Goal: Task Accomplishment & Management: Use online tool/utility

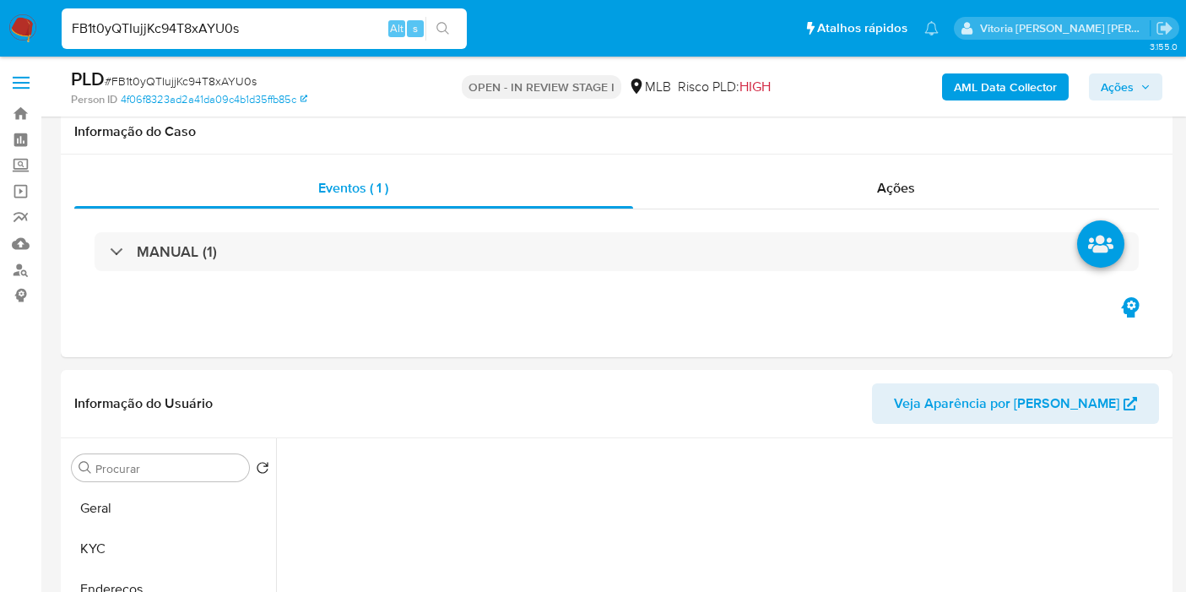
select select "10"
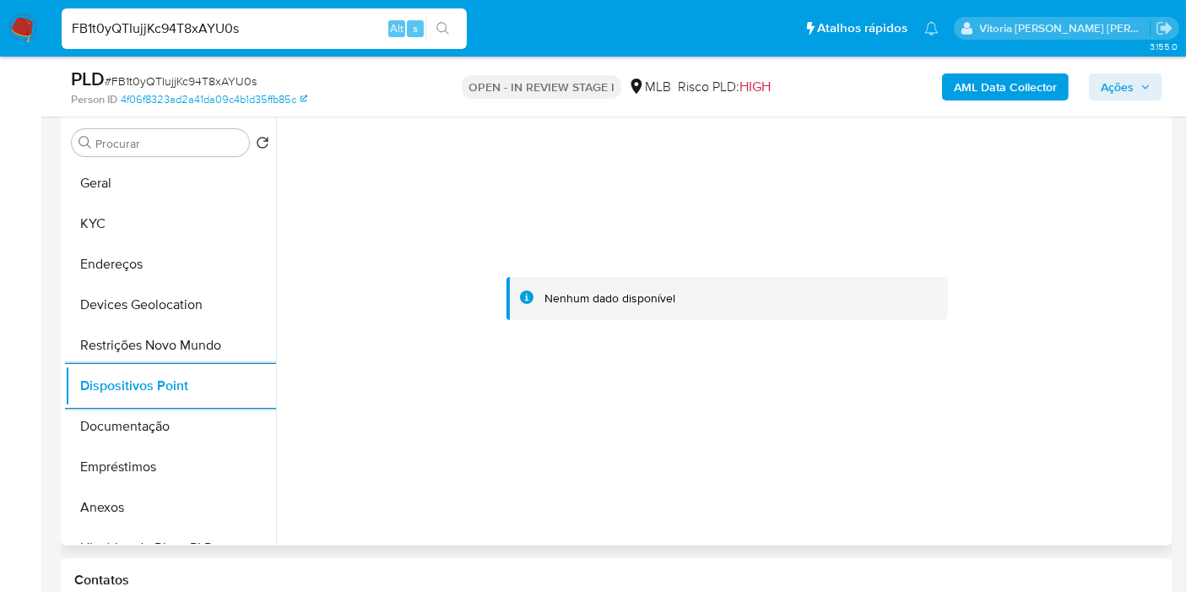
scroll to position [187, 0]
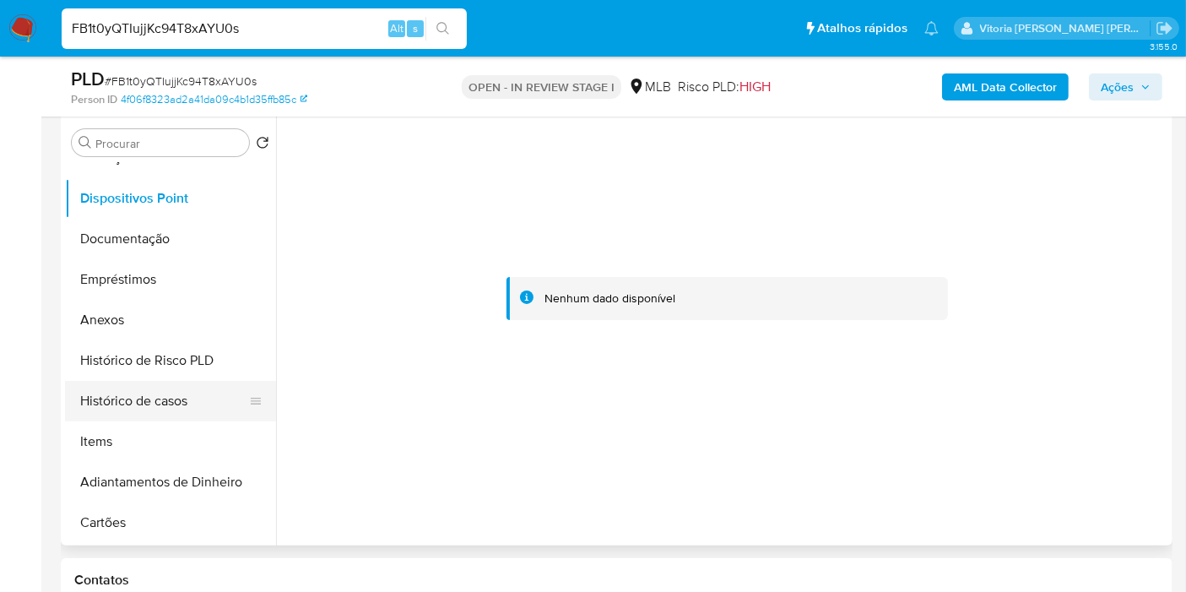
click at [166, 397] on button "Histórico de casos" at bounding box center [163, 401] width 197 height 41
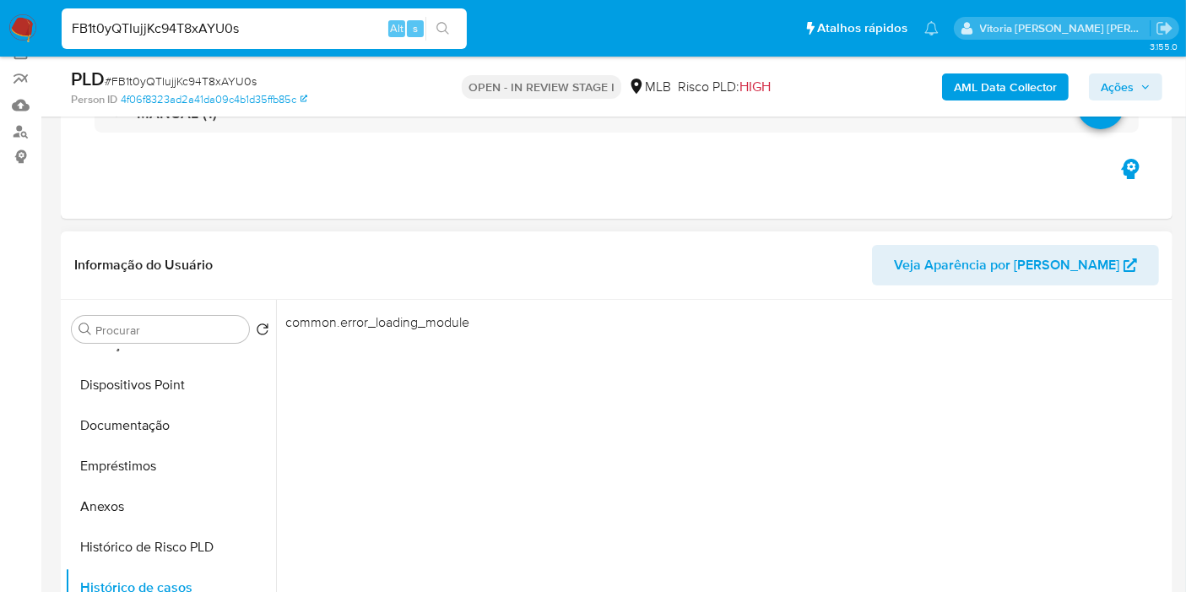
scroll to position [231, 0]
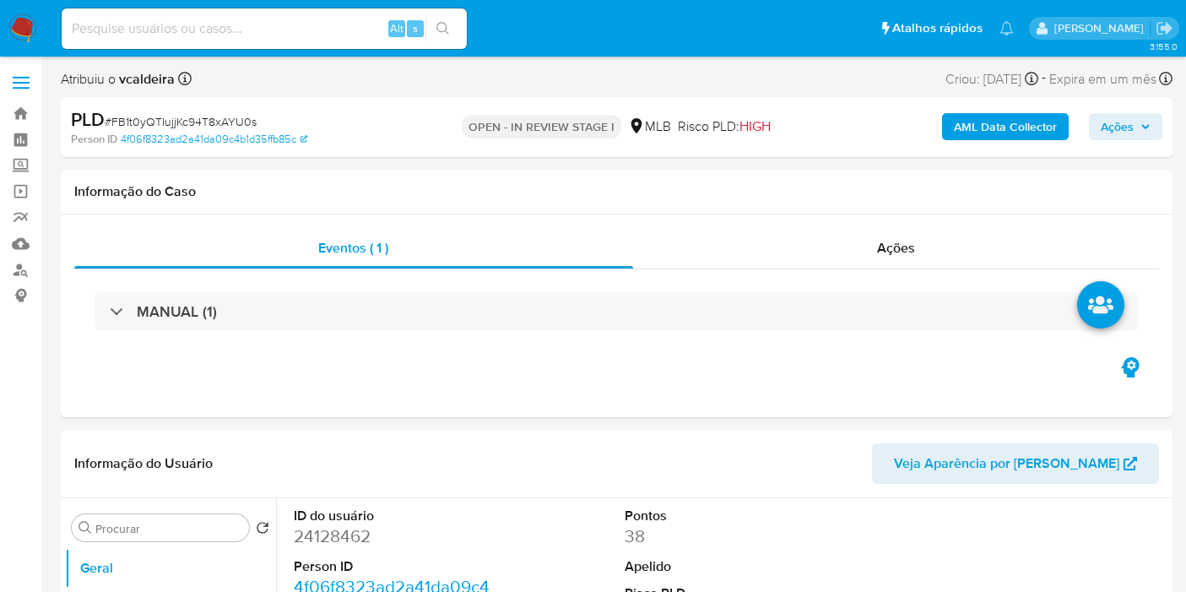
select select "10"
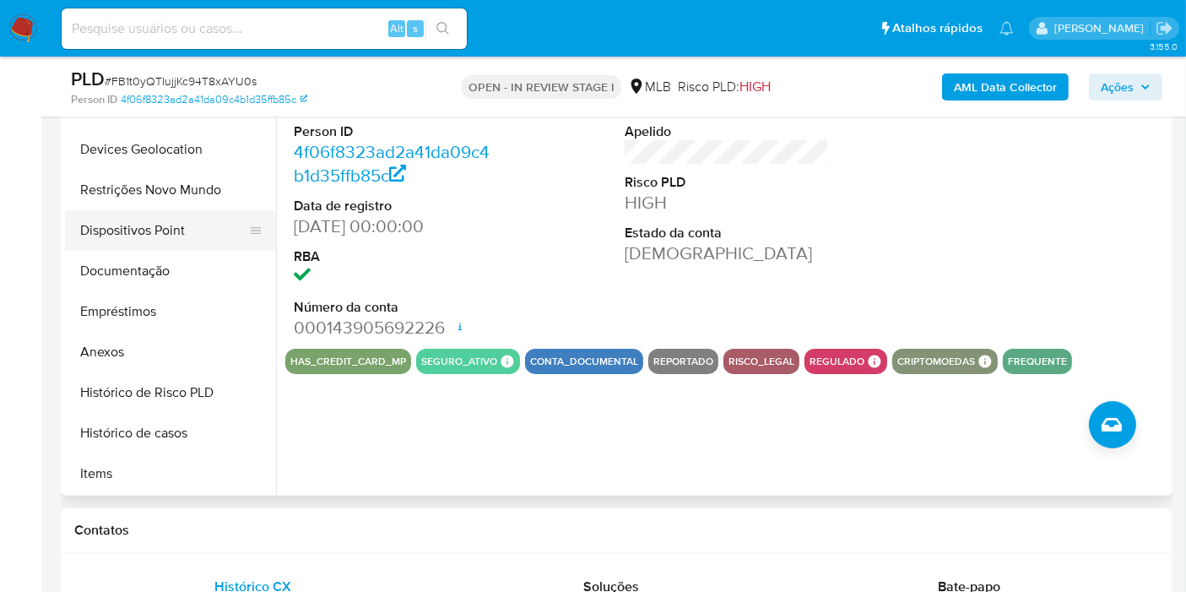
scroll to position [281, 0]
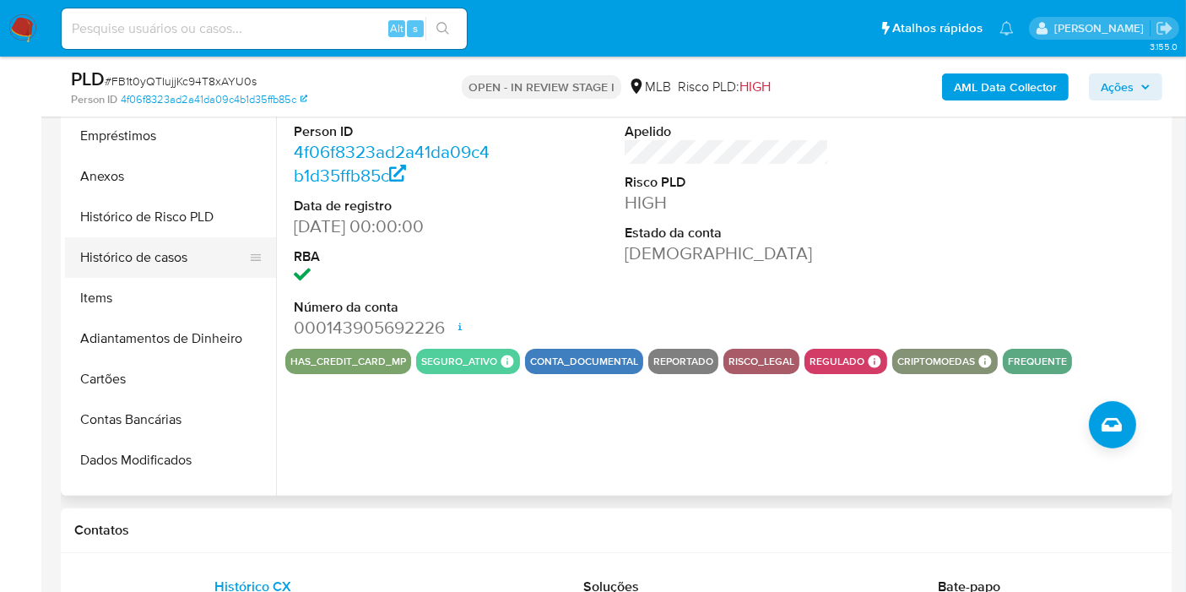
click at [161, 267] on button "Histórico de casos" at bounding box center [163, 257] width 197 height 41
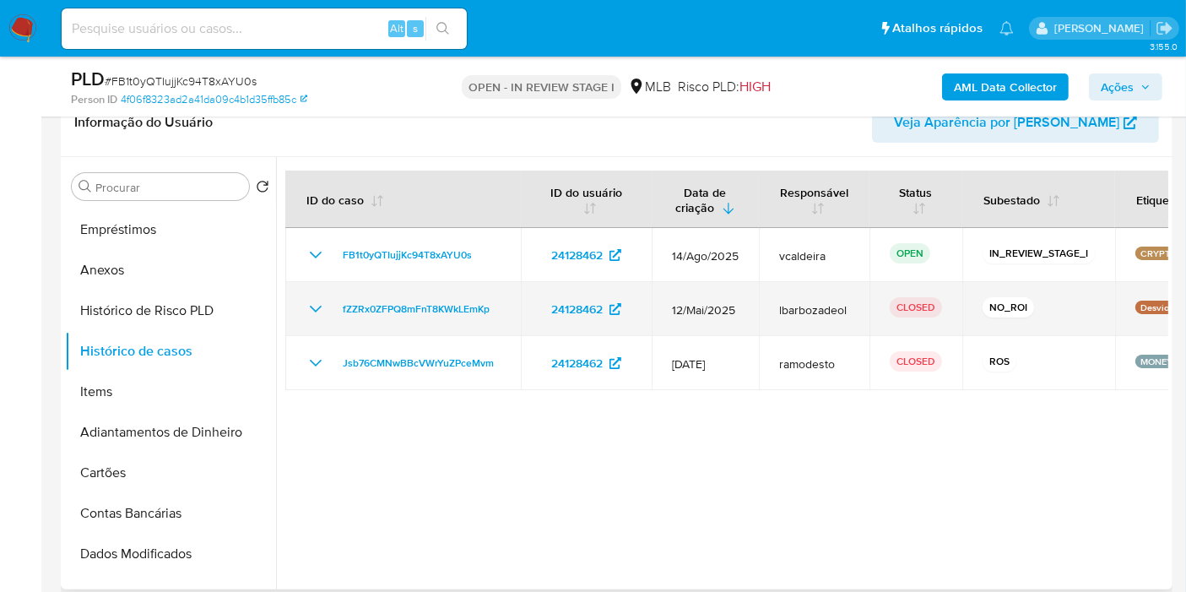
click at [315, 307] on icon "Mostrar/Ocultar" at bounding box center [315, 309] width 20 height 20
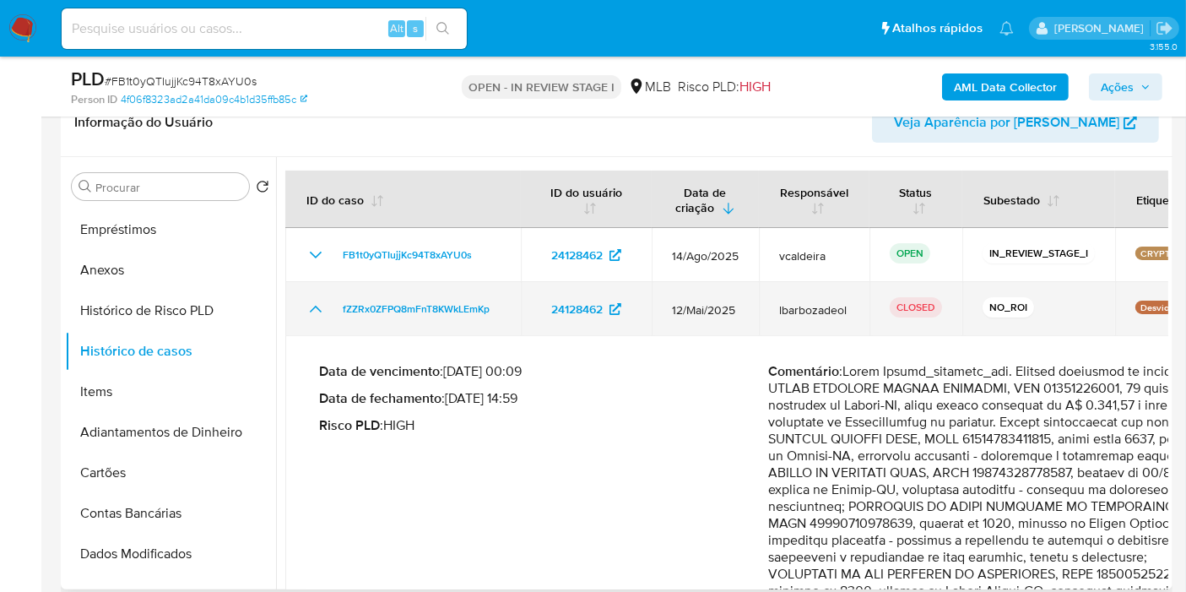
click at [315, 307] on icon "Mostrar/Ocultar" at bounding box center [315, 309] width 20 height 20
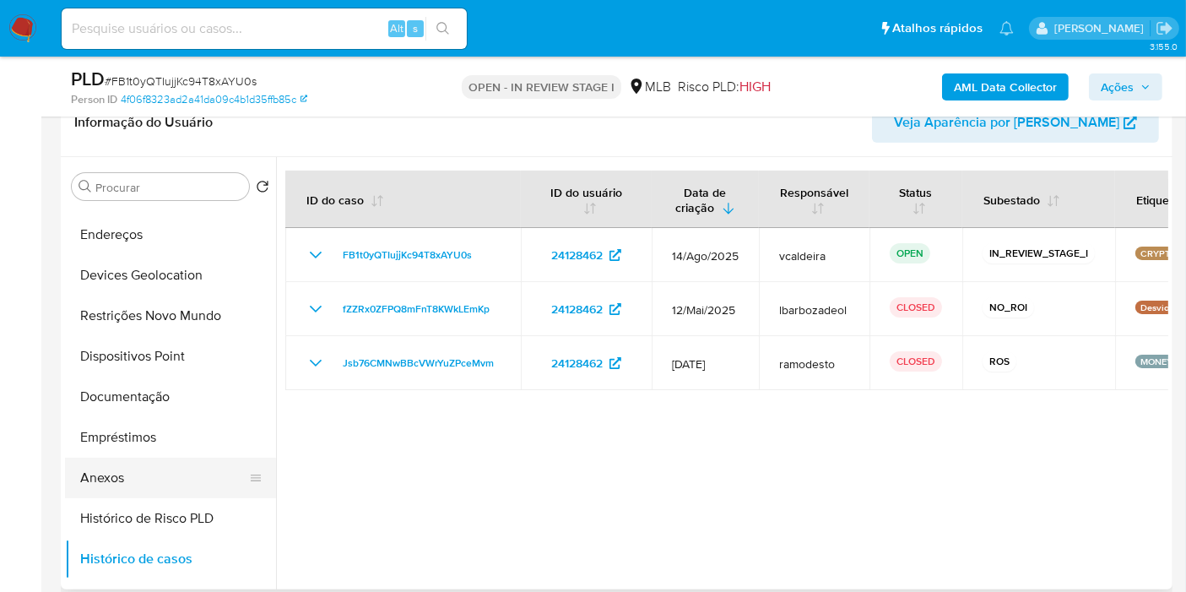
scroll to position [0, 0]
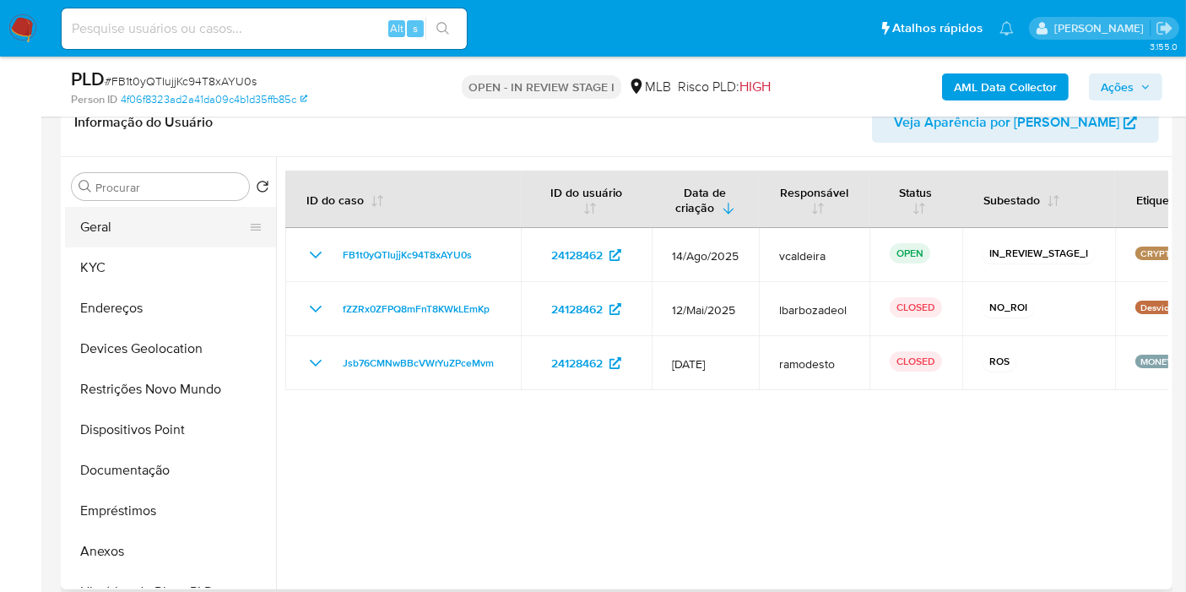
click at [105, 235] on button "Geral" at bounding box center [163, 227] width 197 height 41
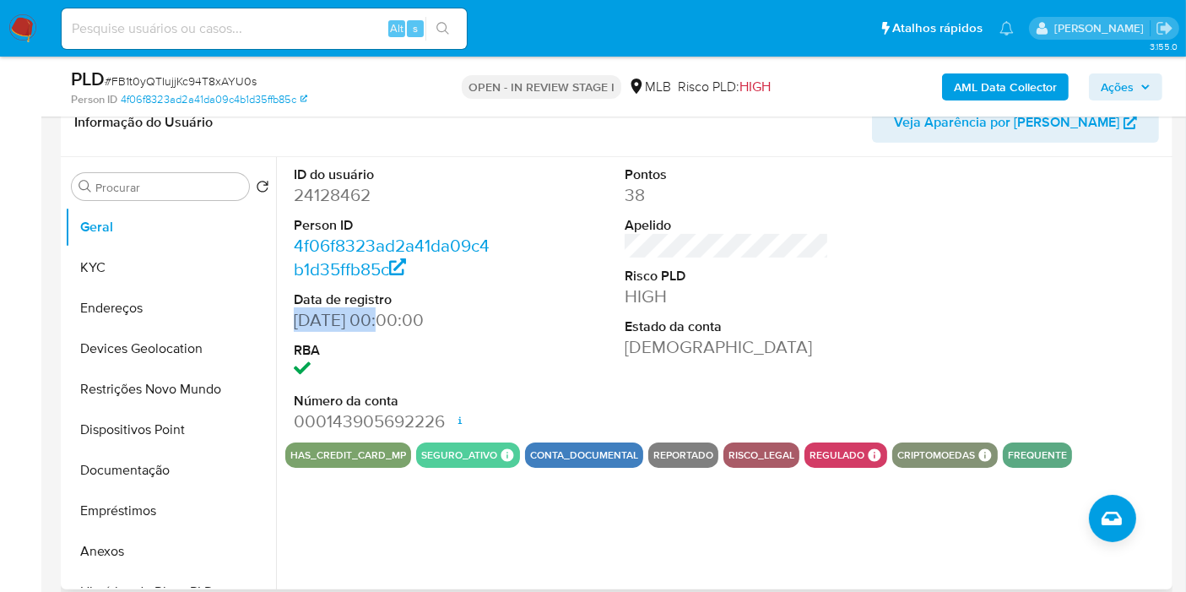
drag, startPoint x: 384, startPoint y: 323, endPoint x: 296, endPoint y: 319, distance: 87.9
click at [296, 319] on dd "24/06/2003 00:00:00" at bounding box center [396, 320] width 204 height 24
copy dd "24/06/2003"
click at [1109, 88] on span "Ações" at bounding box center [1116, 86] width 33 height 27
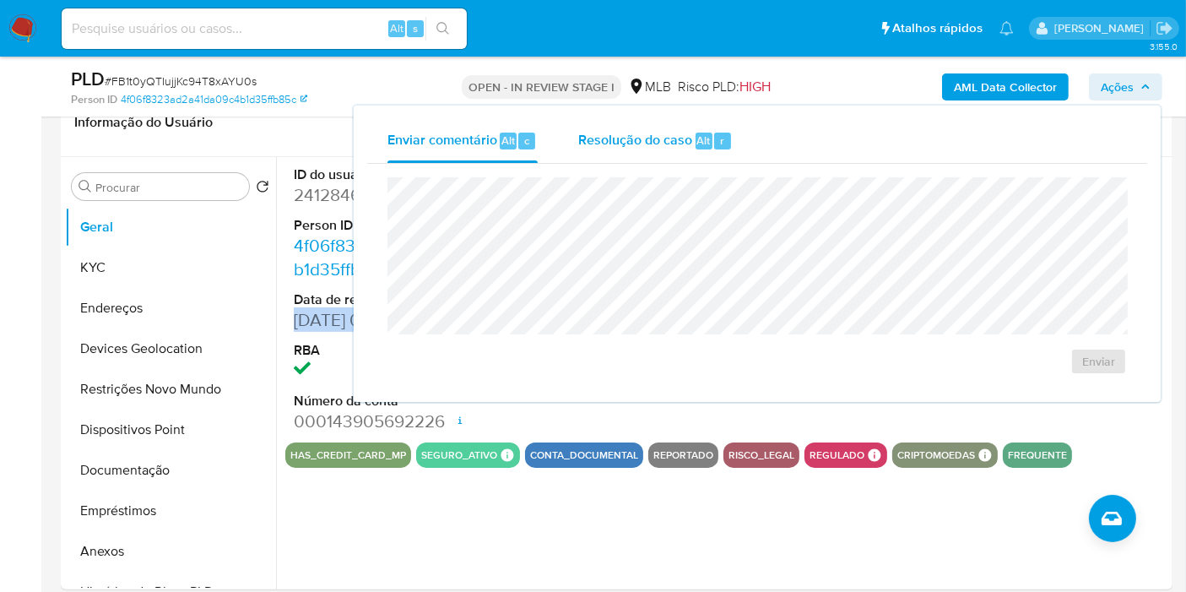
click at [630, 154] on div "Resolução do caso Alt r" at bounding box center [655, 141] width 154 height 44
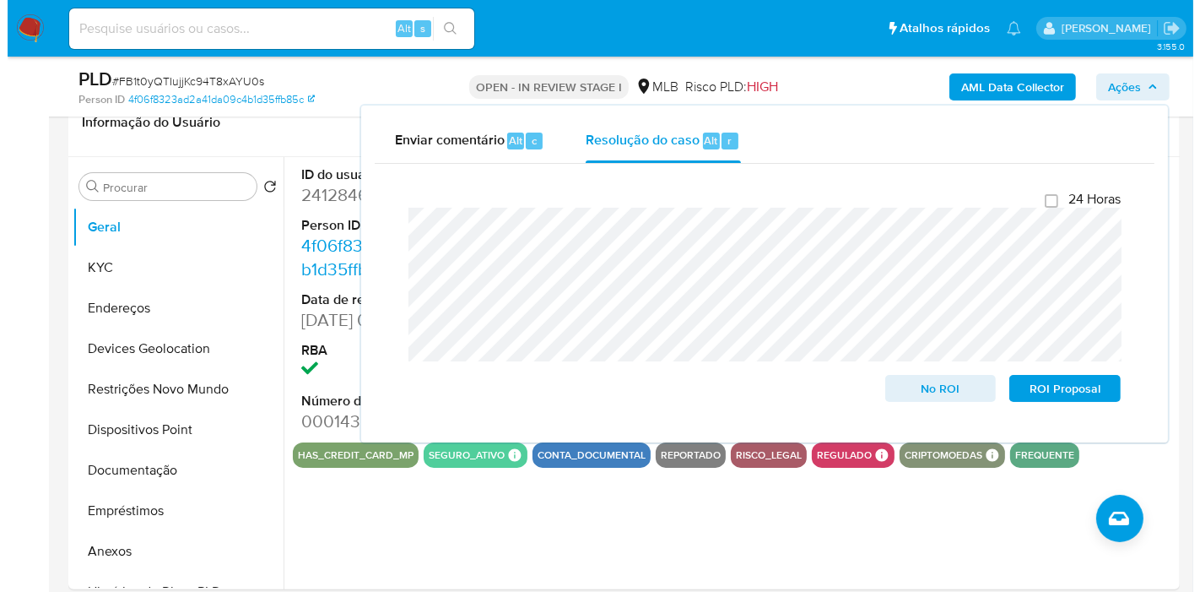
scroll to position [322, 0]
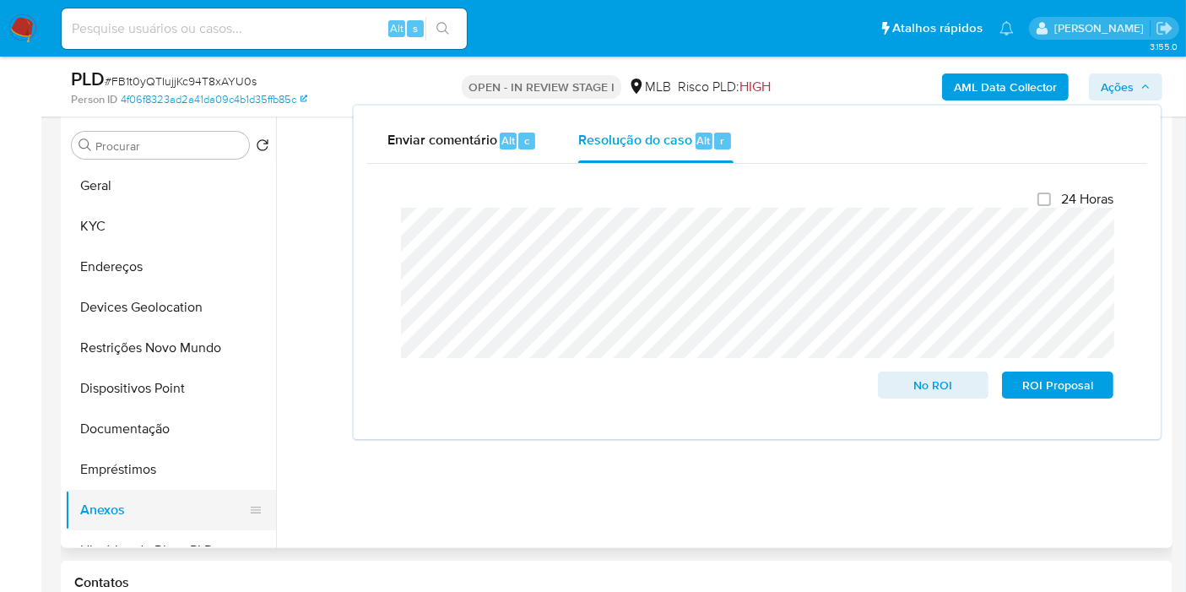
click at [137, 510] on button "Anexos" at bounding box center [163, 509] width 197 height 41
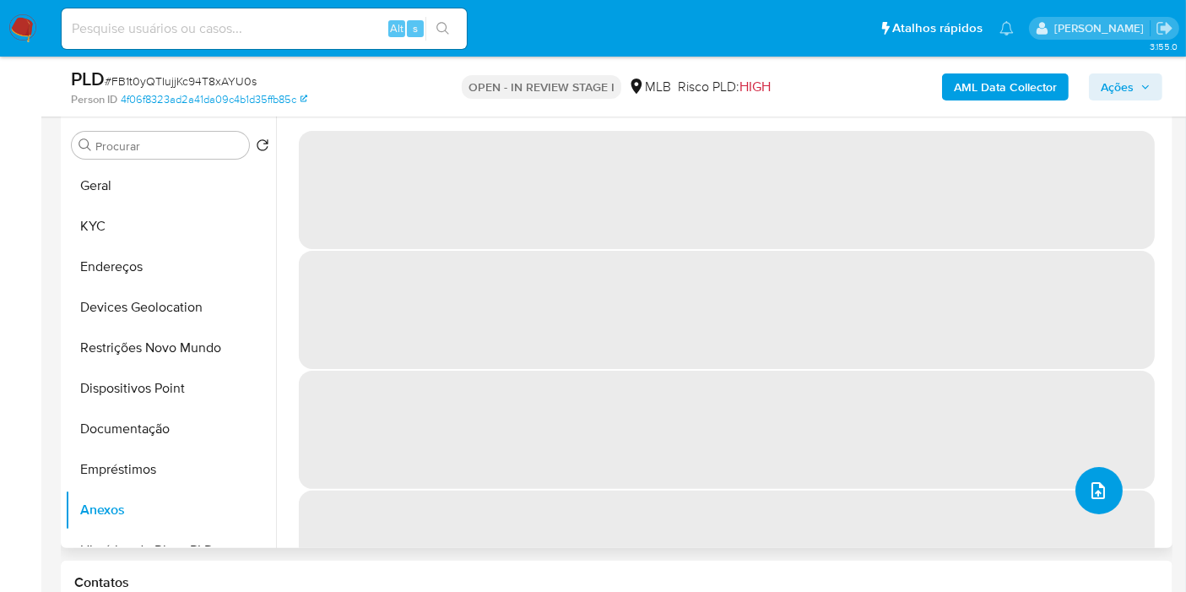
click at [1088, 484] on icon "upload-file" at bounding box center [1098, 490] width 20 height 20
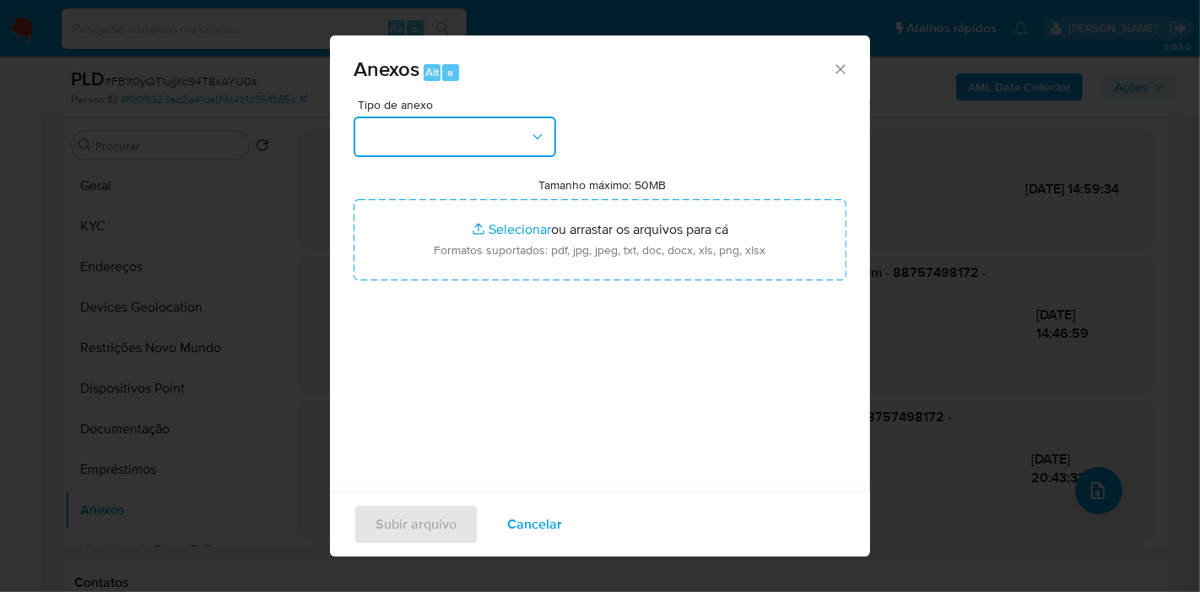
click at [484, 120] on button "button" at bounding box center [455, 136] width 203 height 41
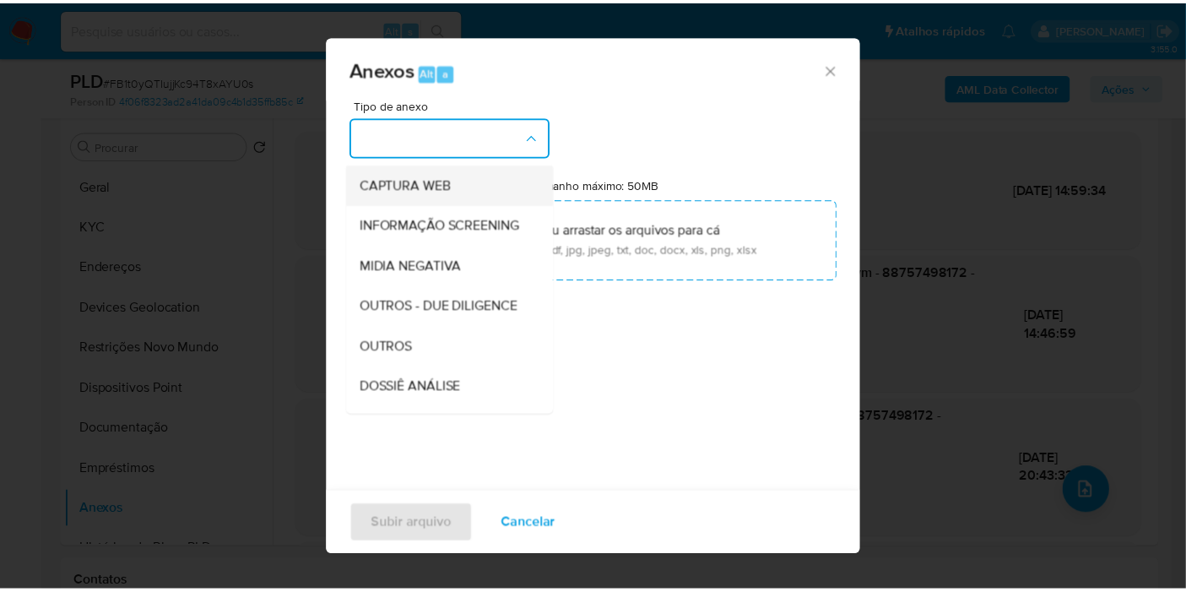
scroll to position [187, 0]
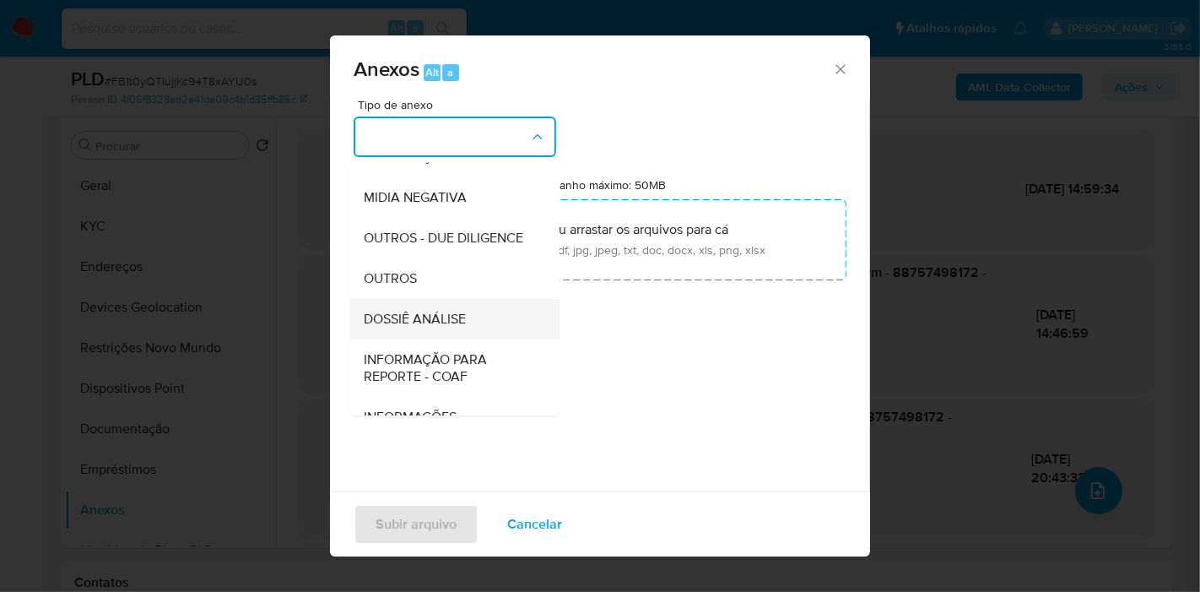
click at [391, 327] on span "DOSSIÊ ANÁLISE" at bounding box center [415, 319] width 102 height 17
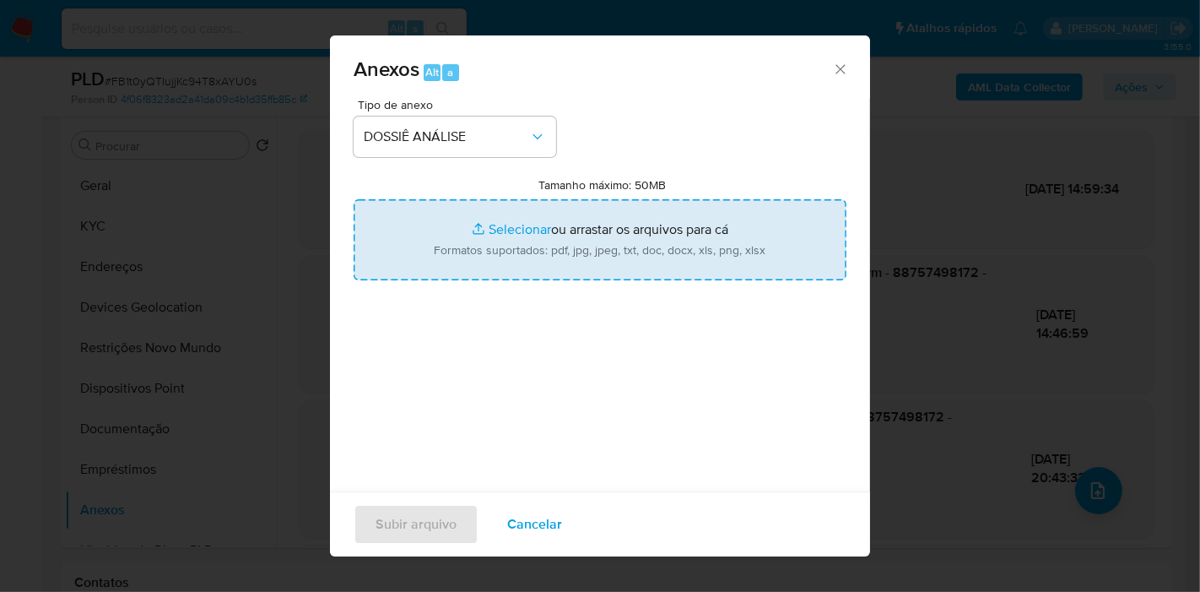
type input "C:\fakepath\Mulan 24128462_2025_08_20_07_21_54.pdf"
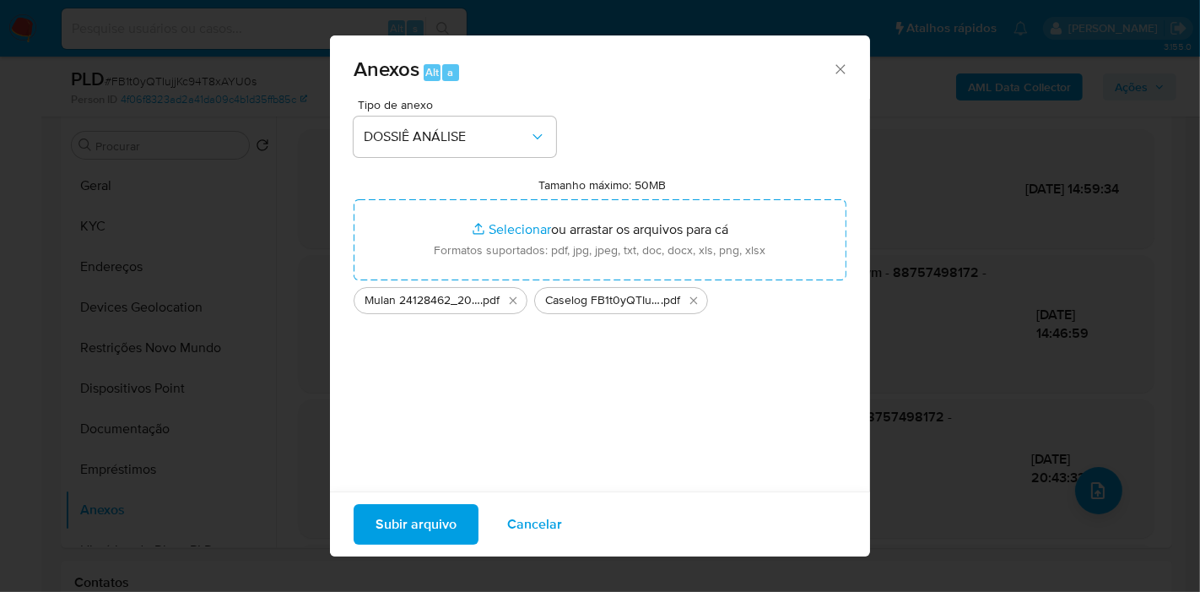
click at [411, 521] on span "Subir arquivo" at bounding box center [416, 523] width 81 height 37
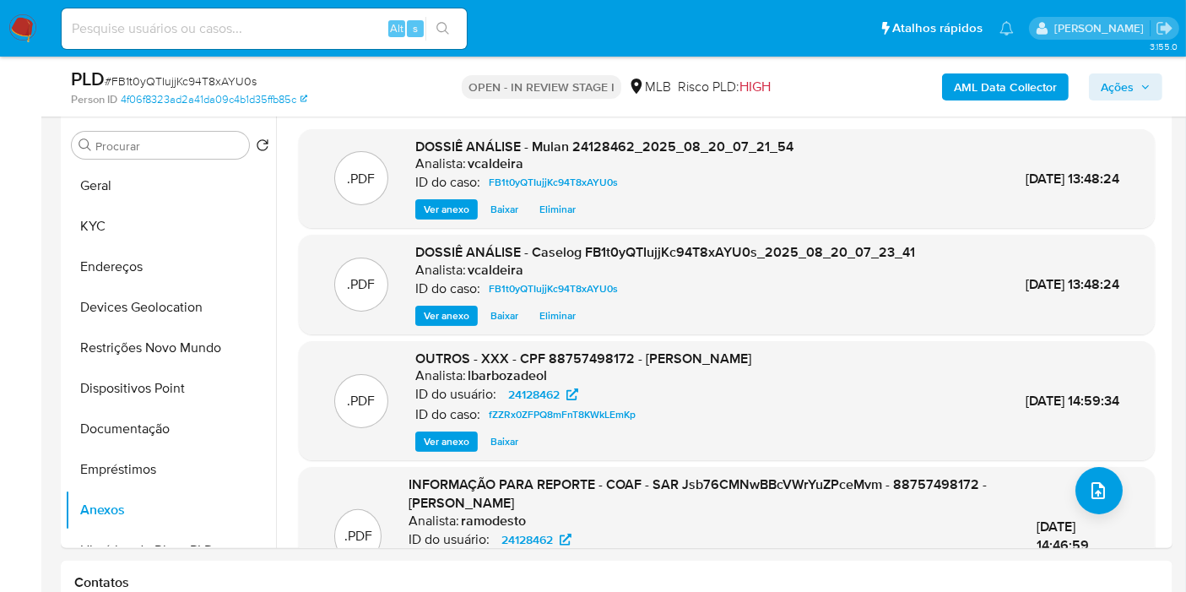
click at [1109, 87] on span "Ações" at bounding box center [1116, 86] width 33 height 27
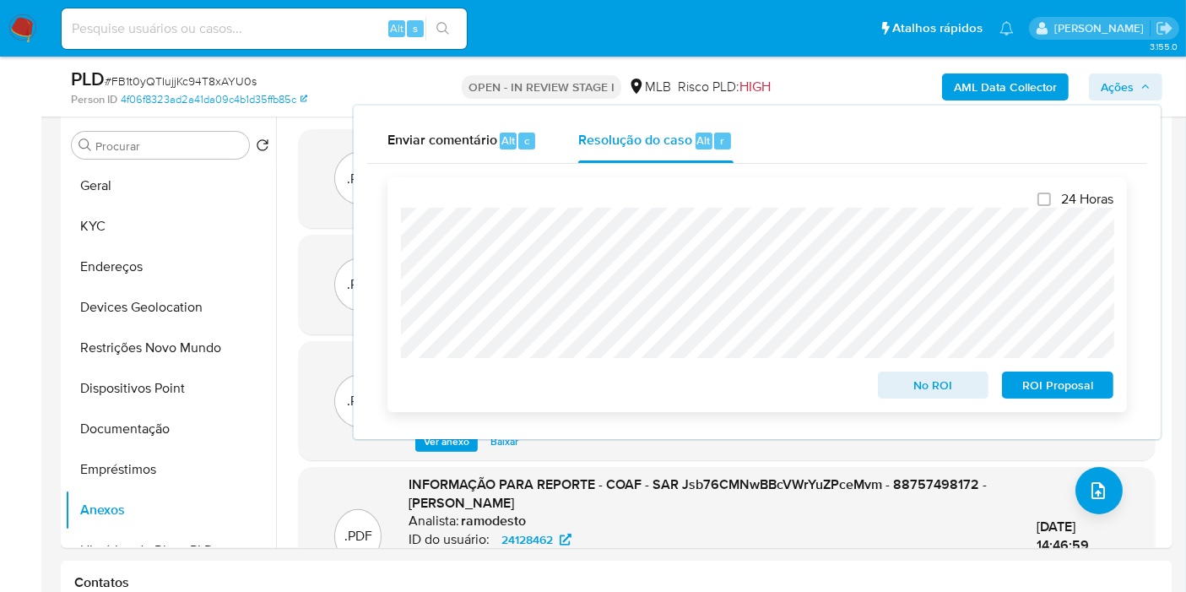
click at [916, 406] on div "24 Horas No ROI ROI Proposal" at bounding box center [756, 294] width 739 height 235
click at [912, 382] on span "No ROI" at bounding box center [933, 385] width 88 height 24
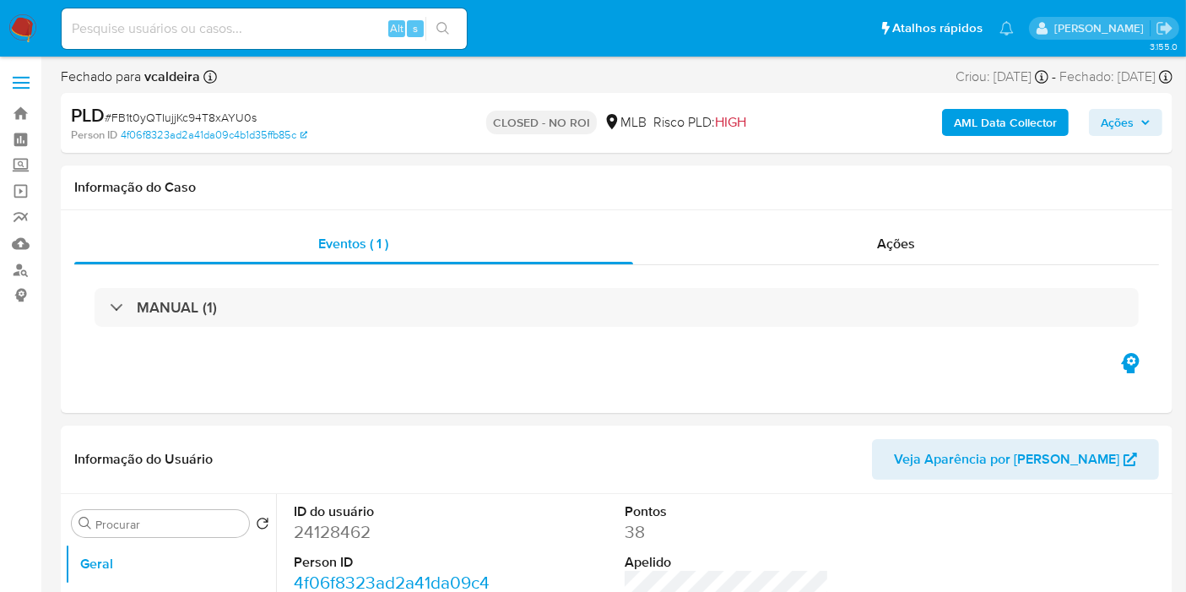
select select "10"
click at [286, 27] on input at bounding box center [264, 29] width 405 height 22
paste input "ntERIVKbdlwIJwNbdCl4hj8J"
type input "ntERIVKbdlwIJwNbdCl4hj8J"
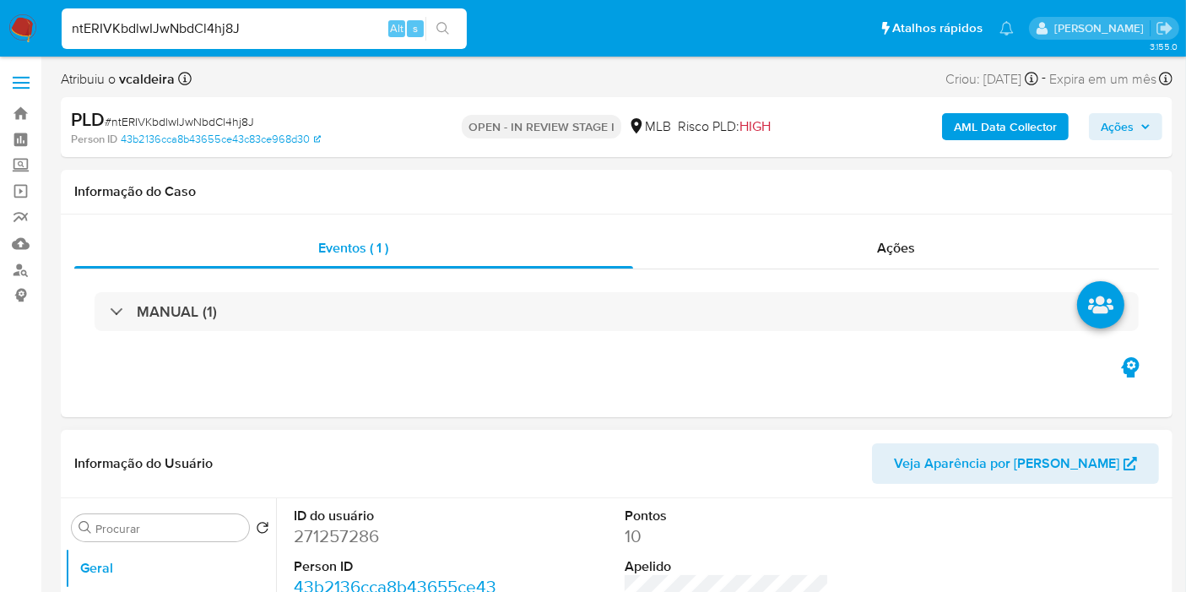
select select "10"
click at [371, 536] on dd "271257286" at bounding box center [396, 536] width 204 height 24
click at [370, 540] on dd "271257286" at bounding box center [396, 536] width 204 height 24
click at [370, 538] on dd "271257286" at bounding box center [396, 536] width 204 height 24
copy dd "271257286"
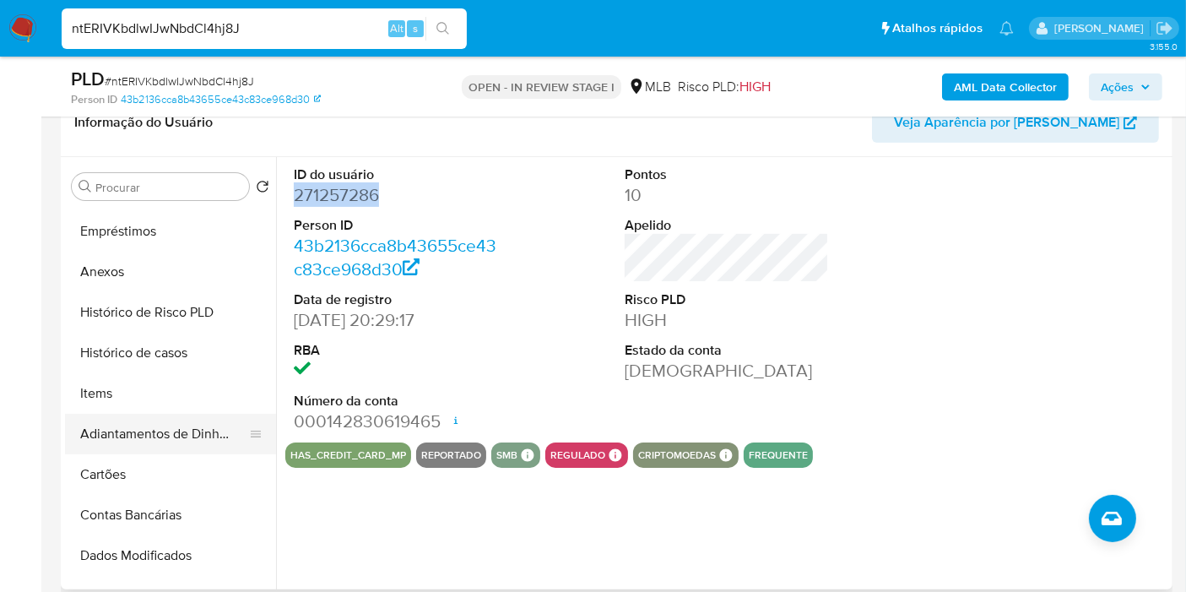
scroll to position [281, 0]
click at [154, 352] on button "Histórico de casos" at bounding box center [163, 351] width 197 height 41
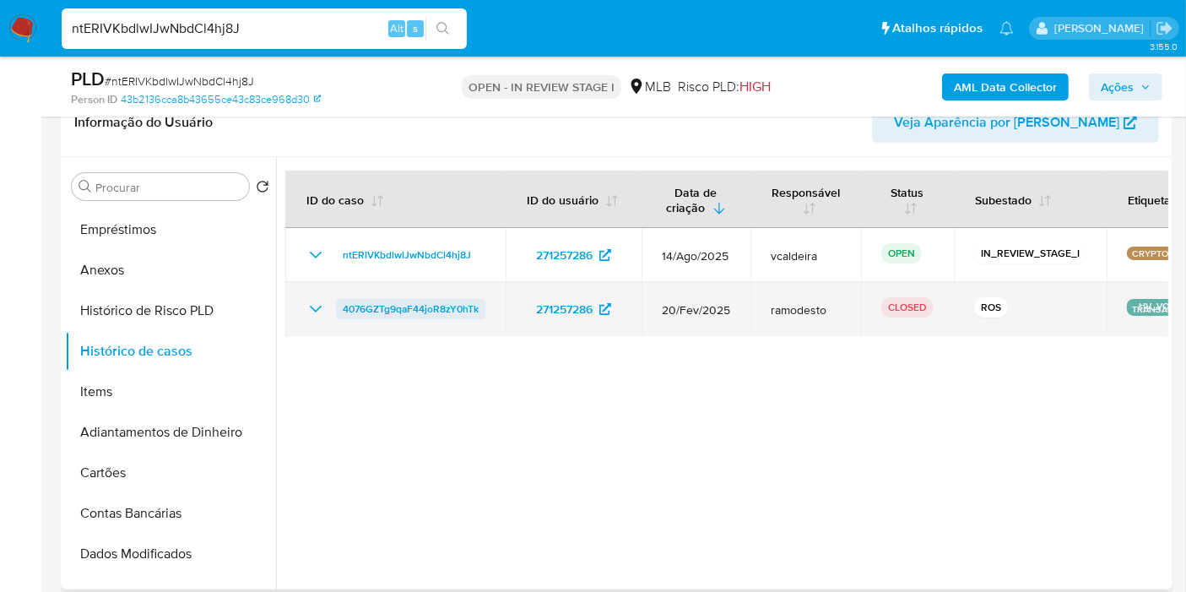
click at [434, 305] on span "4076GZTg9qaF44joR8zY0hTk" at bounding box center [411, 309] width 136 height 20
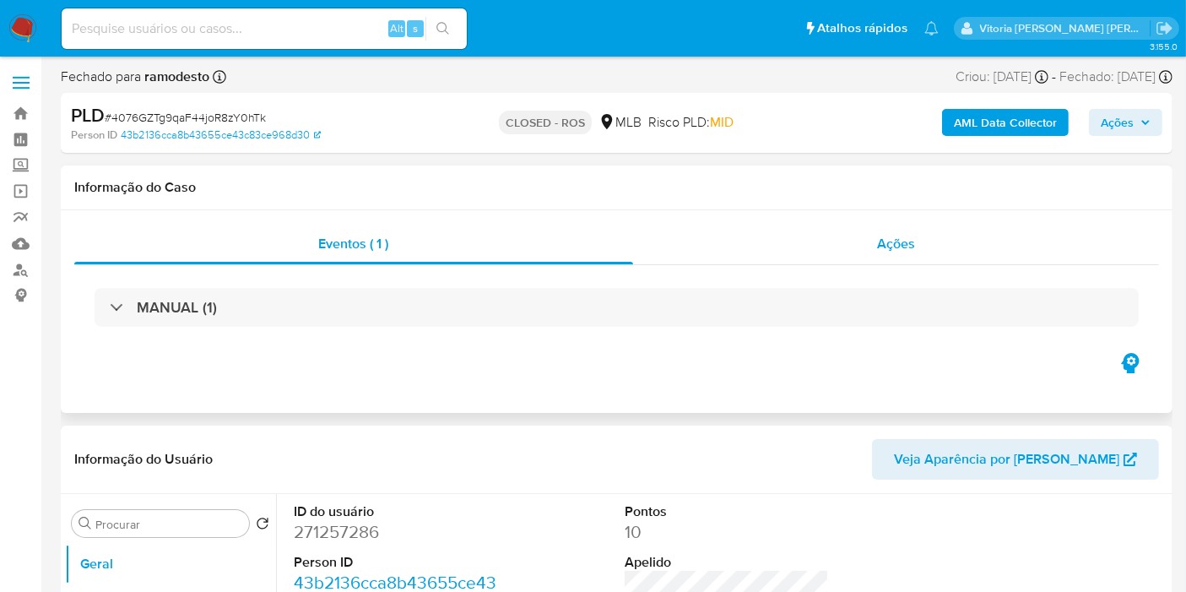
select select "10"
click at [888, 255] on div "Ações" at bounding box center [896, 244] width 527 height 41
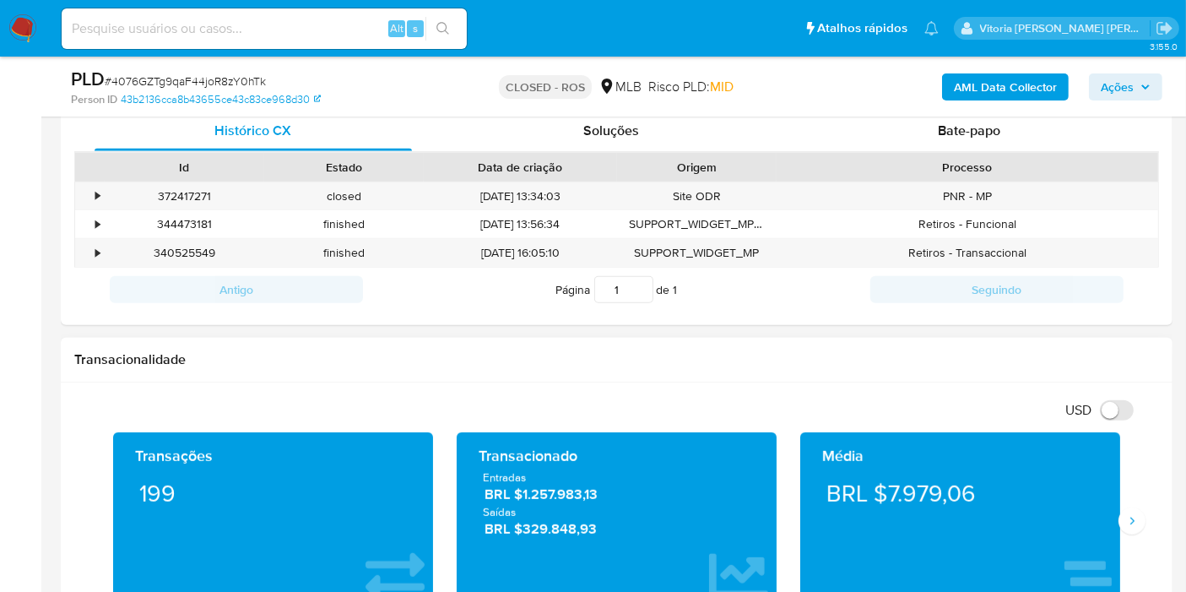
scroll to position [1312, 0]
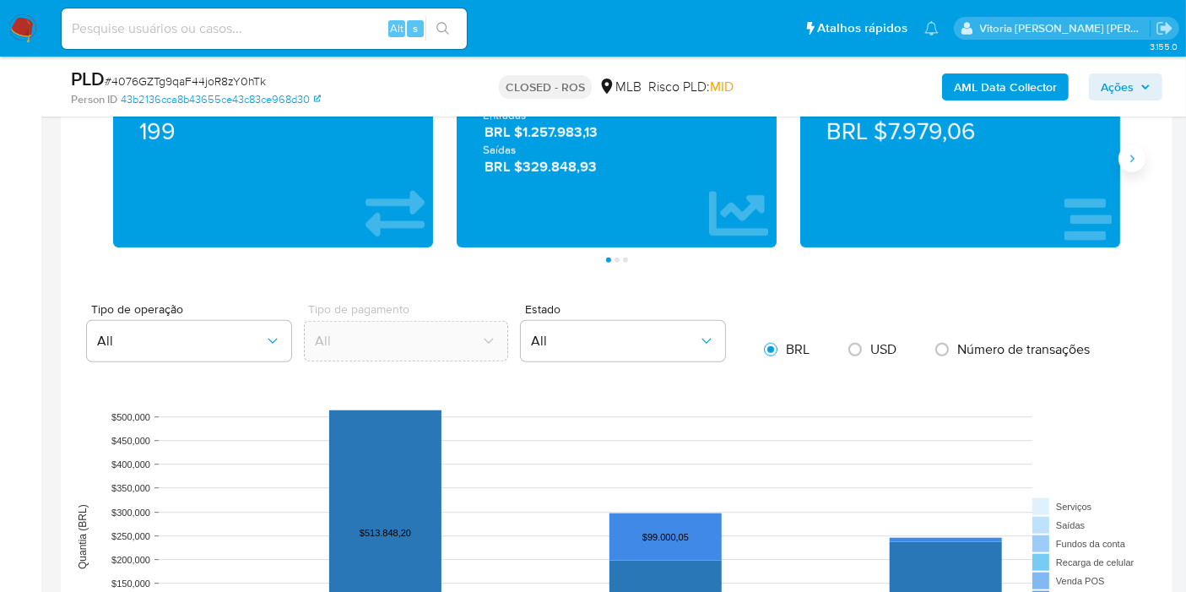
click at [1127, 159] on icon "Siguiente" at bounding box center [1132, 159] width 14 height 14
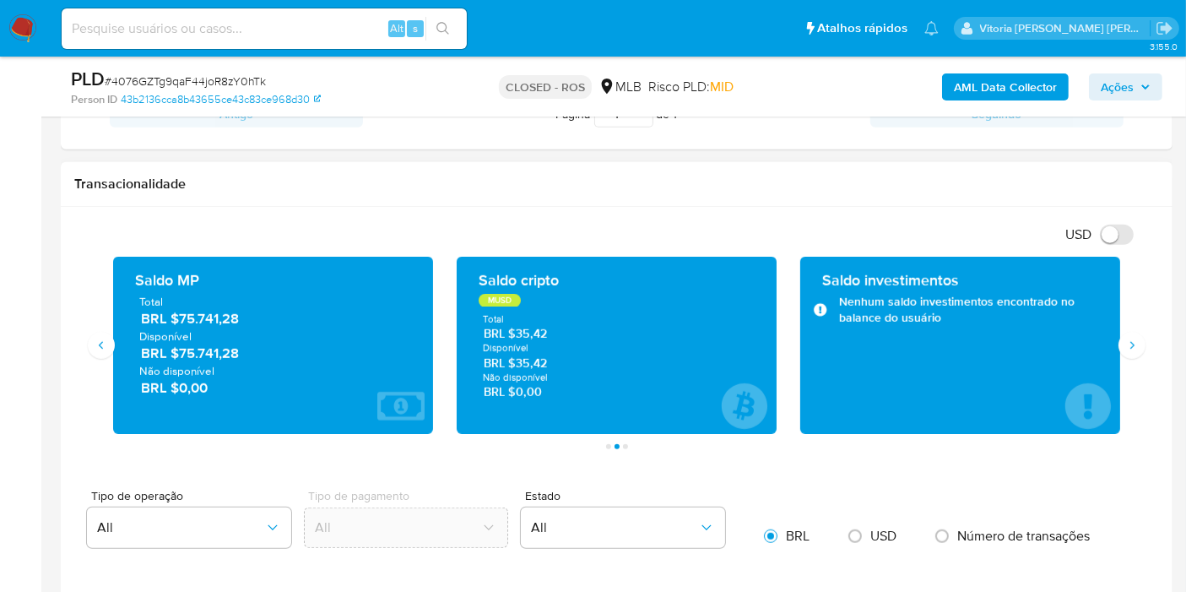
scroll to position [1125, 0]
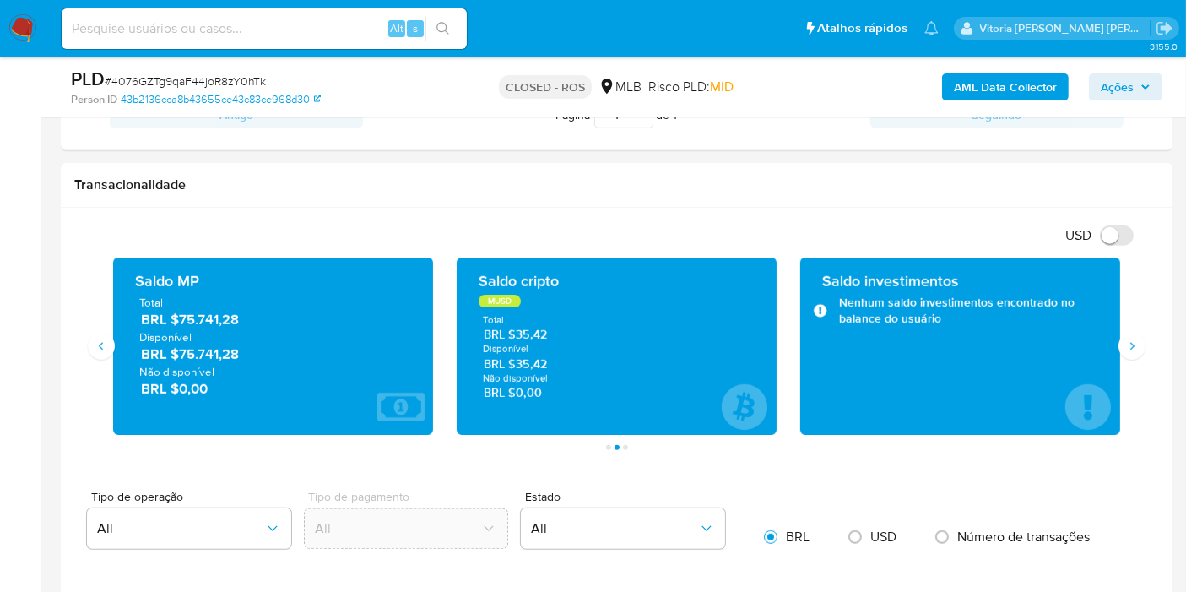
click at [276, 20] on input at bounding box center [264, 29] width 405 height 22
paste input "EbVnOYDvDB6kcS6v1OI4djN2"
type input "EbVnOYDvDB6kcS6v1OI4djN2"
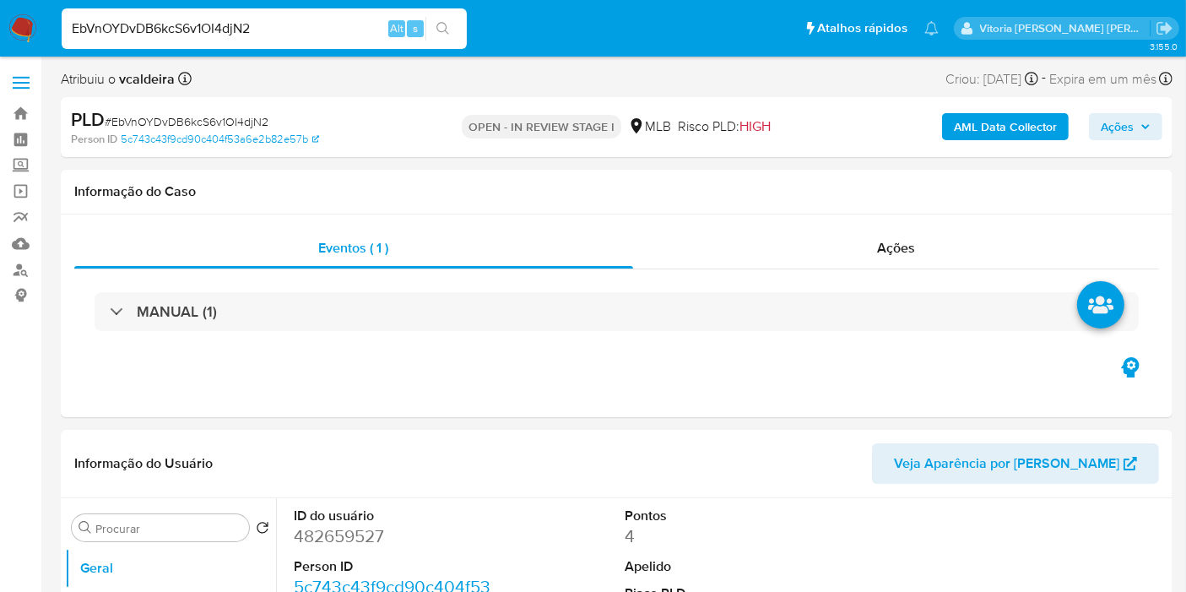
select select "10"
click at [376, 536] on dd "482659527" at bounding box center [396, 536] width 204 height 24
copy dd "482659527"
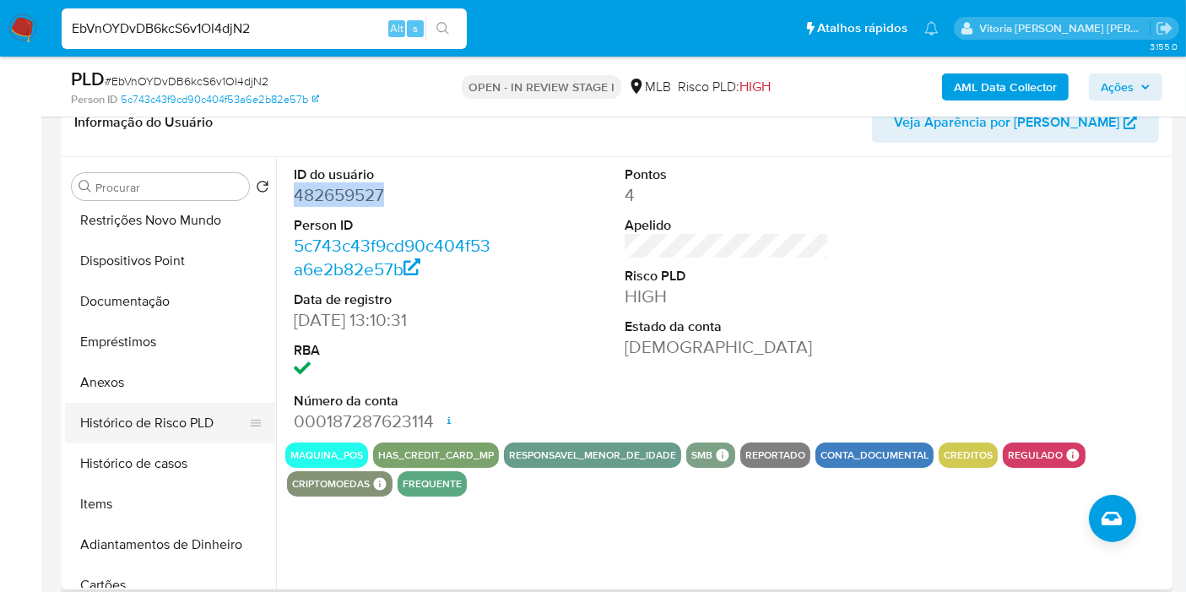
scroll to position [187, 0]
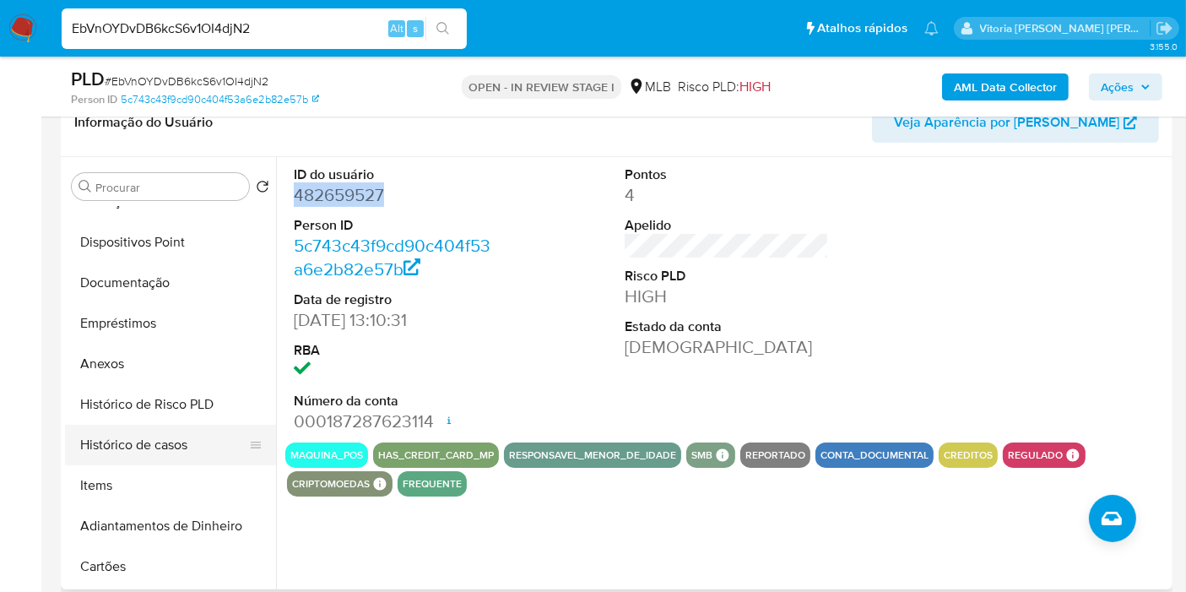
click at [168, 451] on button "Histórico de casos" at bounding box center [163, 444] width 197 height 41
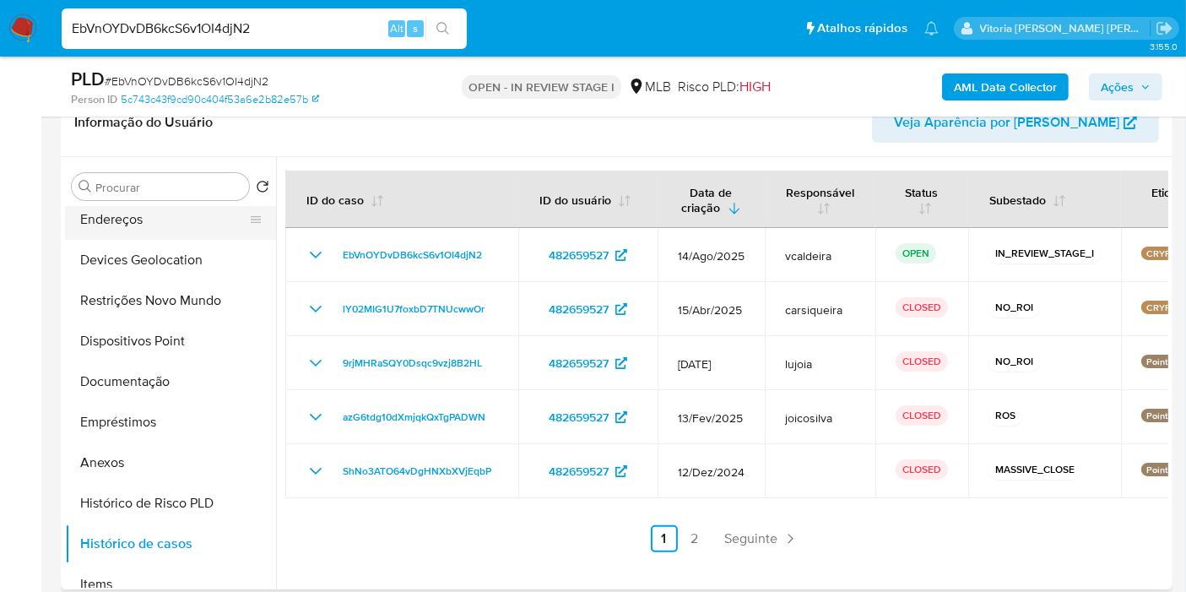
scroll to position [0, 0]
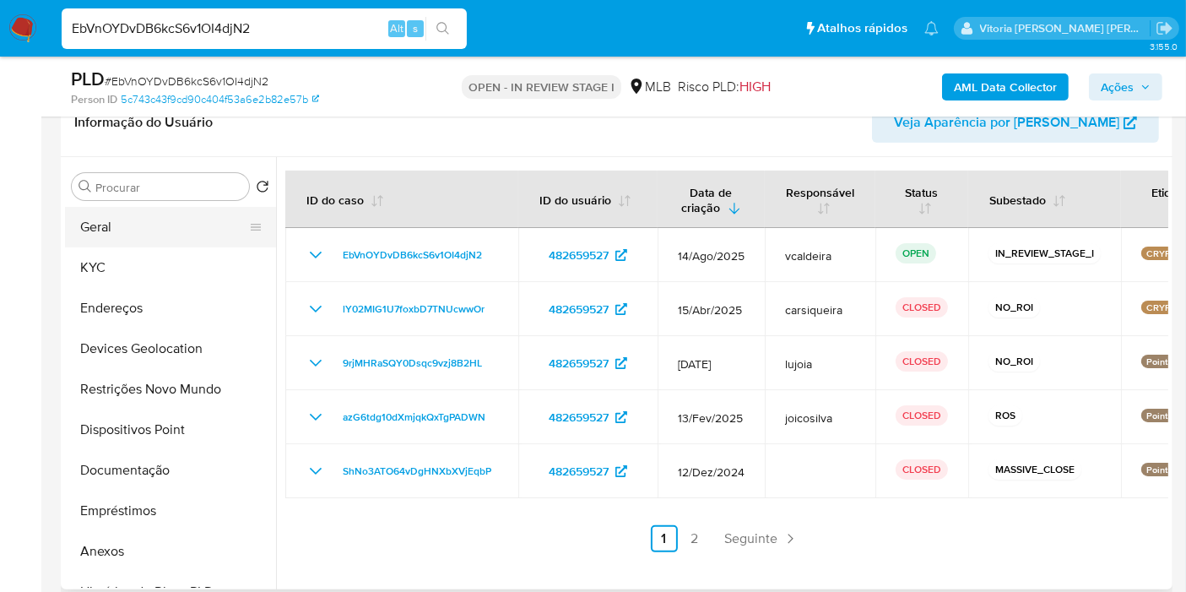
click at [101, 234] on button "Geral" at bounding box center [163, 227] width 197 height 41
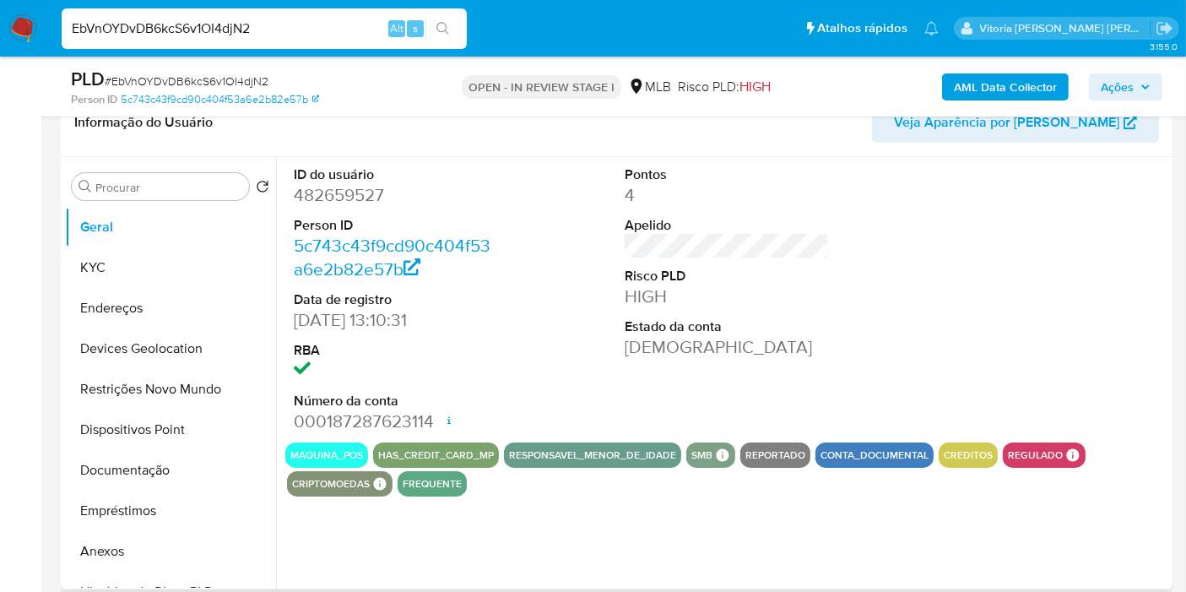
click at [322, 200] on dd "482659527" at bounding box center [396, 195] width 204 height 24
copy dd "482659527"
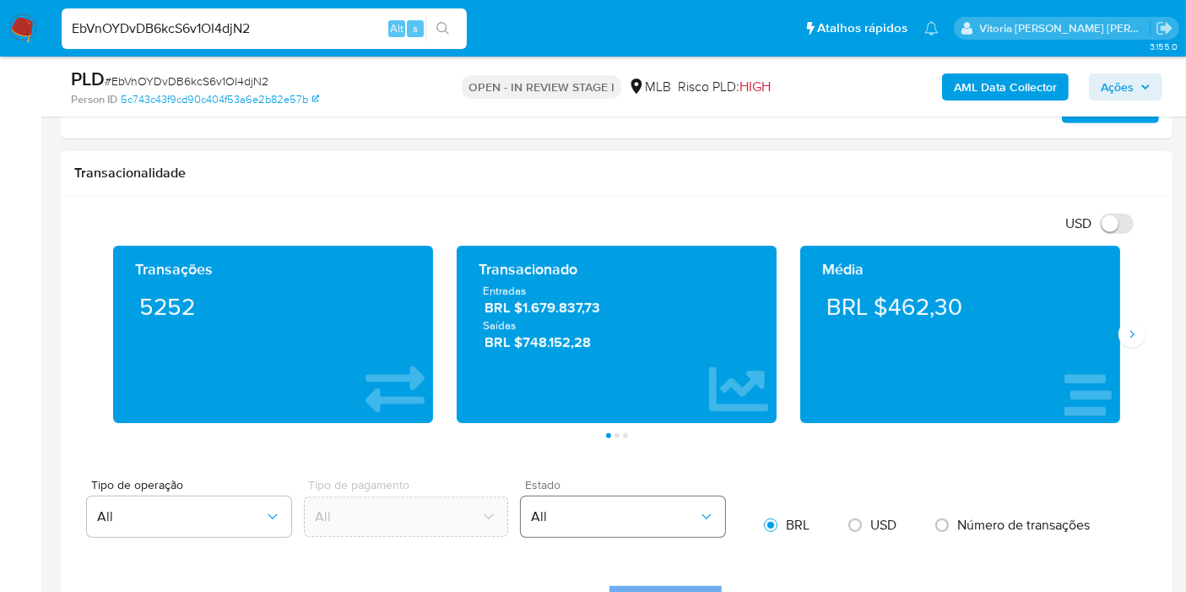
scroll to position [1125, 0]
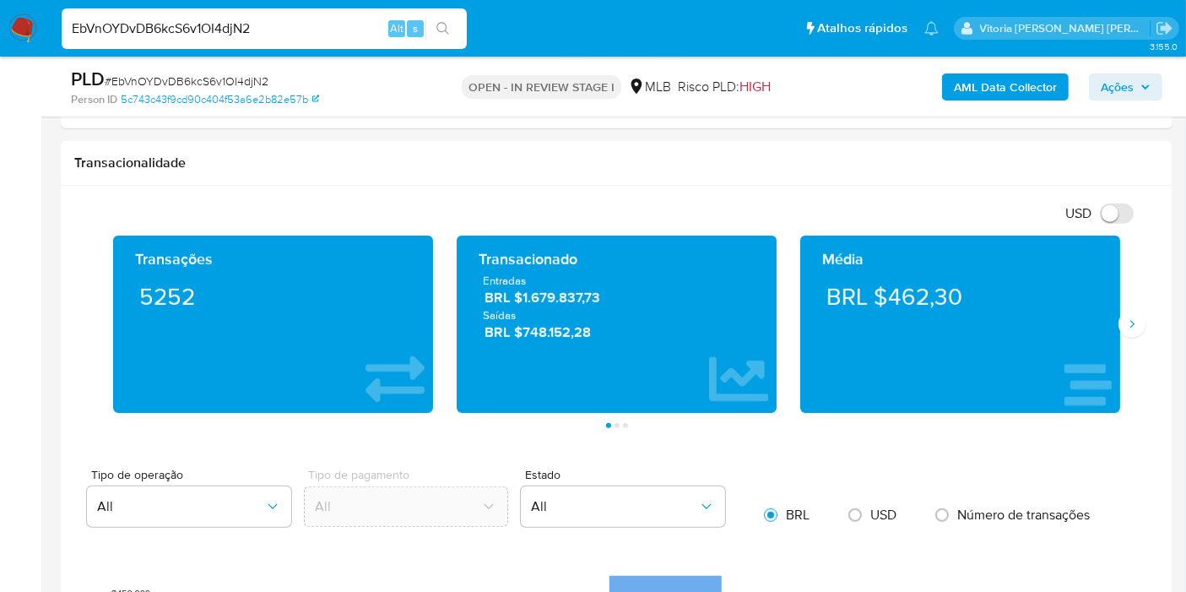
click at [204, 35] on input "EbVnOYDvDB6kcS6v1OI4djN2" at bounding box center [264, 29] width 405 height 22
paste input "BmI0LJK7JhQ0bBSgQ28rAsPl"
type input "BmI0LJK7JhQ0bBSgQ28rAsPl"
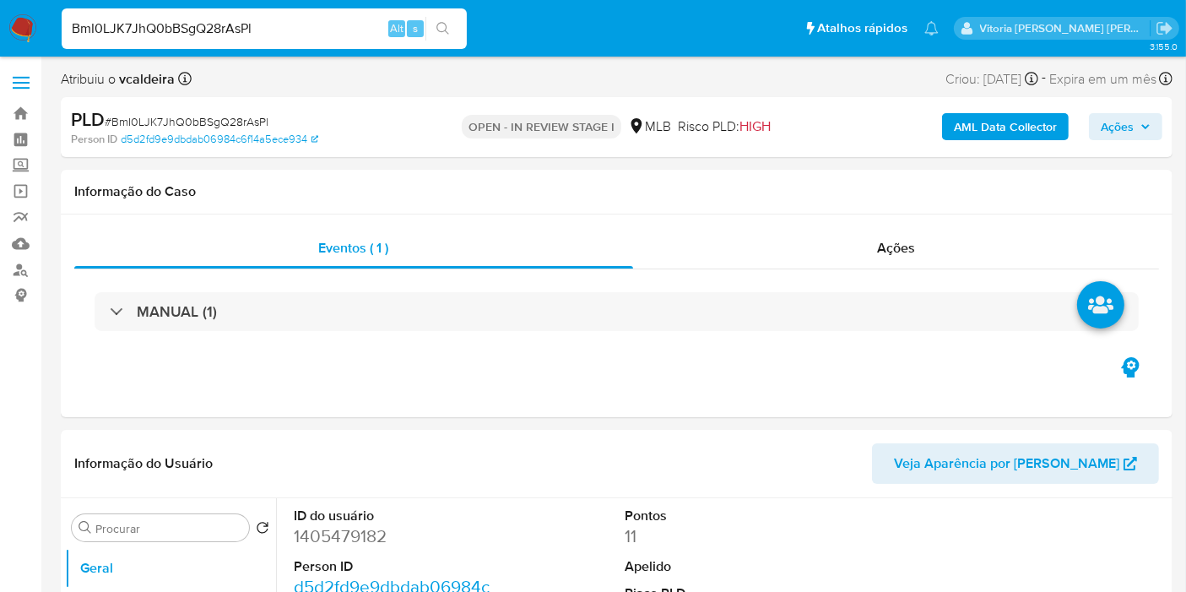
select select "10"
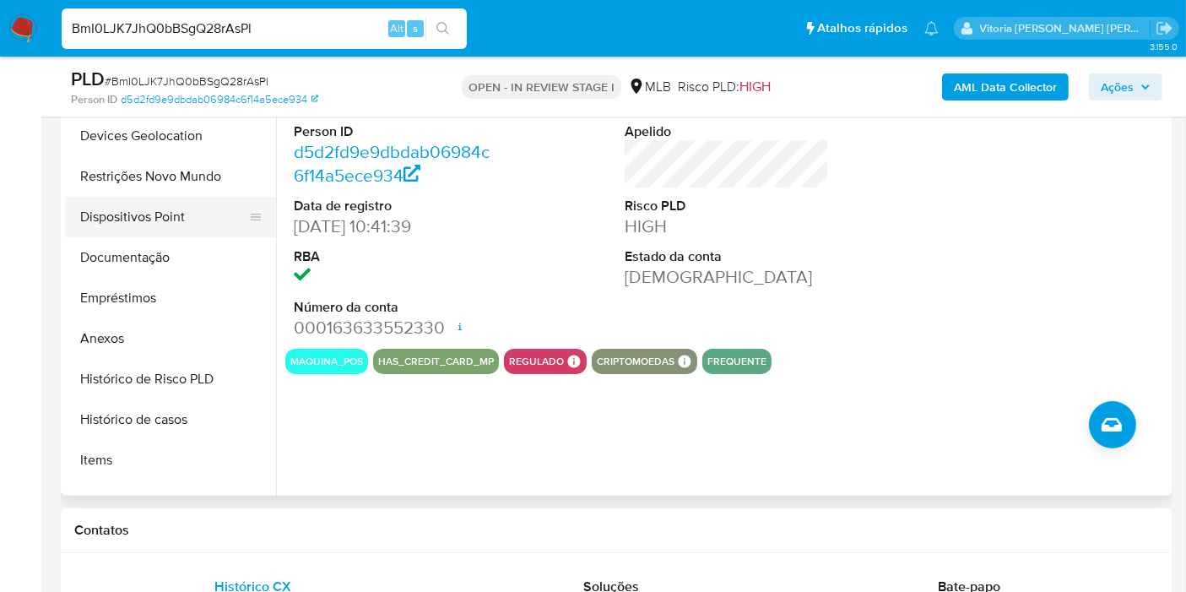
scroll to position [187, 0]
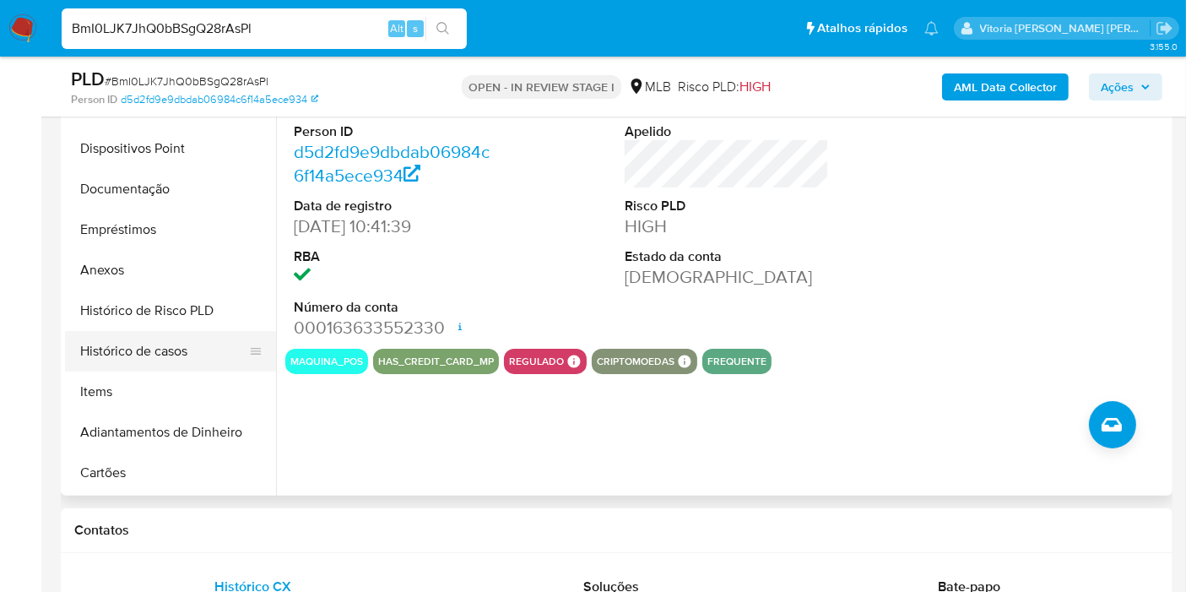
click at [154, 359] on button "Histórico de casos" at bounding box center [163, 351] width 197 height 41
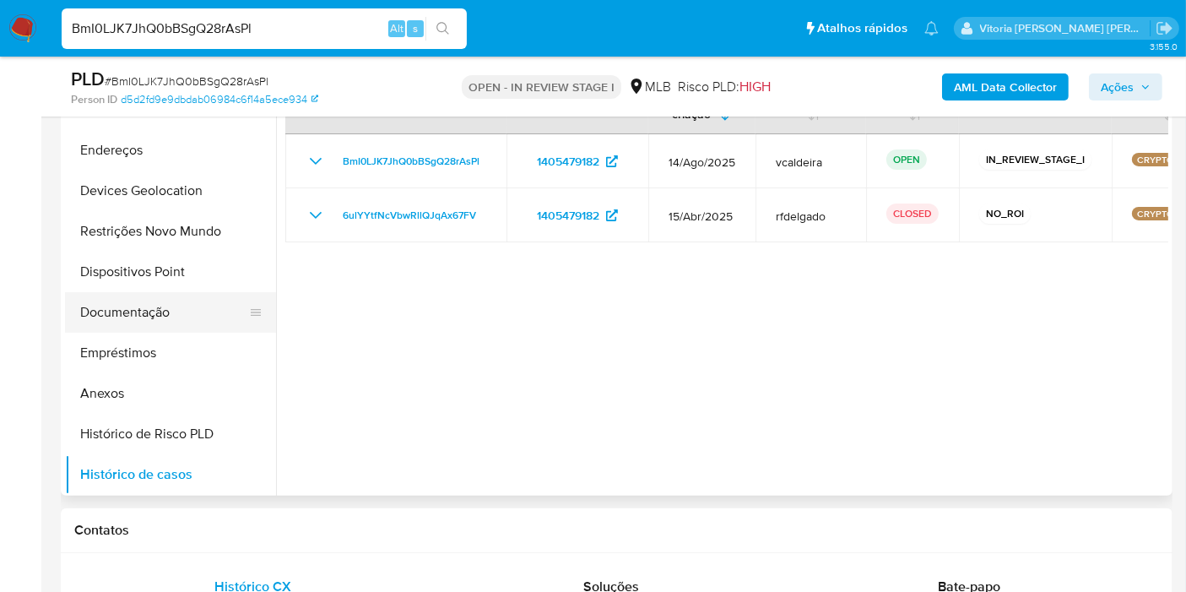
scroll to position [0, 0]
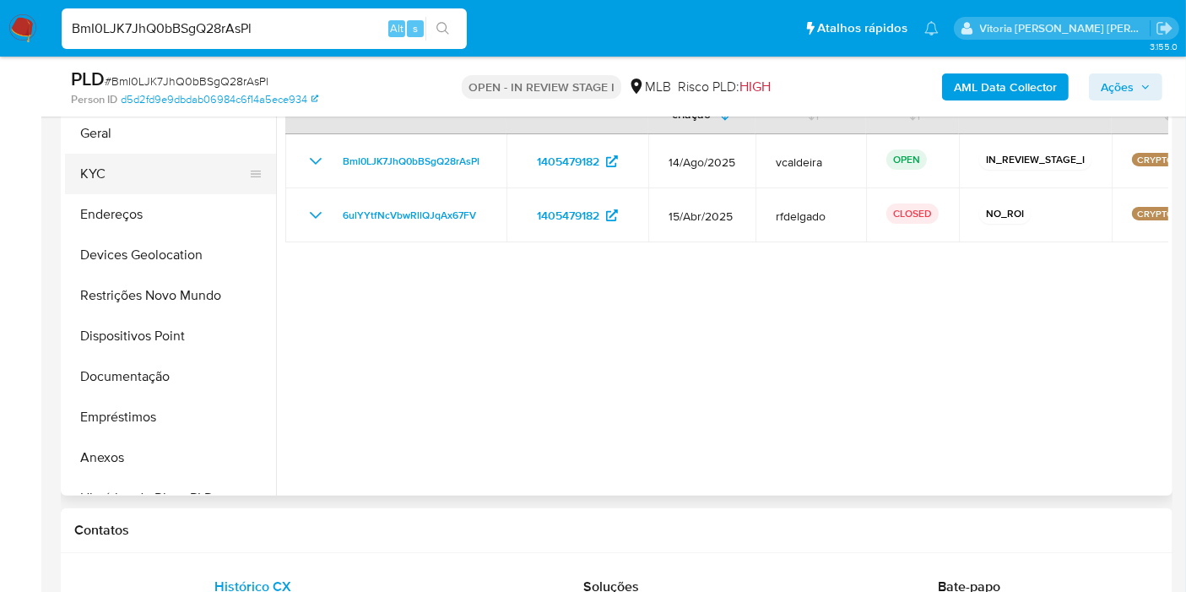
click at [142, 178] on button "KYC" at bounding box center [163, 174] width 197 height 41
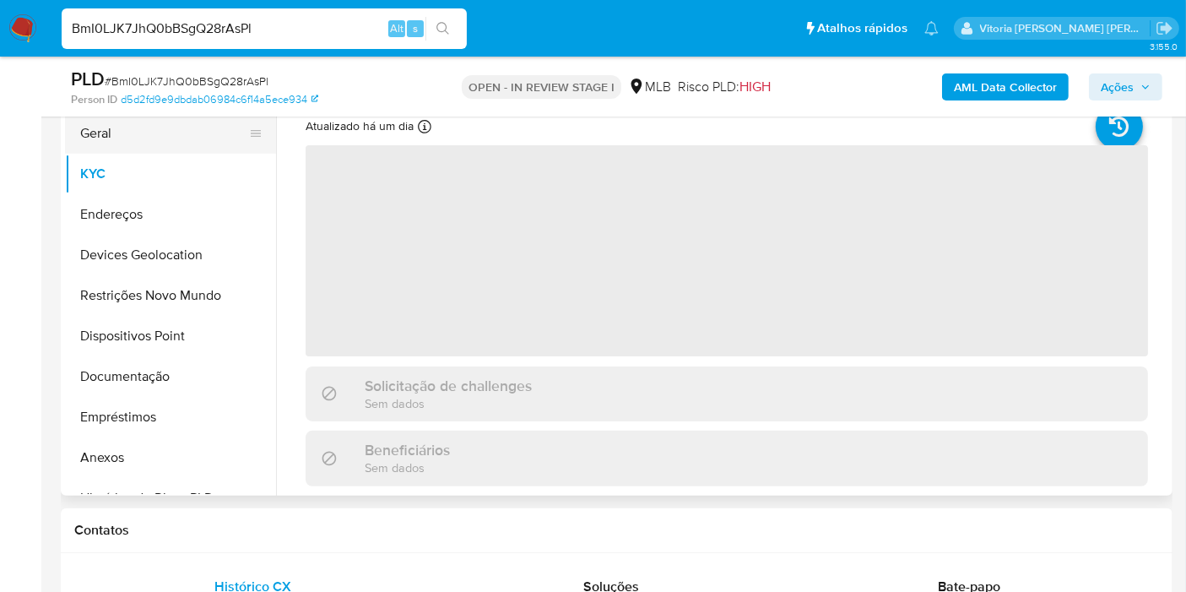
click at [137, 143] on button "Geral" at bounding box center [163, 133] width 197 height 41
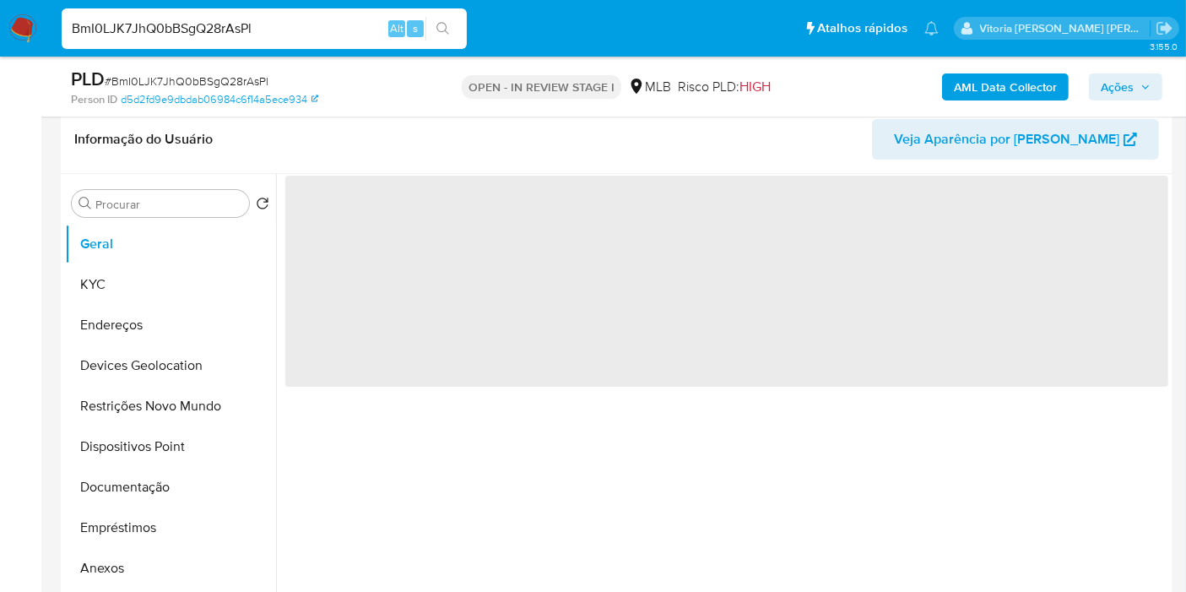
scroll to position [187, 0]
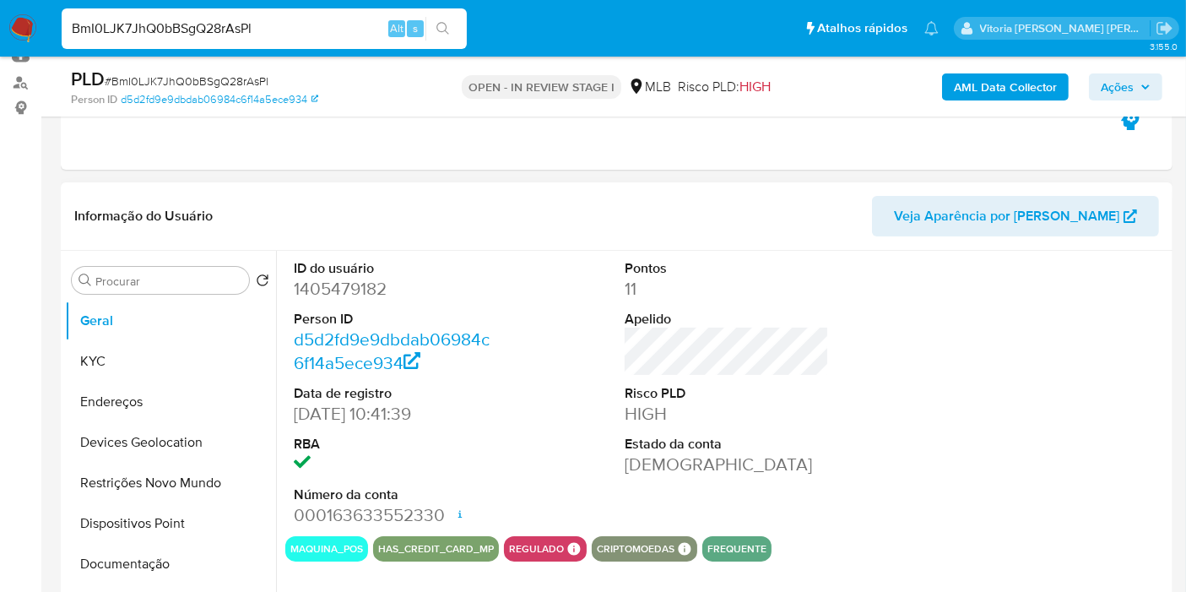
click at [340, 293] on dd "1405479182" at bounding box center [396, 289] width 204 height 24
copy dd "1405479182"
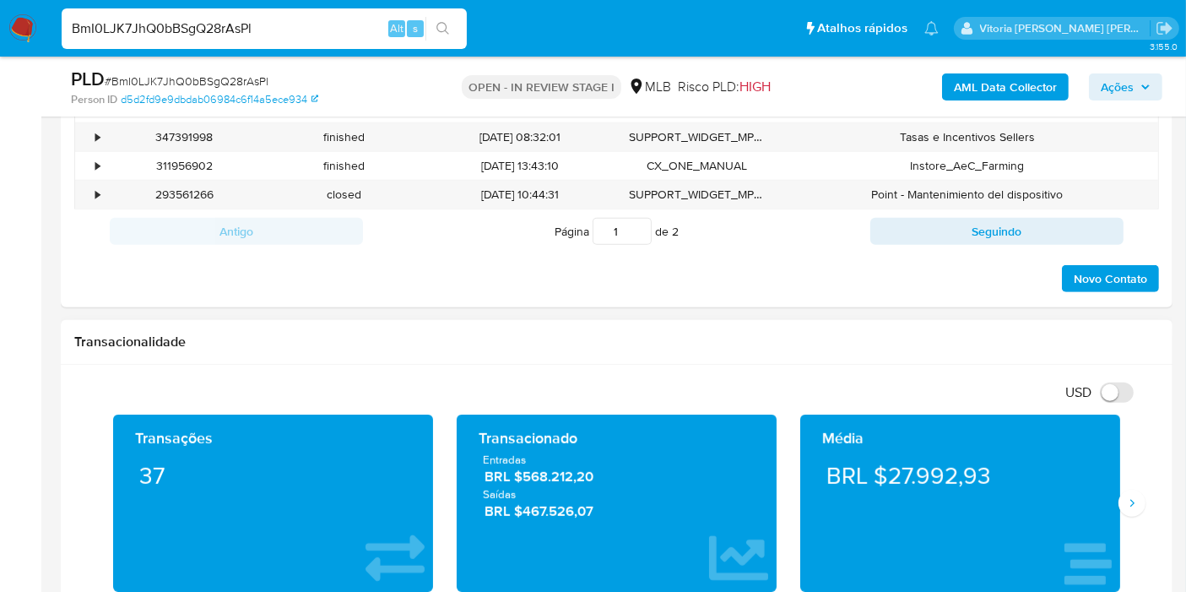
scroll to position [1031, 0]
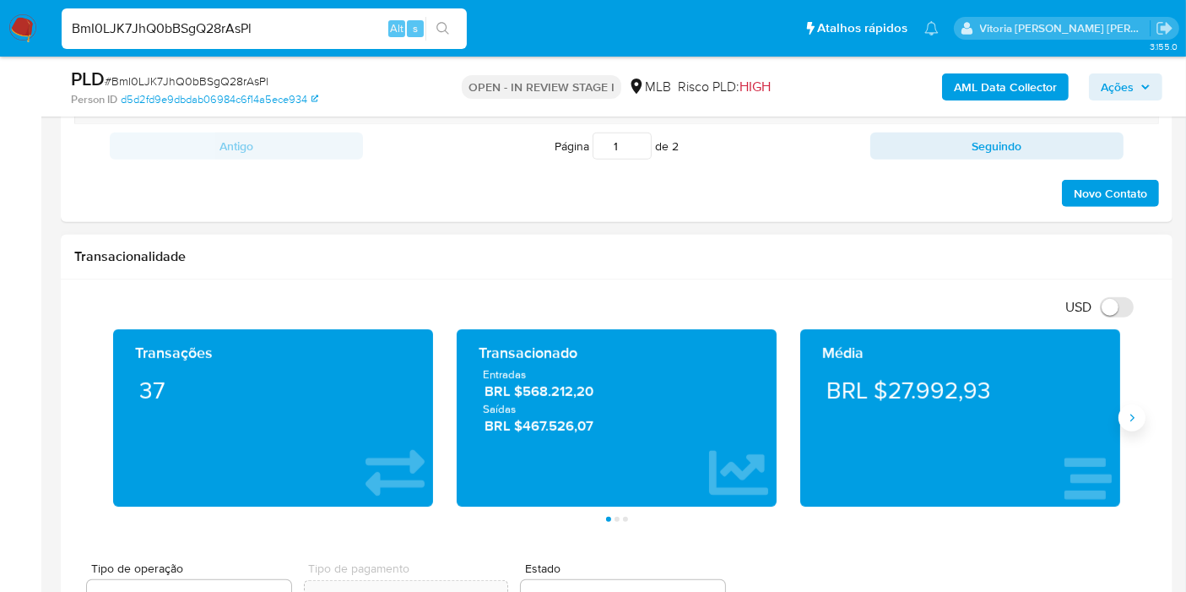
click at [1135, 420] on icon "Siguiente" at bounding box center [1132, 418] width 14 height 14
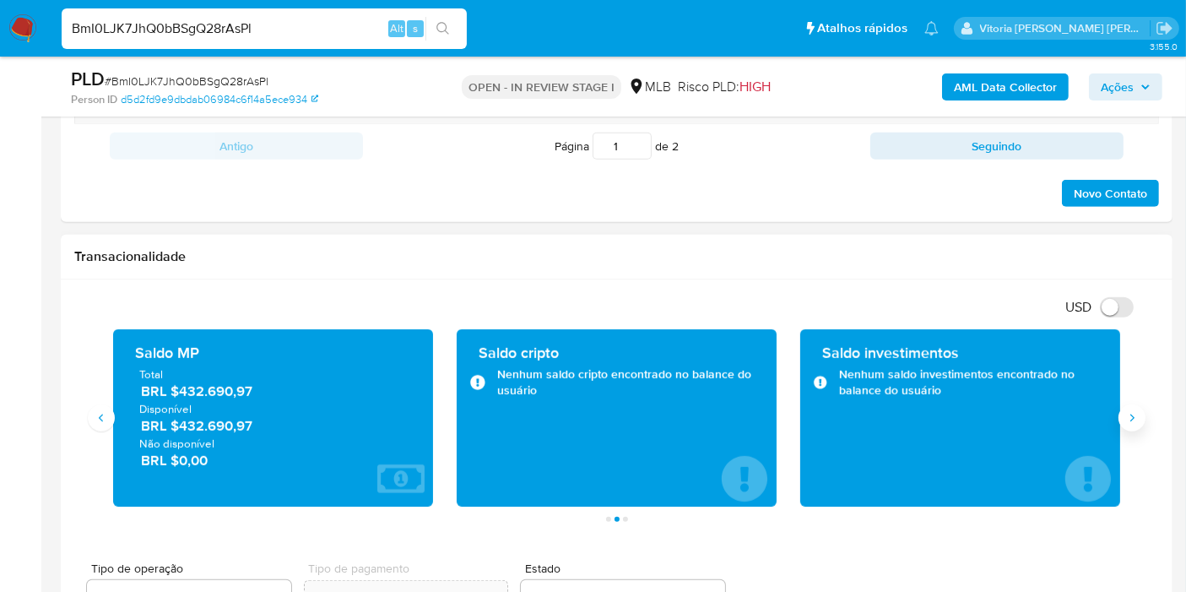
click at [1126, 413] on icon "Siguiente" at bounding box center [1132, 418] width 14 height 14
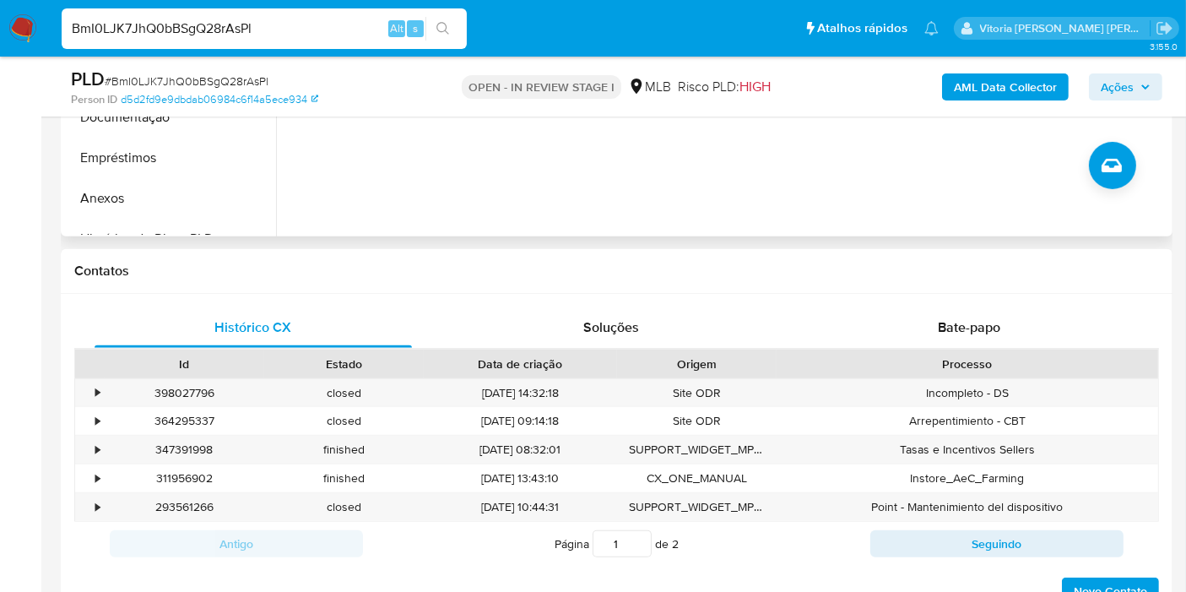
scroll to position [281, 0]
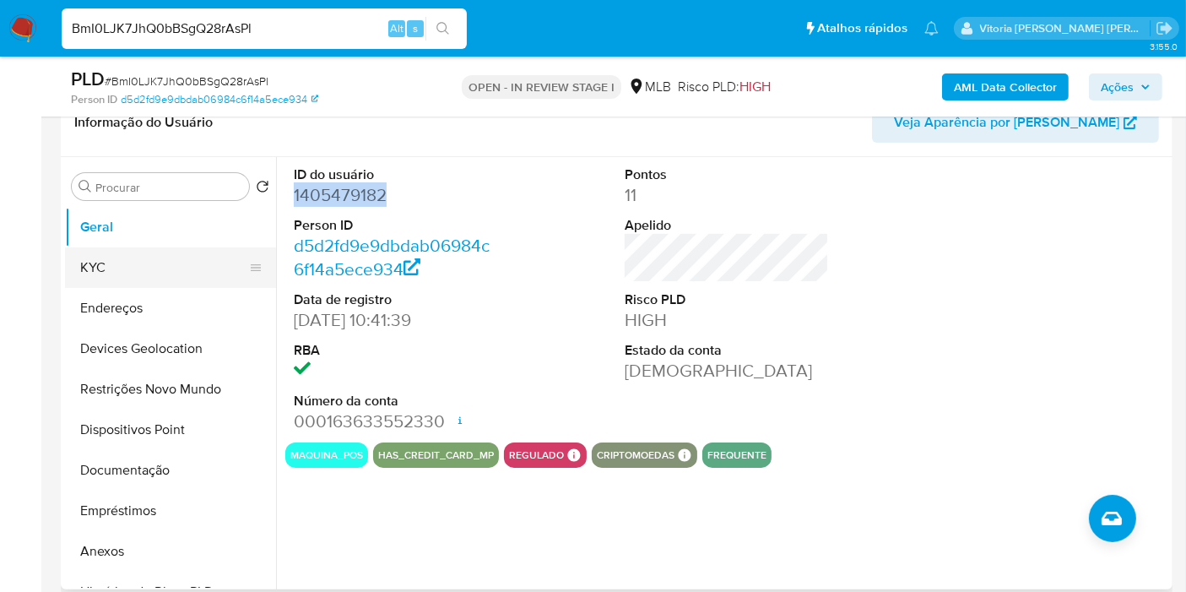
click at [106, 261] on button "KYC" at bounding box center [163, 267] width 197 height 41
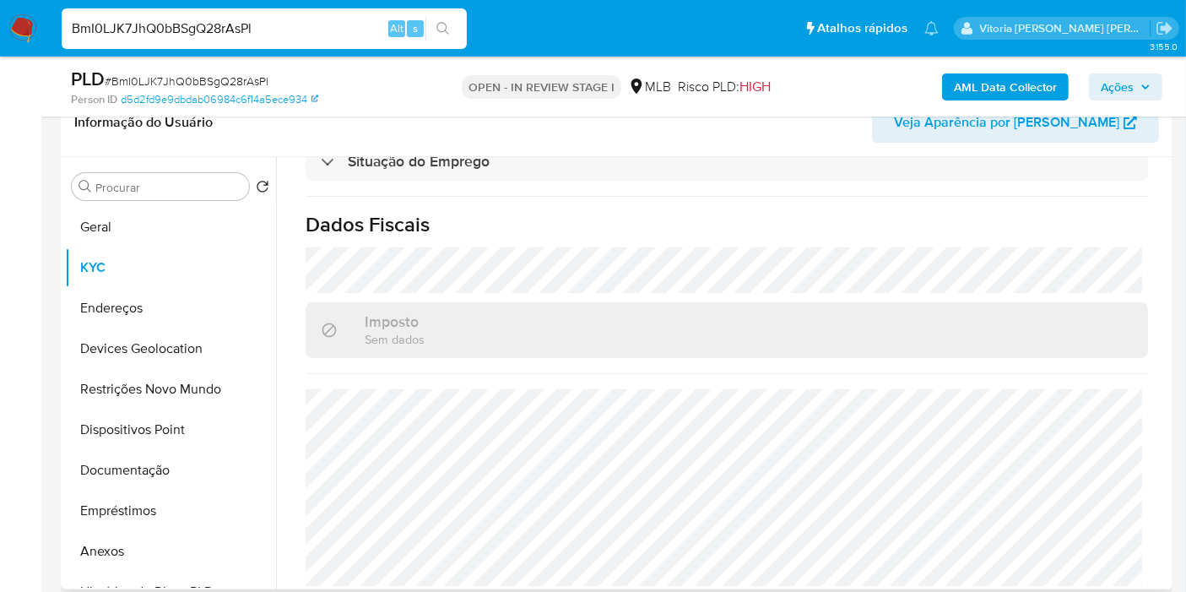
scroll to position [937, 0]
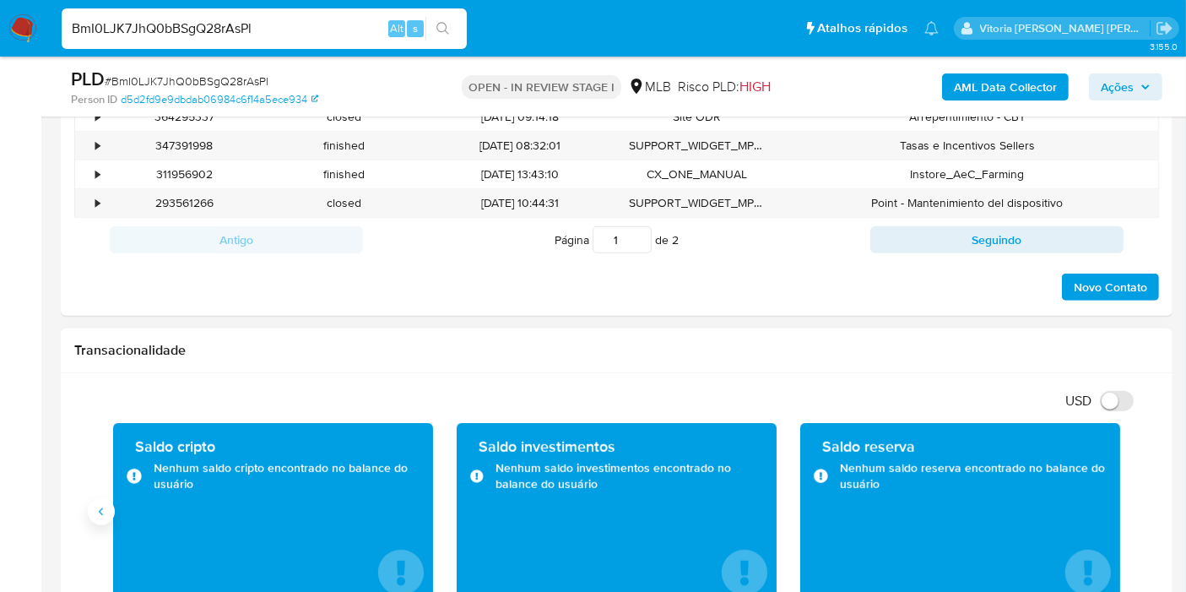
click at [106, 514] on icon "Anterior" at bounding box center [102, 512] width 14 height 14
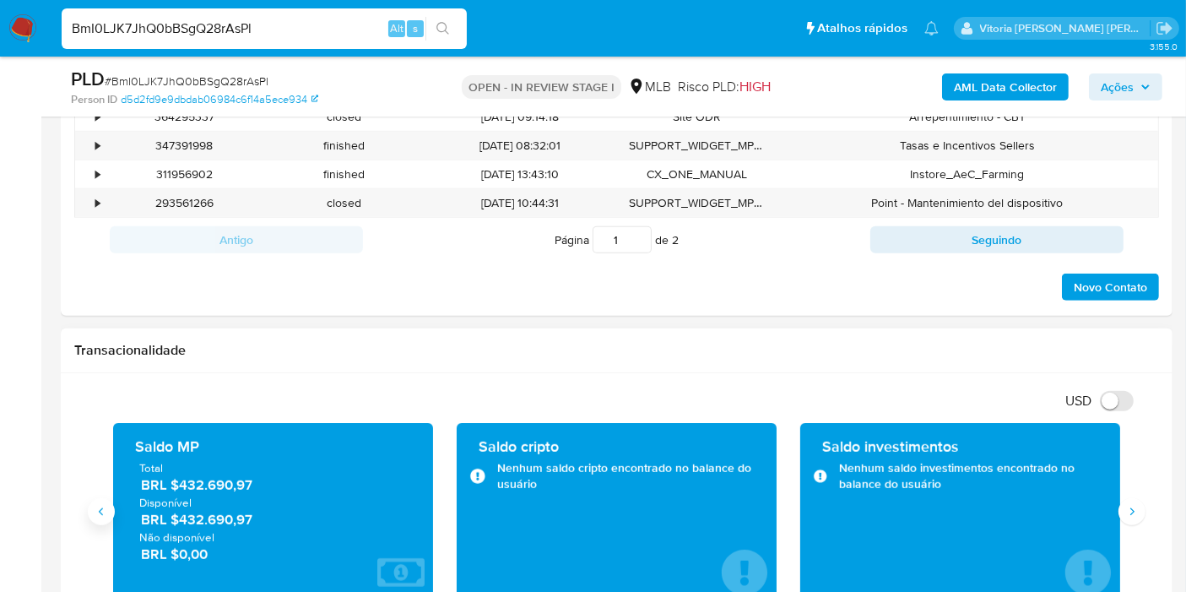
click at [105, 511] on icon "Anterior" at bounding box center [102, 512] width 14 height 14
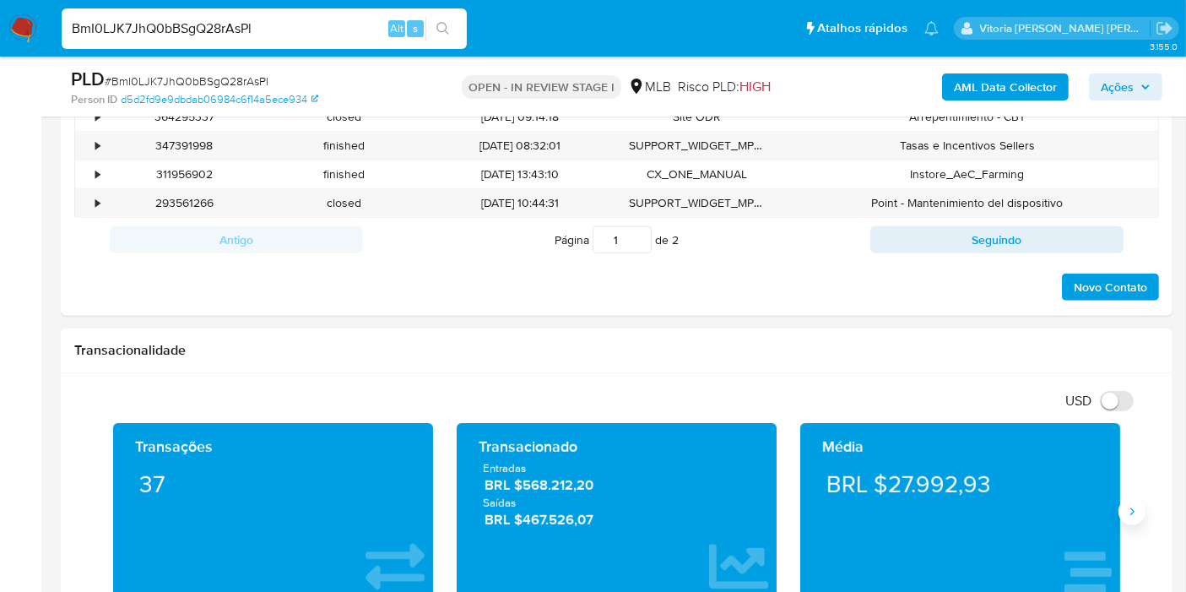
click at [1128, 516] on button "Siguiente" at bounding box center [1131, 511] width 27 height 27
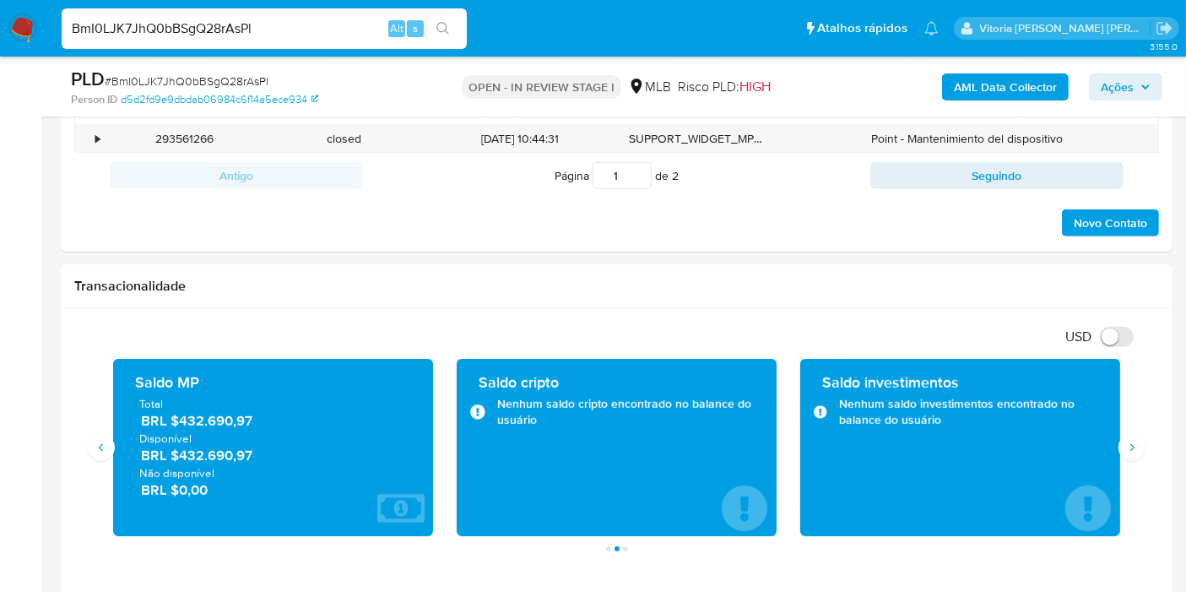
scroll to position [1031, 0]
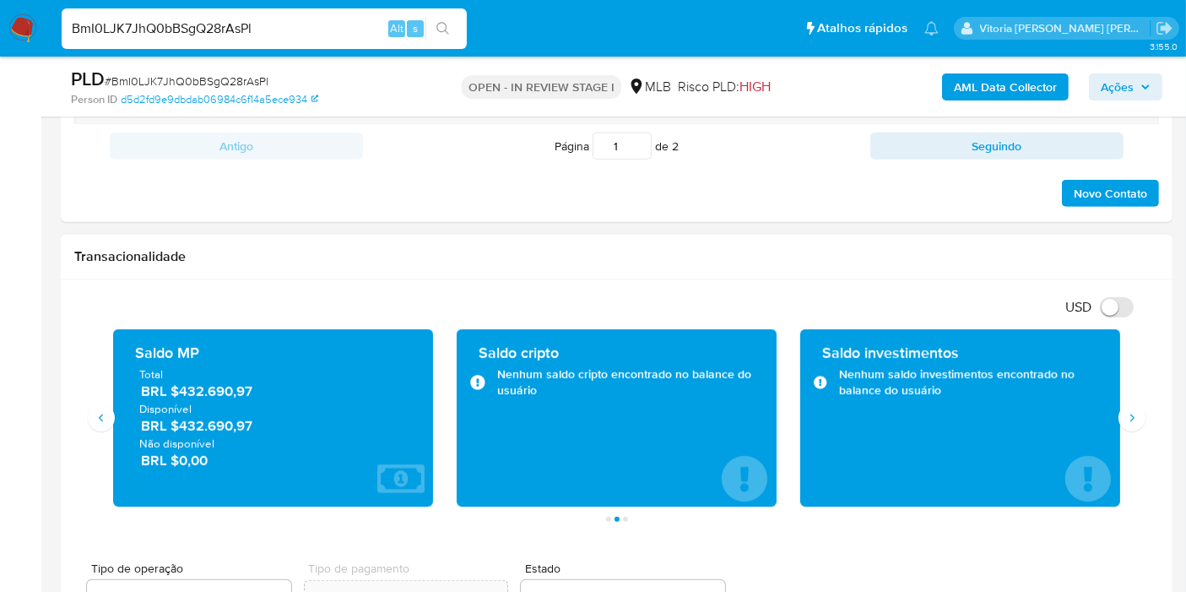
drag, startPoint x: 256, startPoint y: 424, endPoint x: 176, endPoint y: 425, distance: 80.2
click at [176, 425] on span "BRL $432.690,97" at bounding box center [274, 425] width 266 height 19
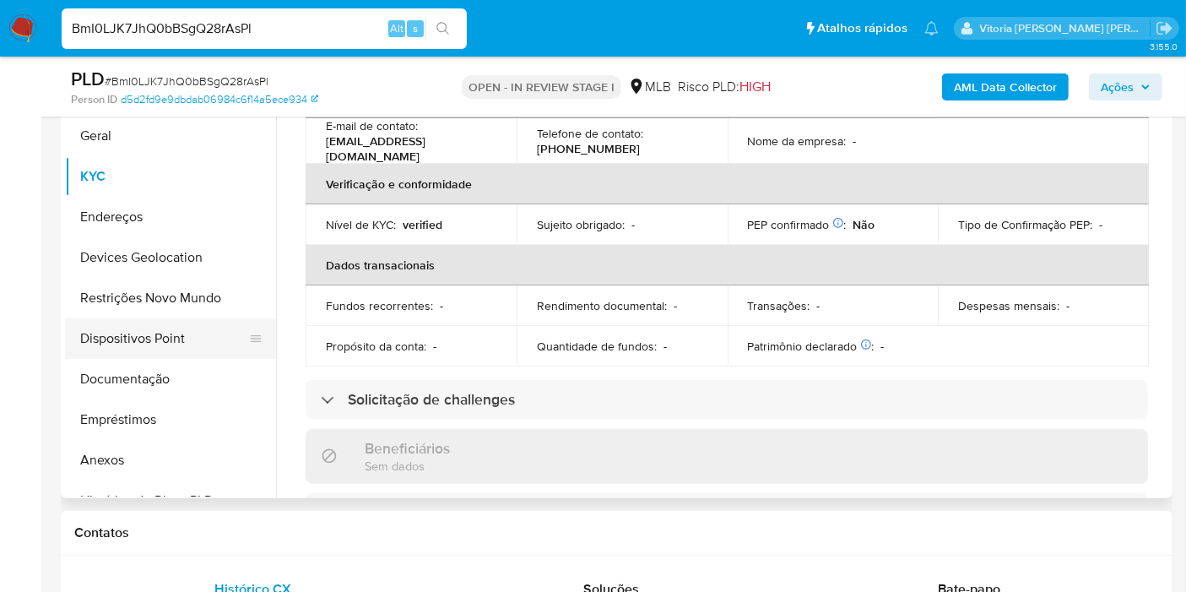
scroll to position [375, 0]
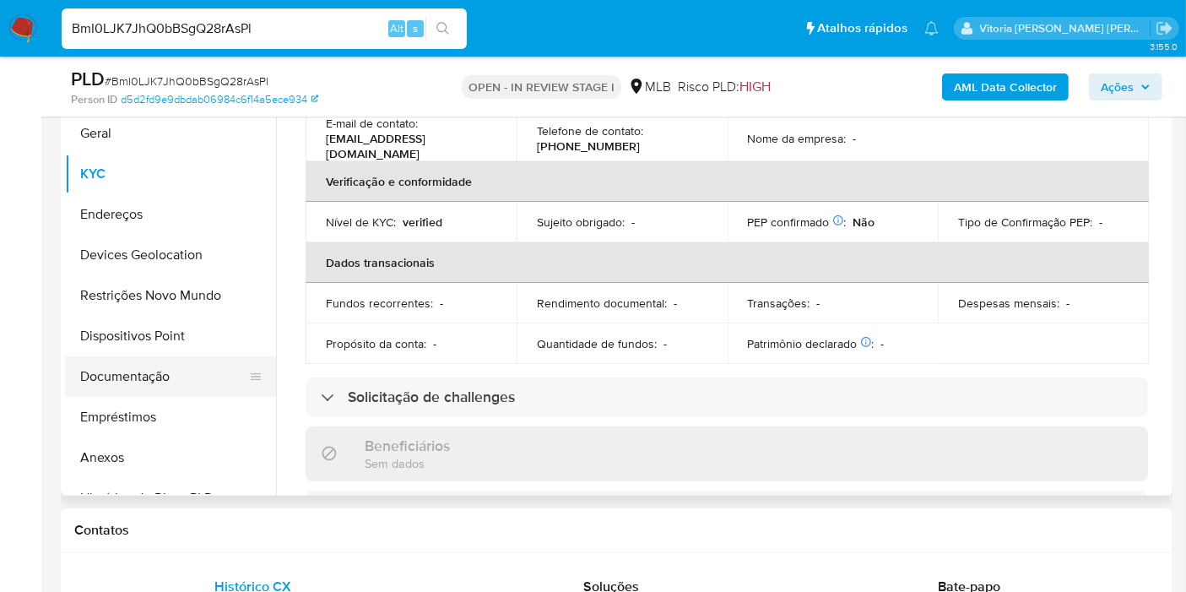
click at [144, 381] on button "Documentação" at bounding box center [163, 376] width 197 height 41
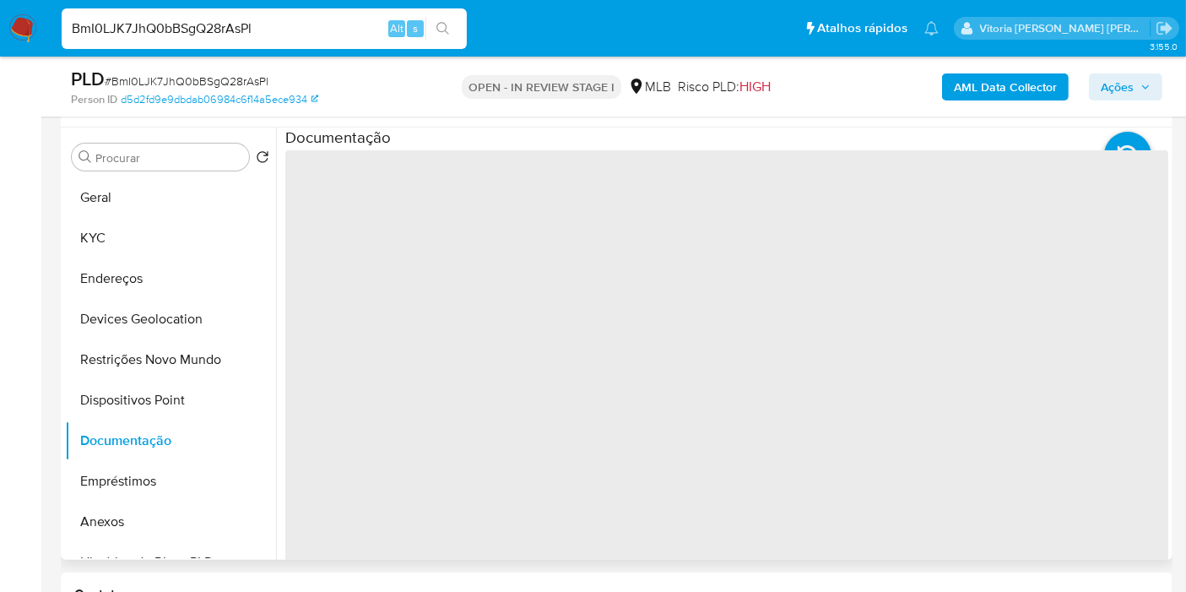
scroll to position [281, 0]
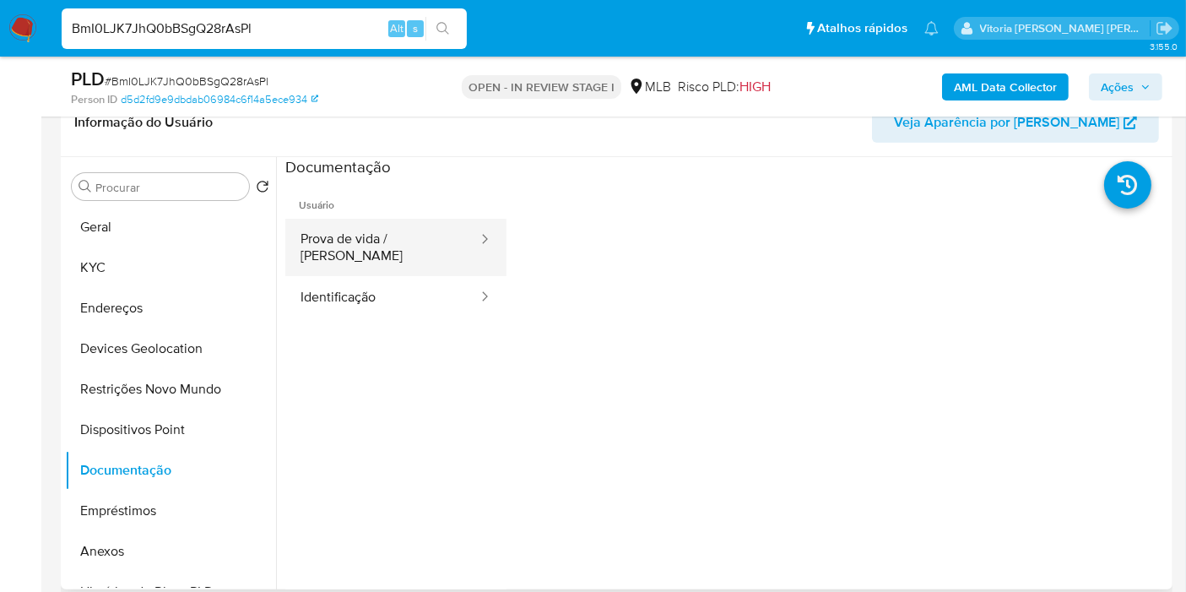
click at [400, 245] on button "Prova de vida / Selfie" at bounding box center [382, 247] width 194 height 57
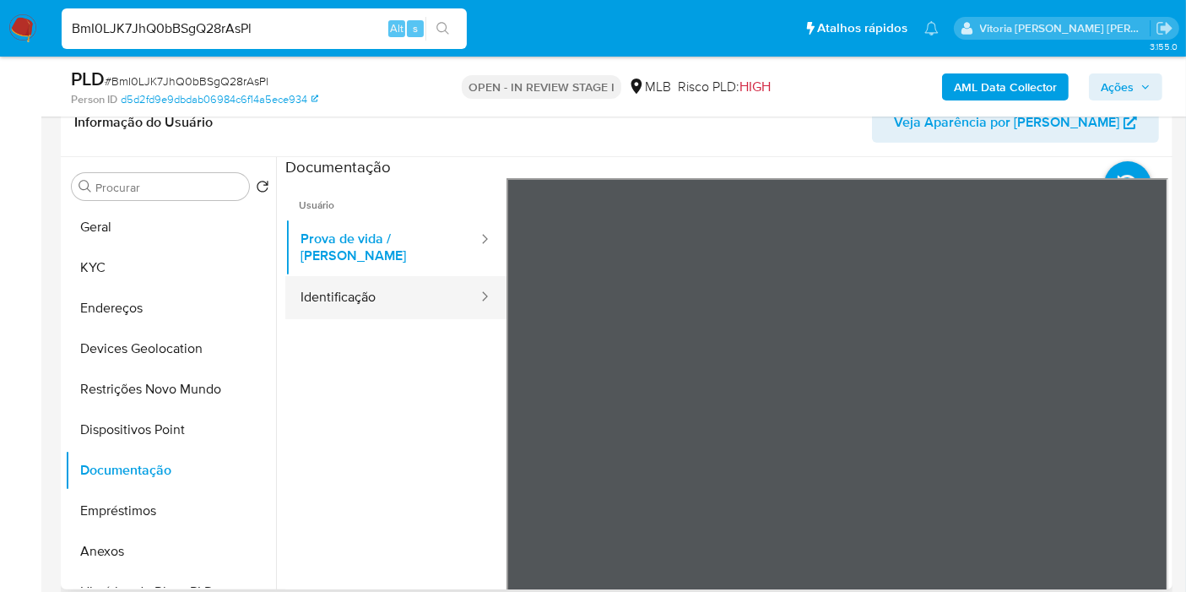
click at [316, 278] on button "Identificação" at bounding box center [382, 297] width 194 height 43
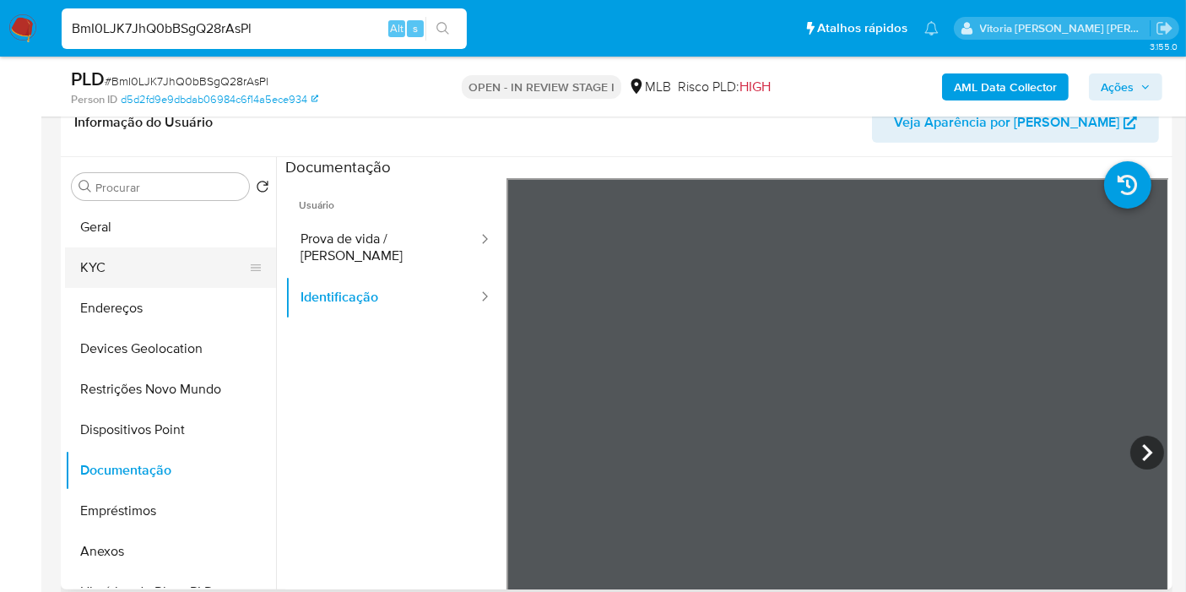
click at [110, 267] on button "KYC" at bounding box center [163, 267] width 197 height 41
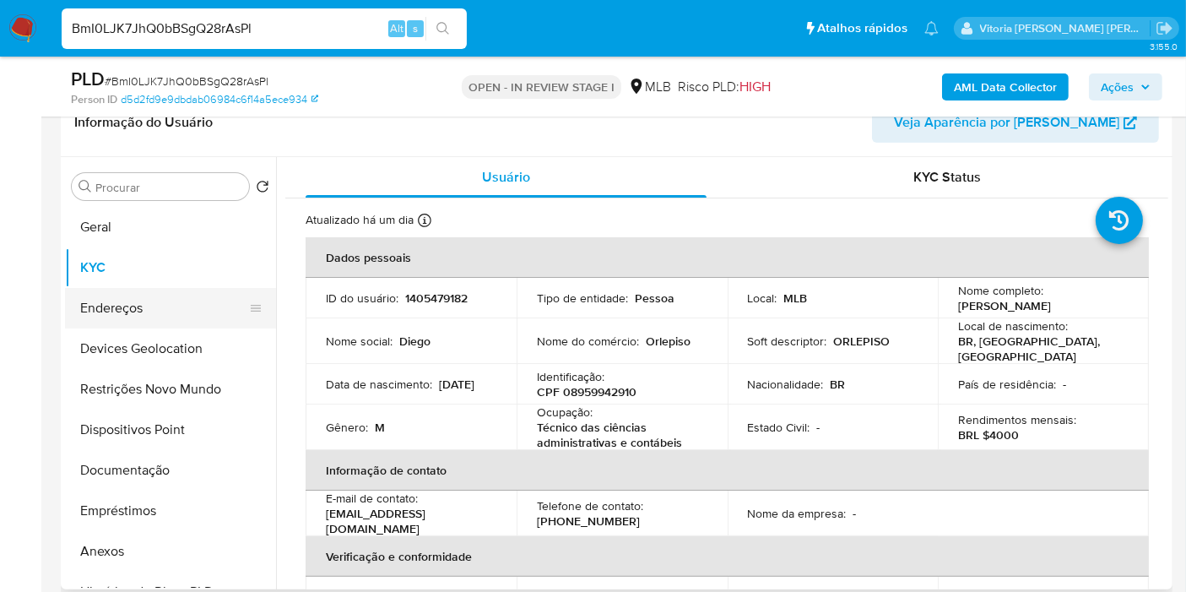
click at [122, 314] on button "Endereços" at bounding box center [163, 308] width 197 height 41
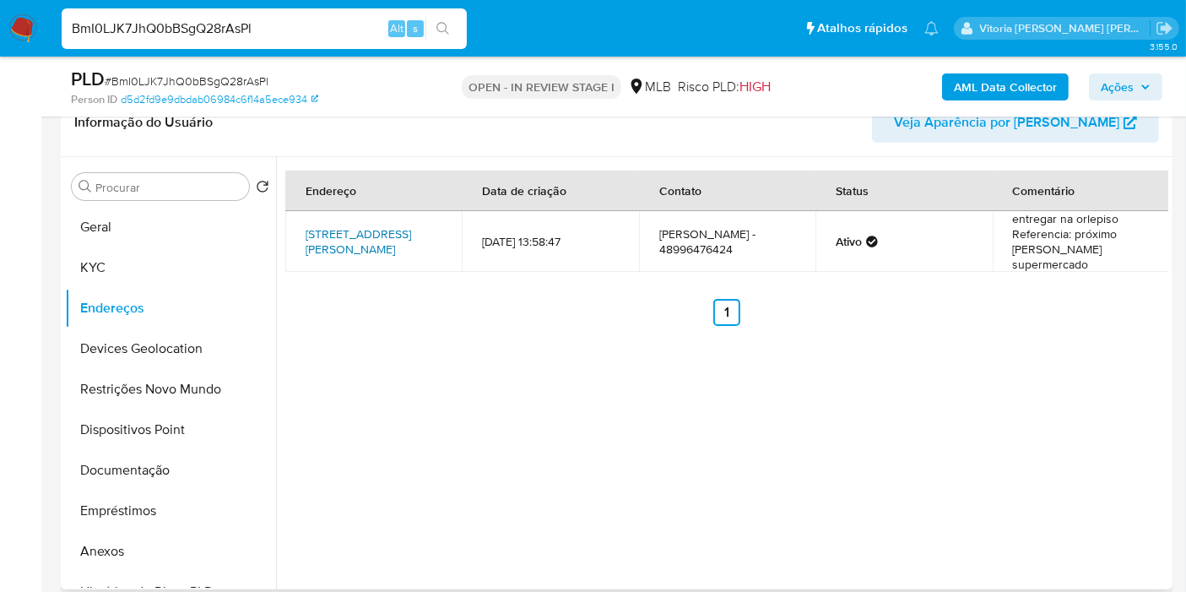
click at [355, 233] on link "Rua Miguel Couto 525, Orleans, Santa Catarina, 88870000, Brasil 525" at bounding box center [357, 241] width 105 height 32
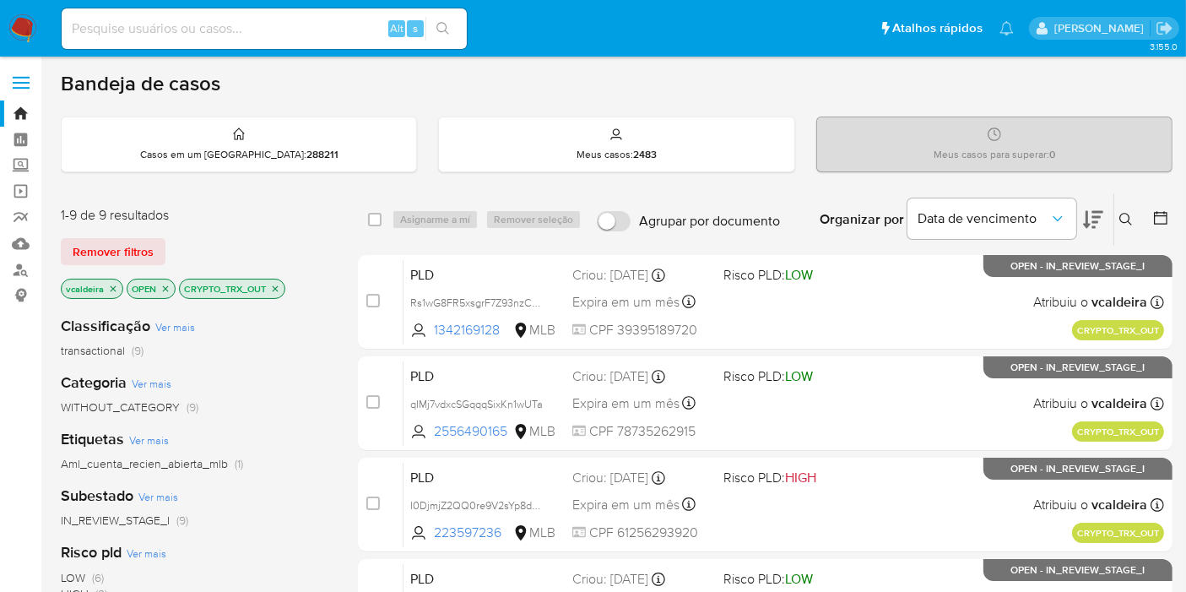
click at [273, 289] on icon "close-filter" at bounding box center [275, 289] width 10 height 10
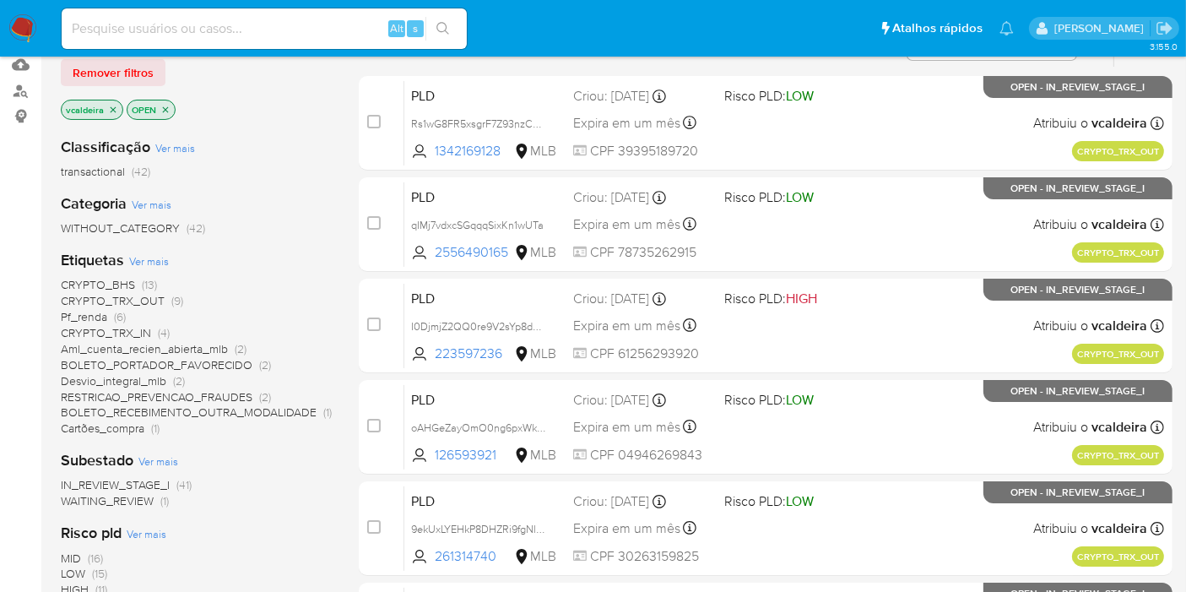
scroll to position [187, 0]
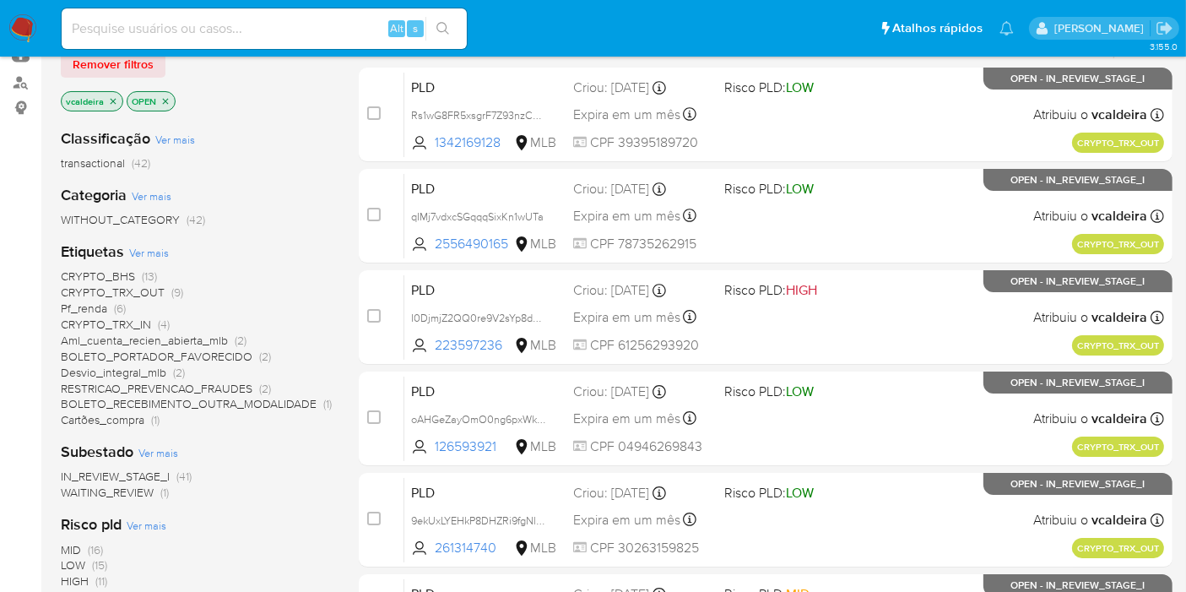
click at [144, 338] on span "Aml_cuenta_recien_abierta_mlb" at bounding box center [144, 340] width 167 height 17
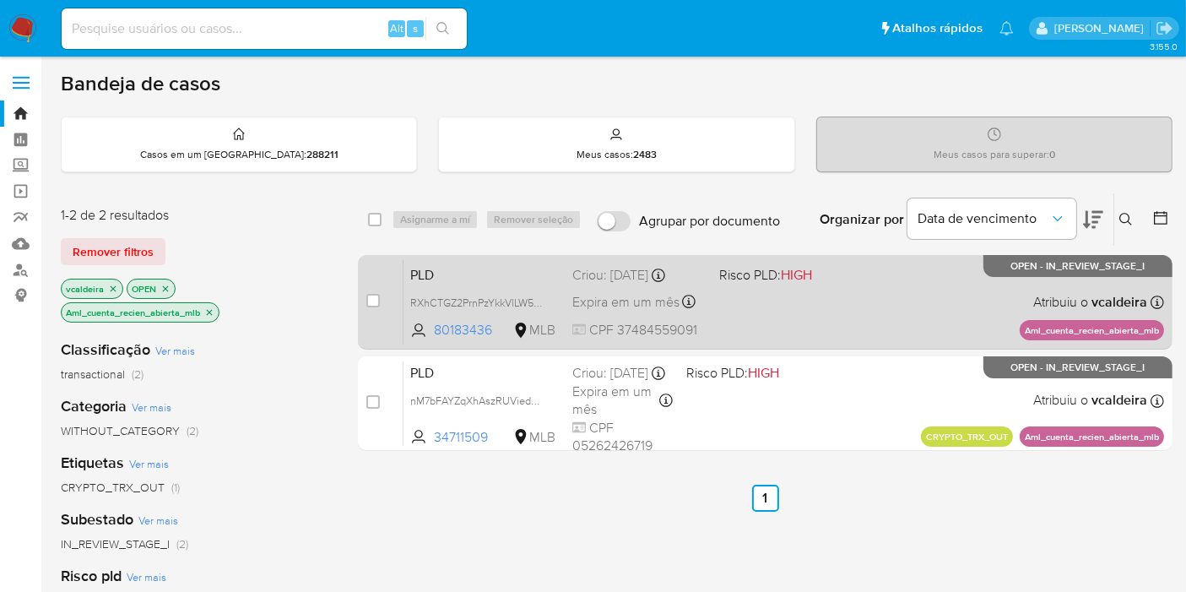
click at [1022, 271] on span "OPEN - IN_REVIEW_STAGE_I" at bounding box center [1078, 266] width 134 height 9
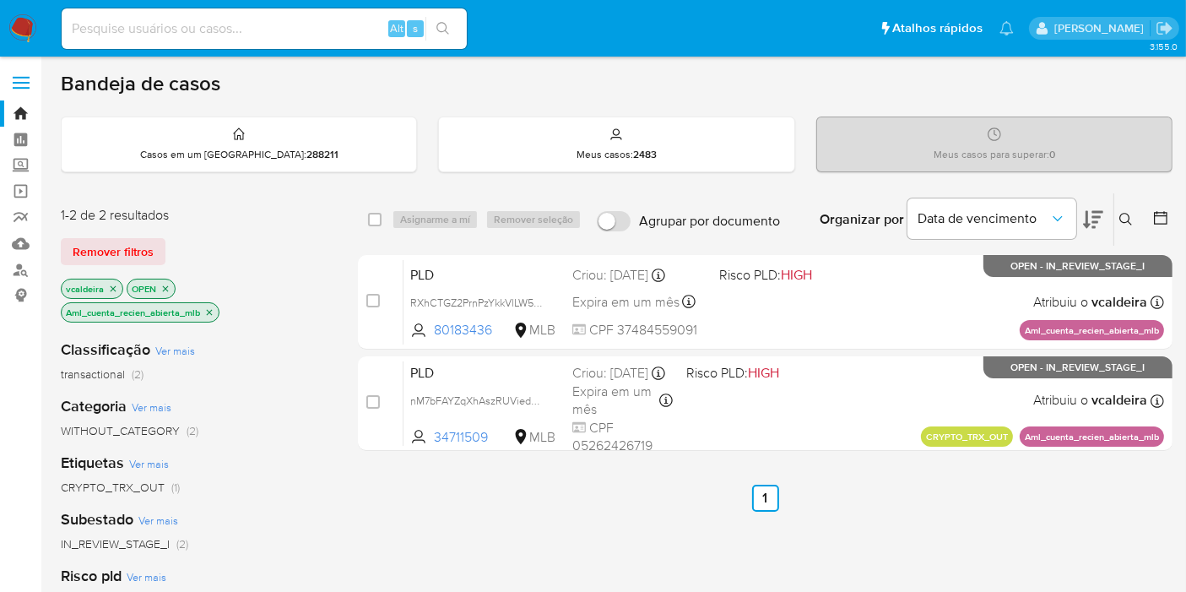
click at [208, 312] on icon "close-filter" at bounding box center [210, 312] width 6 height 6
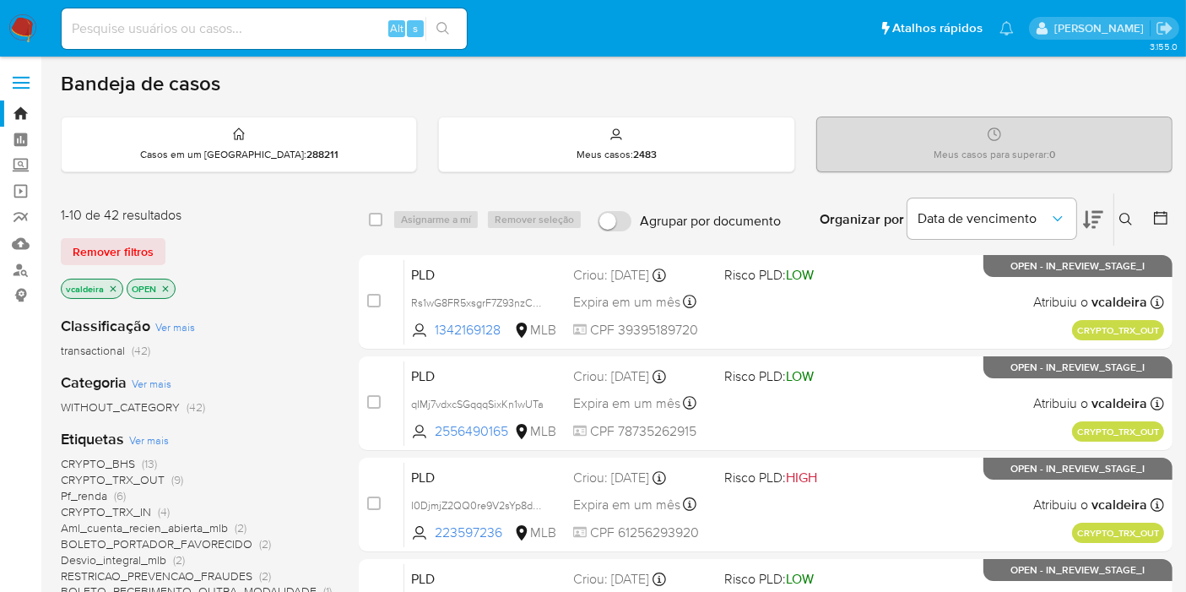
click at [95, 495] on span "Pf_renda" at bounding box center [84, 495] width 46 height 17
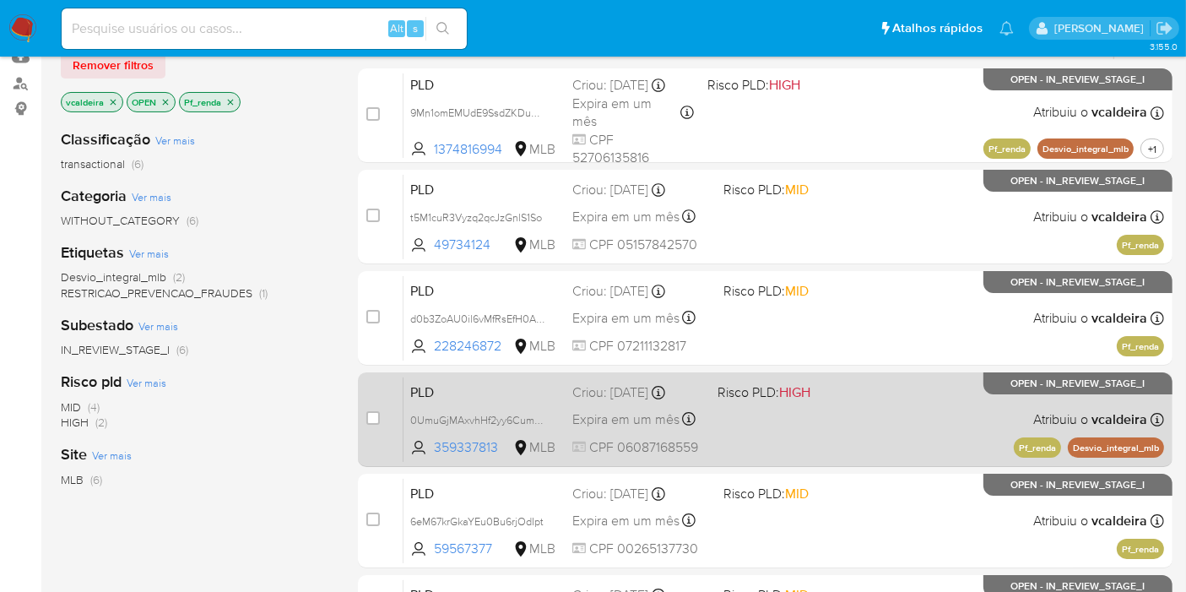
scroll to position [187, 0]
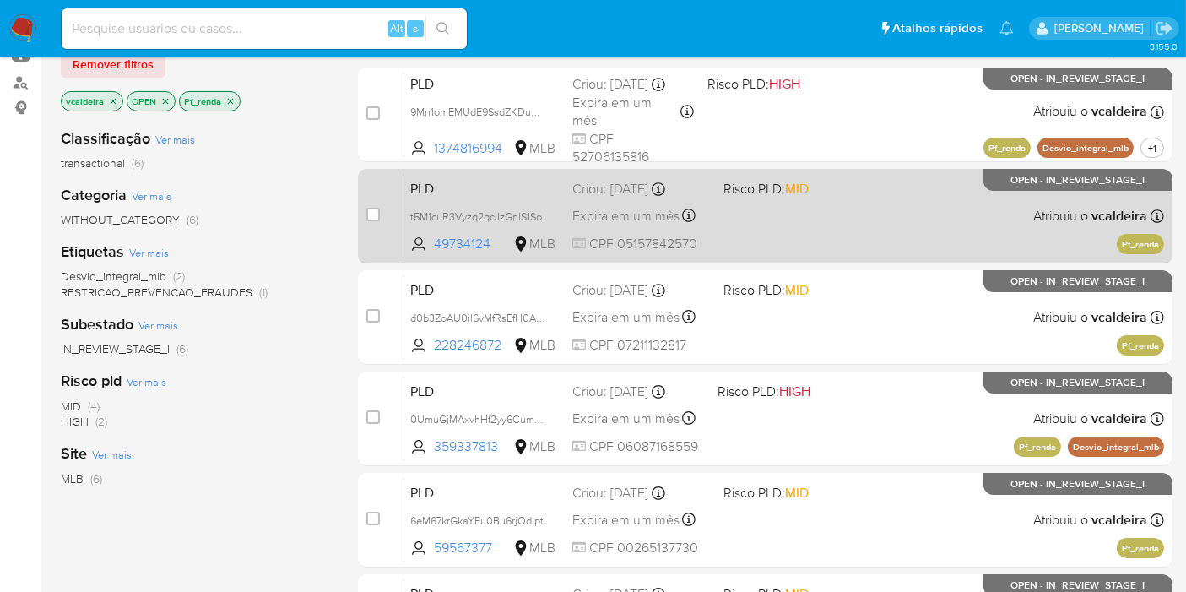
click at [1095, 201] on div "PLD t5M1cuR3Vyzq2qcJzGnlS1So 49734124 MLB Risco PLD: MID Criou: [DATE] Criou: […" at bounding box center [783, 215] width 760 height 85
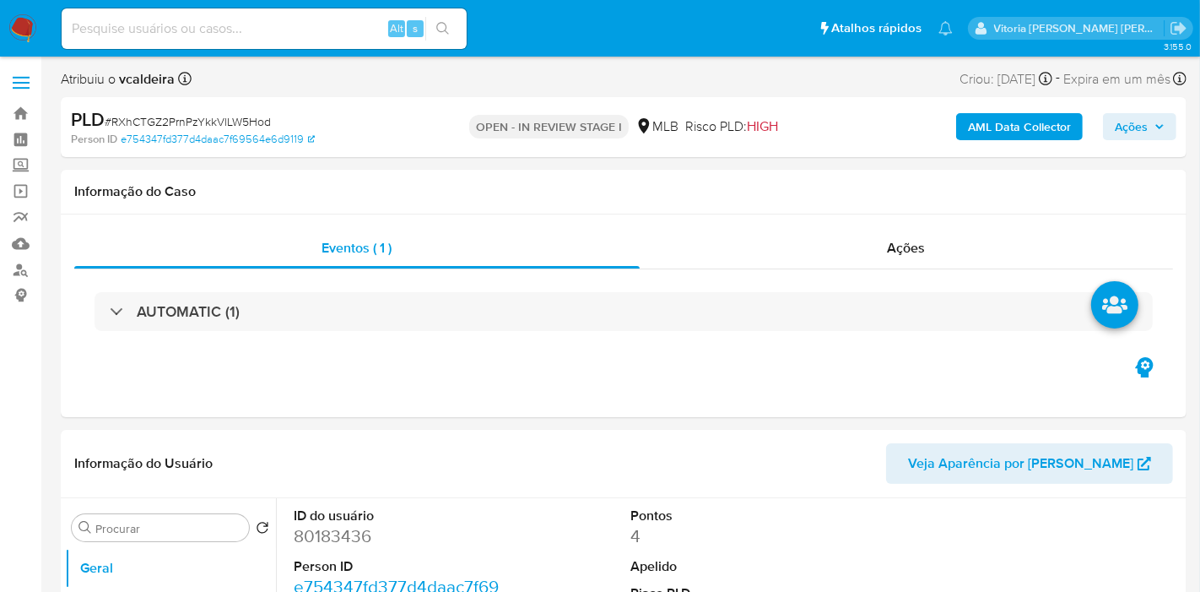
select select "10"
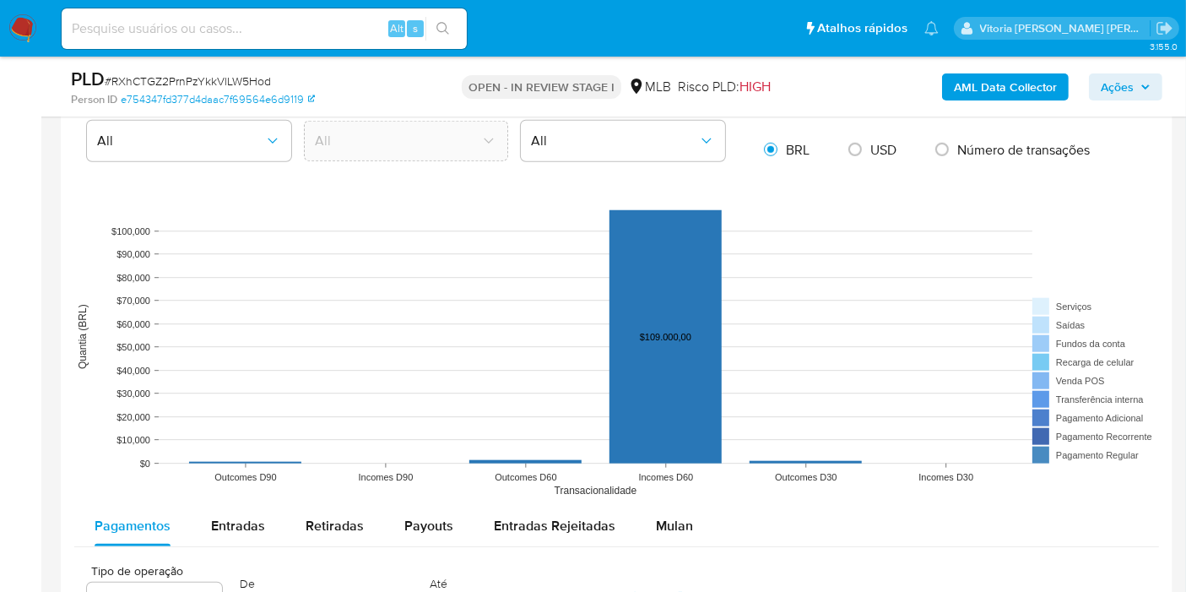
scroll to position [1406, 0]
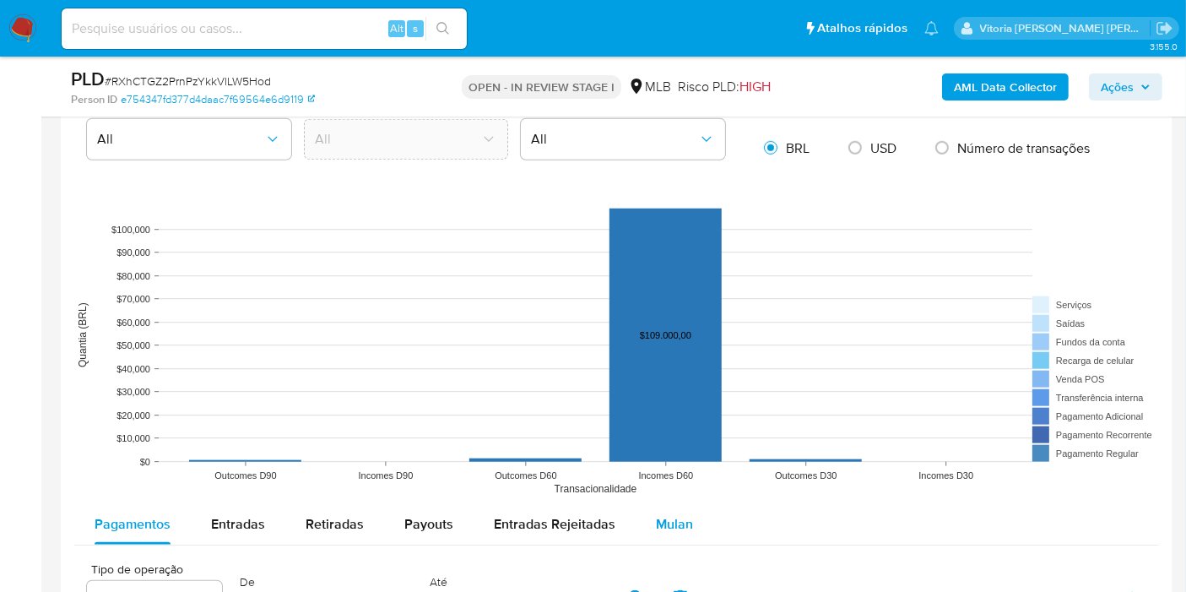
click at [656, 519] on span "Mulan" at bounding box center [674, 523] width 37 height 19
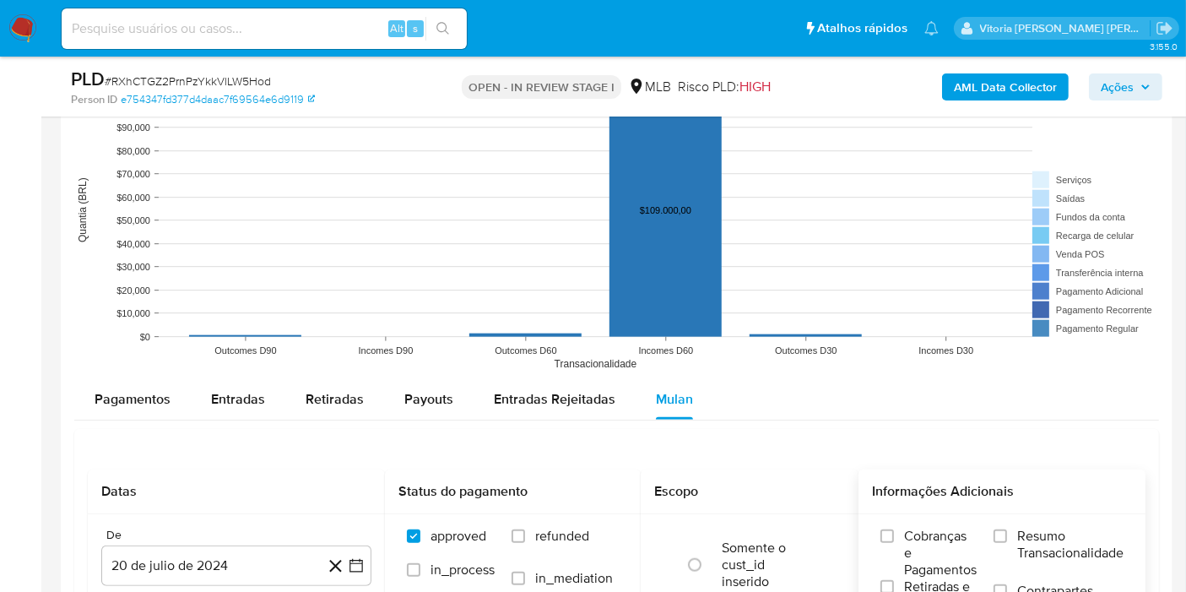
scroll to position [1688, 0]
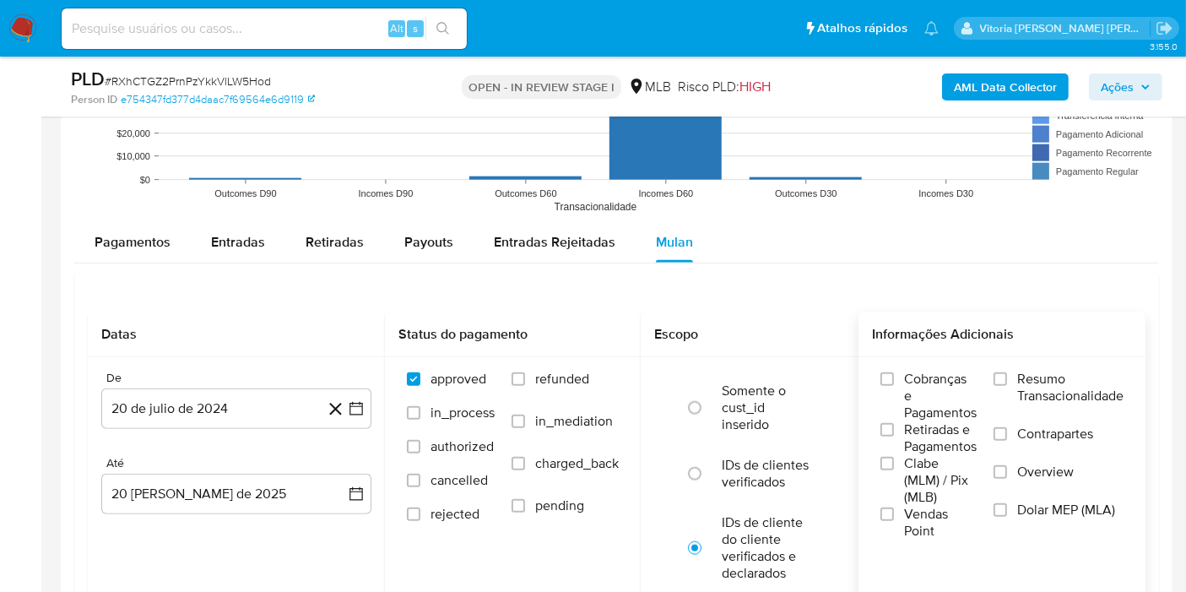
click at [1048, 370] on span "Resumo Transacionalidade" at bounding box center [1070, 387] width 106 height 34
click at [1007, 372] on input "Resumo Transacionalidade" at bounding box center [1000, 379] width 14 height 14
click at [167, 411] on button "20 de julio de 2024" at bounding box center [236, 408] width 270 height 41
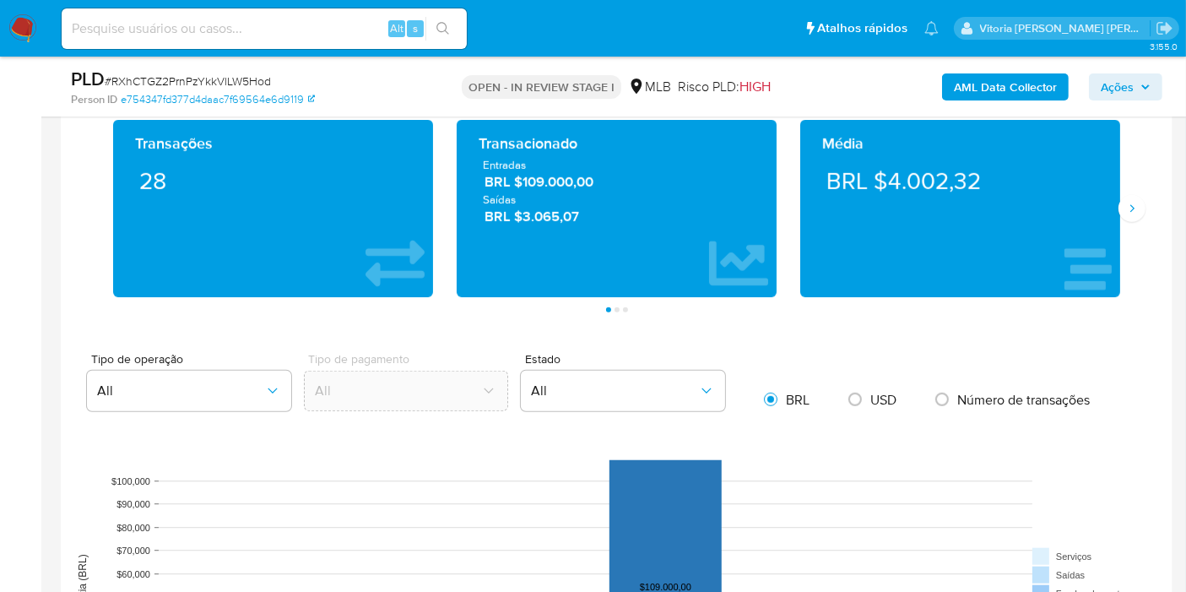
scroll to position [1125, 0]
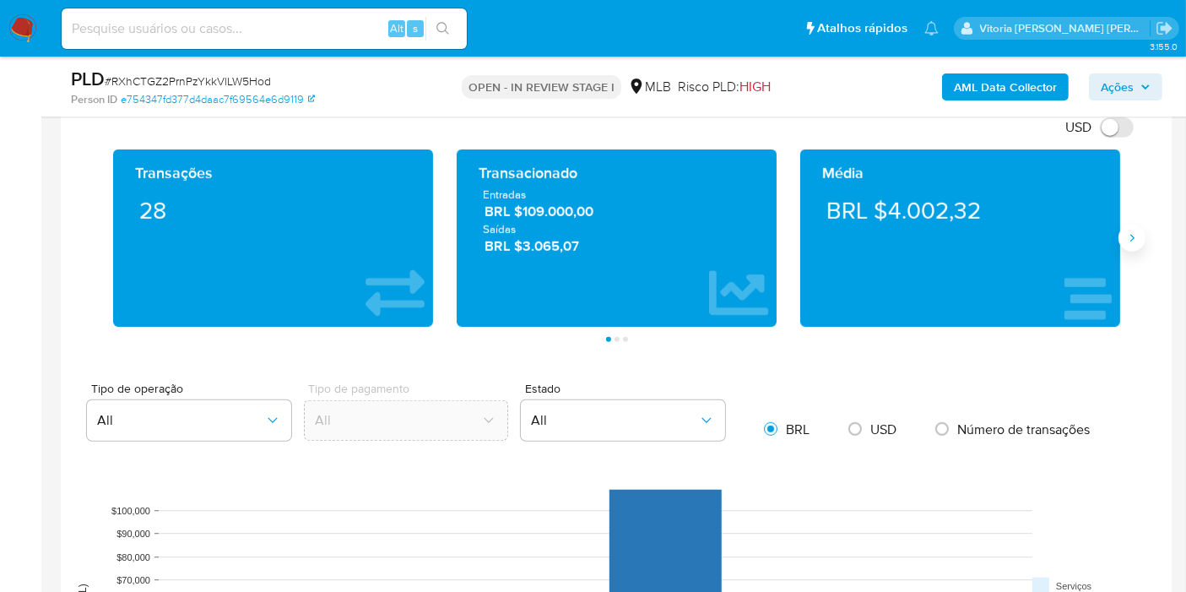
click at [1132, 242] on button "Siguiente" at bounding box center [1131, 237] width 27 height 27
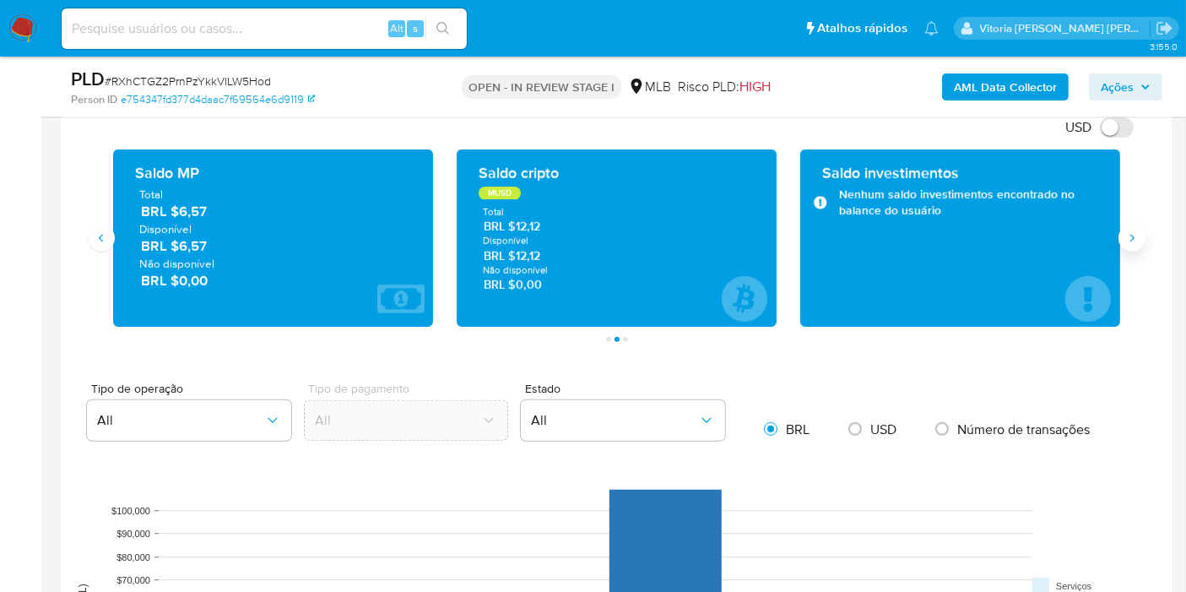
click at [1132, 242] on button "Siguiente" at bounding box center [1131, 237] width 27 height 27
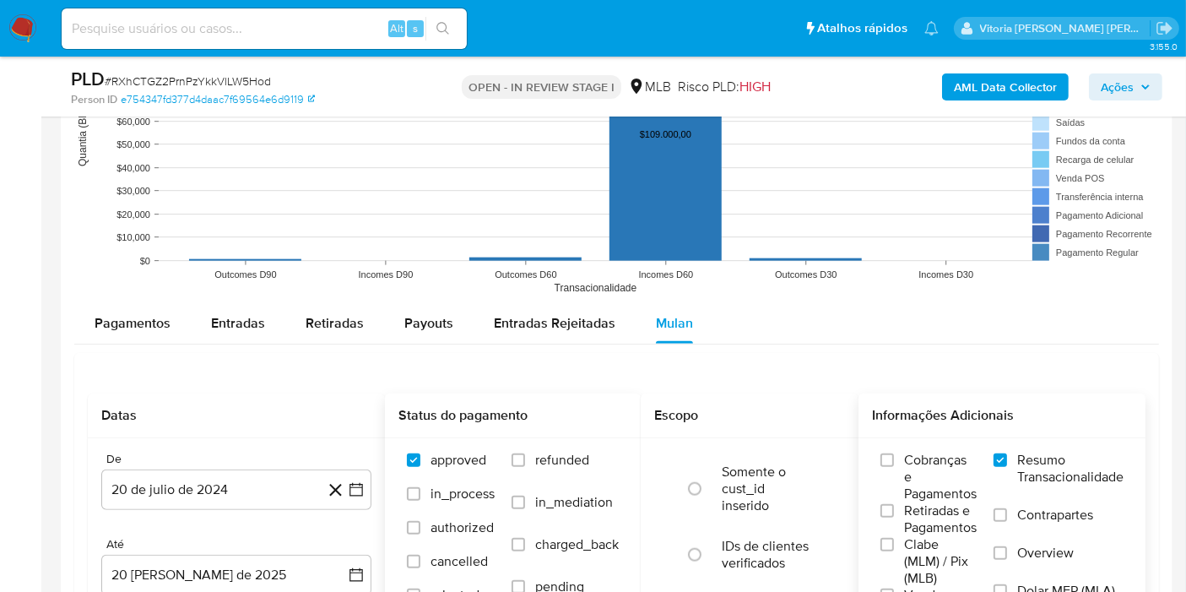
scroll to position [1781, 0]
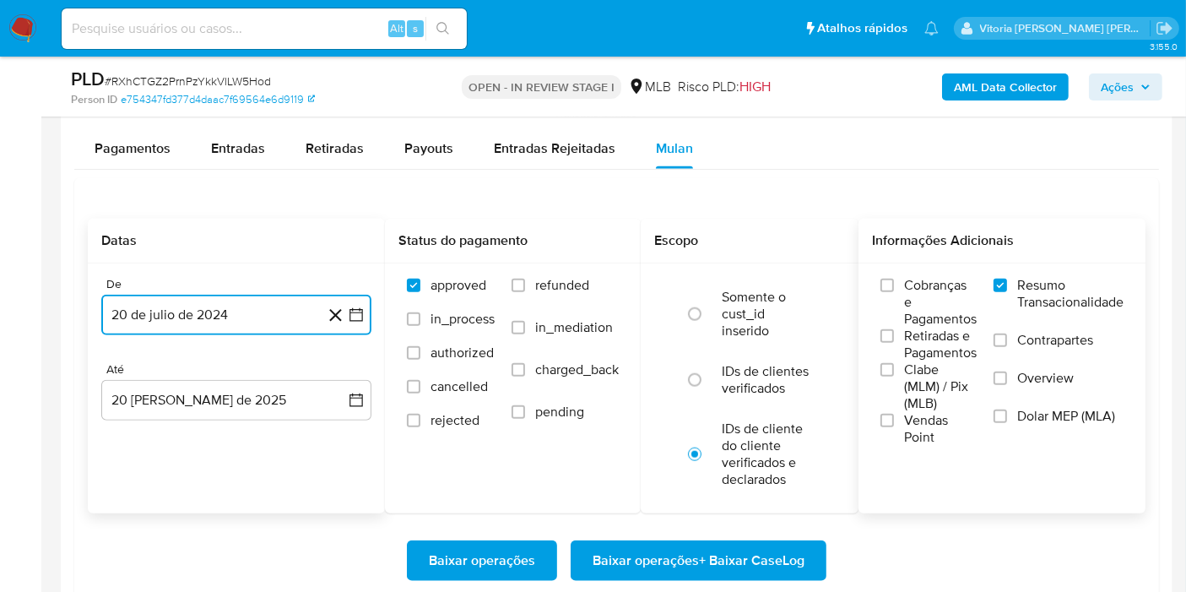
click at [224, 316] on button "20 de julio de 2024" at bounding box center [236, 314] width 270 height 41
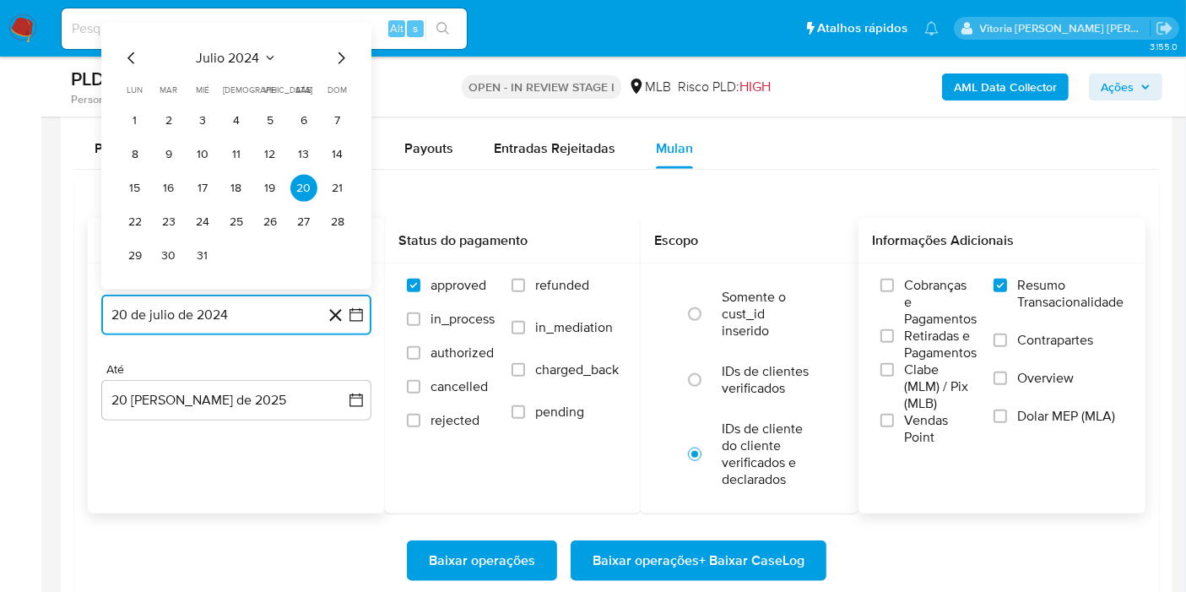
click at [260, 55] on button "julio 2024" at bounding box center [237, 58] width 80 height 17
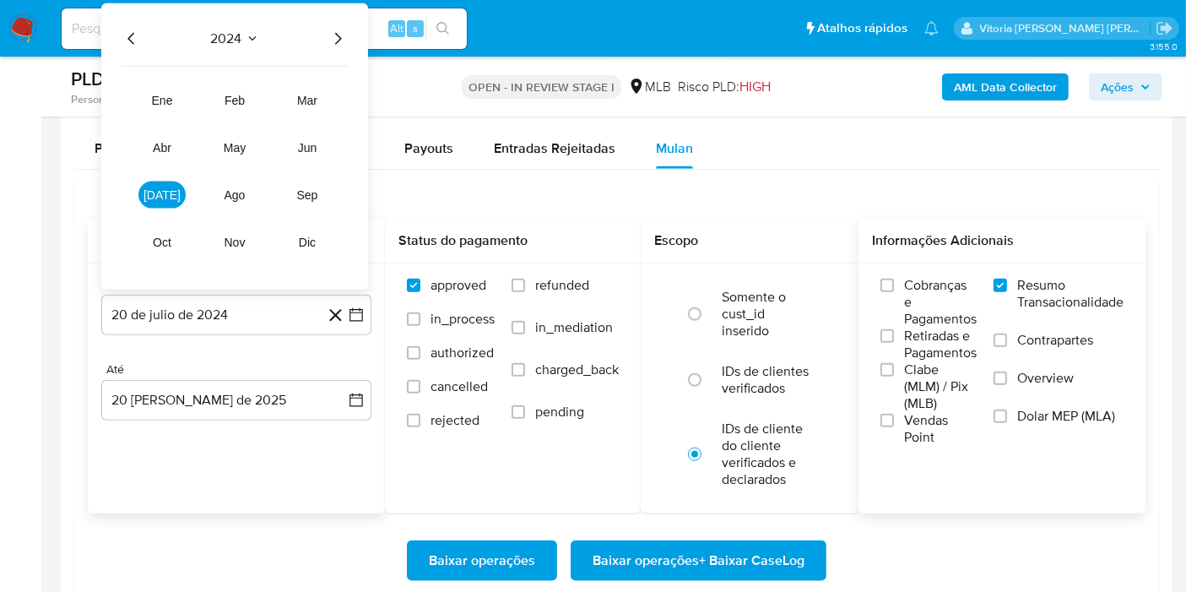
click at [345, 35] on icon "Año siguiente" at bounding box center [337, 39] width 20 height 20
click at [170, 191] on button "[DATE]" at bounding box center [161, 194] width 47 height 27
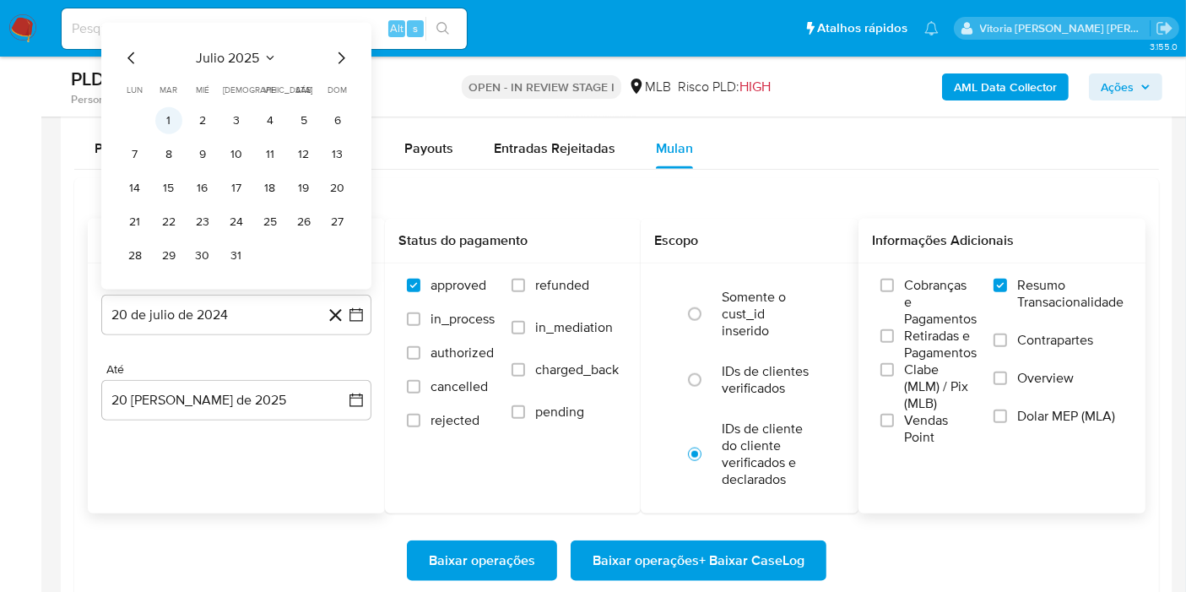
click at [173, 120] on button "1" at bounding box center [168, 120] width 27 height 27
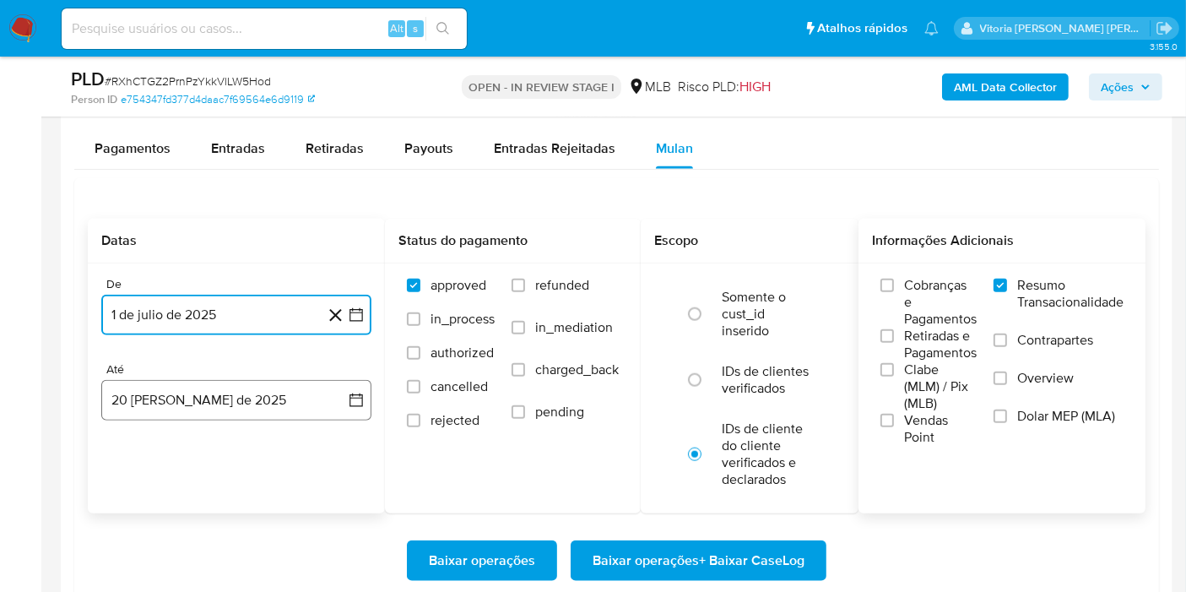
click at [267, 395] on button "[DATE]" at bounding box center [236, 400] width 270 height 41
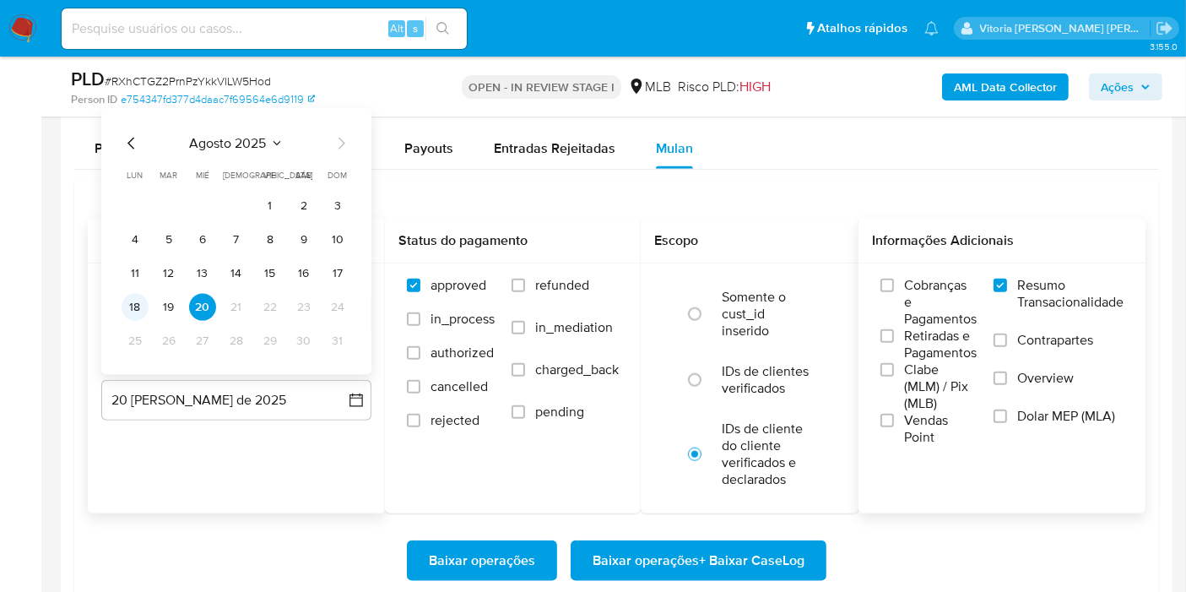
click at [135, 307] on button "18" at bounding box center [135, 307] width 27 height 27
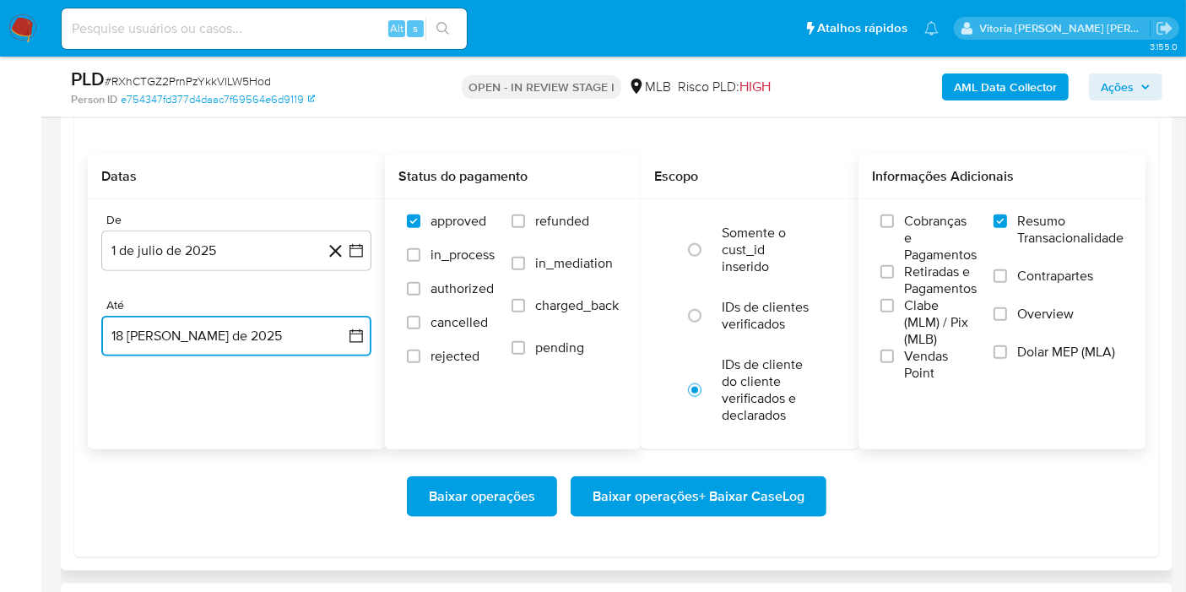
scroll to position [1875, 0]
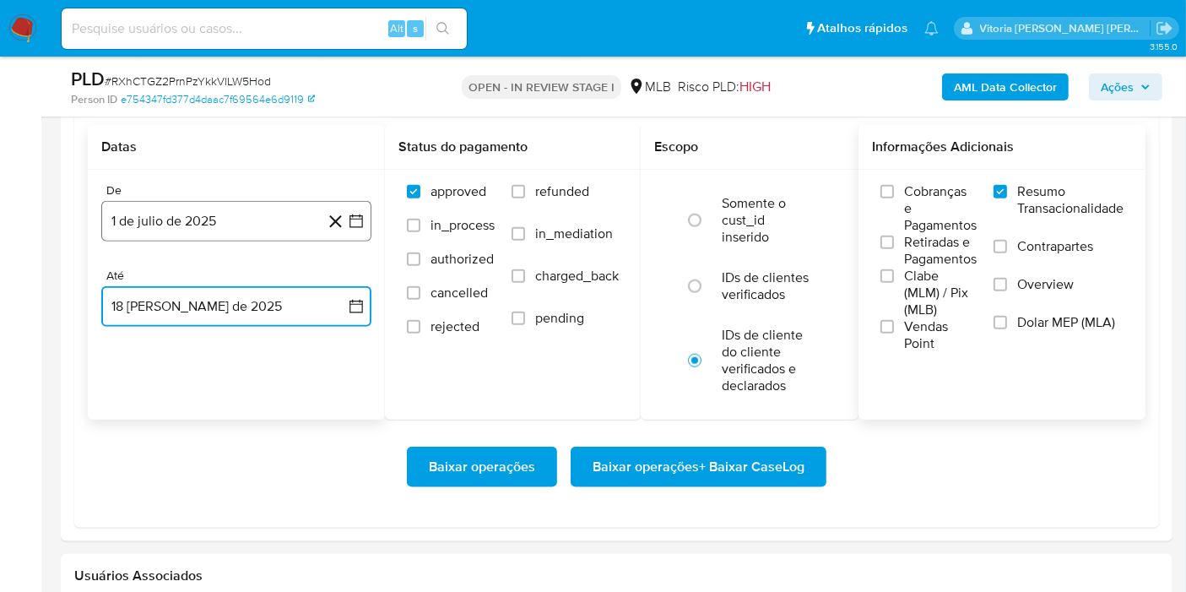
click at [208, 227] on button "1 de julio de 2025" at bounding box center [236, 221] width 270 height 41
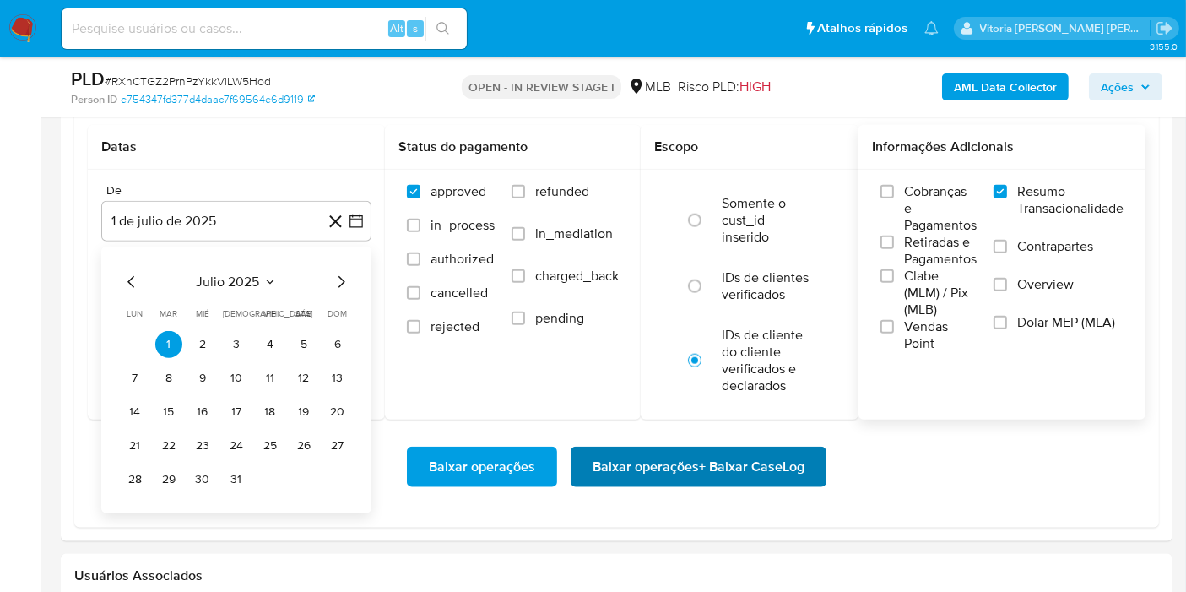
click at [701, 458] on span "Baixar operações + Baixar CaseLog" at bounding box center [698, 466] width 212 height 37
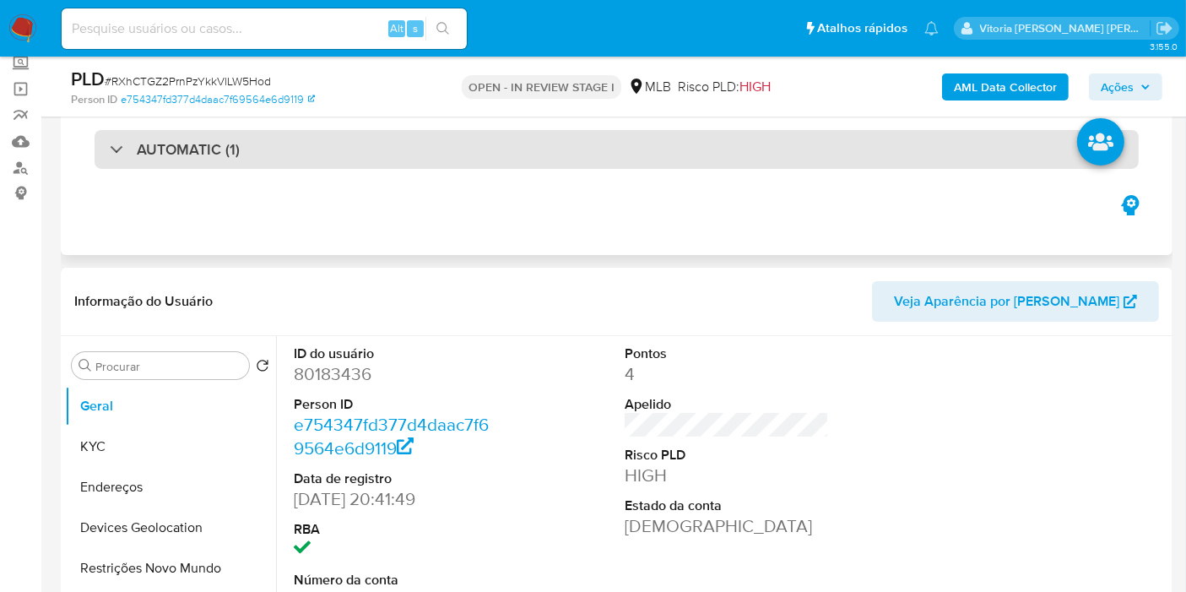
scroll to position [0, 0]
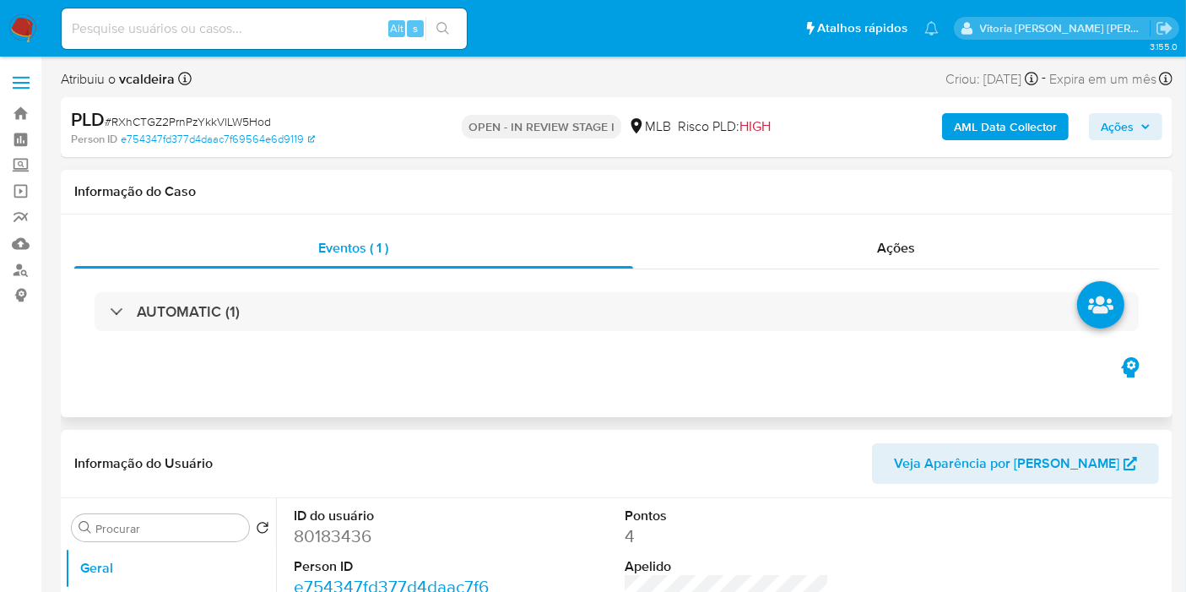
click at [241, 334] on div "AUTOMATIC (1)" at bounding box center [616, 311] width 1084 height 84
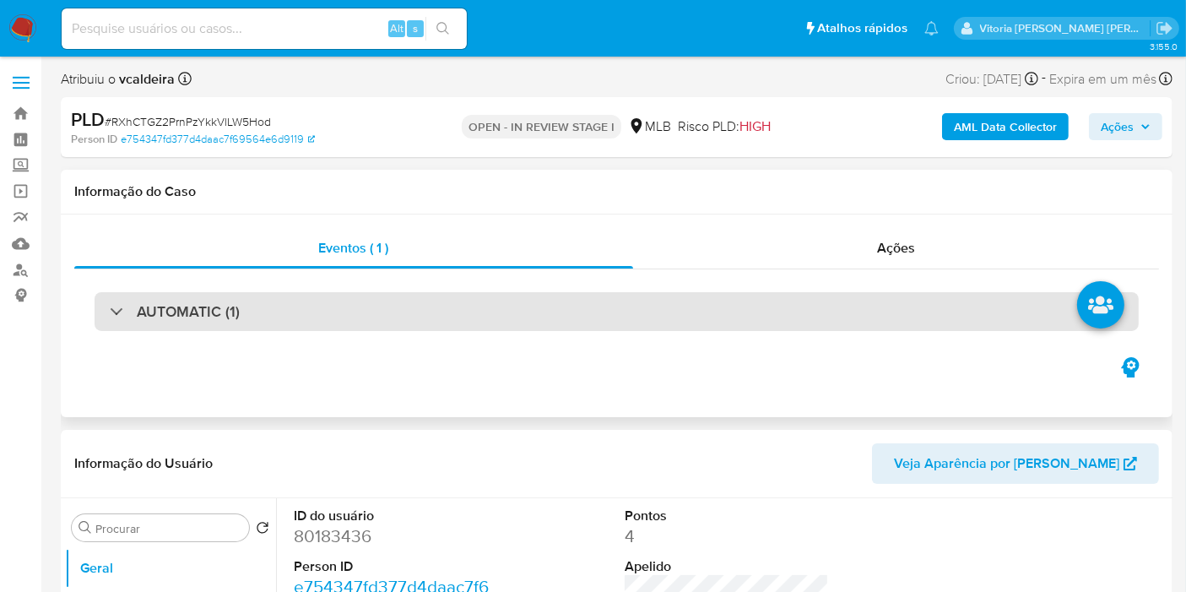
click at [223, 321] on h3 "AUTOMATIC (1)" at bounding box center [188, 311] width 103 height 19
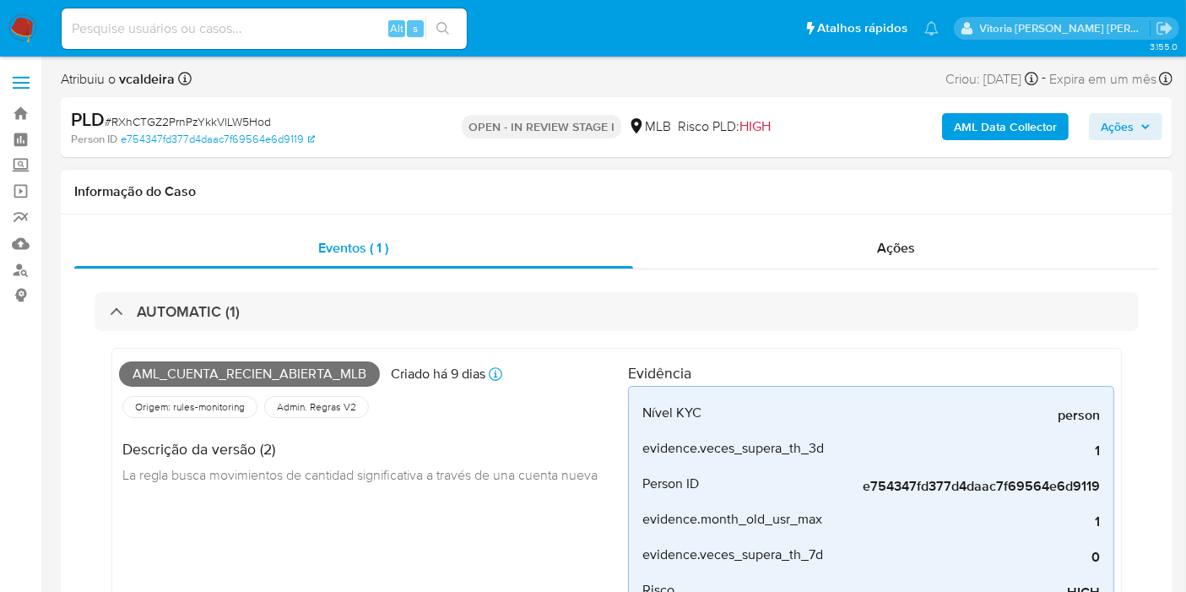
click at [209, 381] on span "Aml_cuenta_recien_abierta_mlb" at bounding box center [249, 373] width 261 height 25
click at [209, 380] on span "Aml_cuenta_recien_abierta_mlb" at bounding box center [249, 373] width 261 height 25
click at [211, 376] on span "Aml_cuenta_recien_abierta_mlb" at bounding box center [249, 373] width 261 height 25
copy span "Aml_cuenta_recien_abierta_mlb"
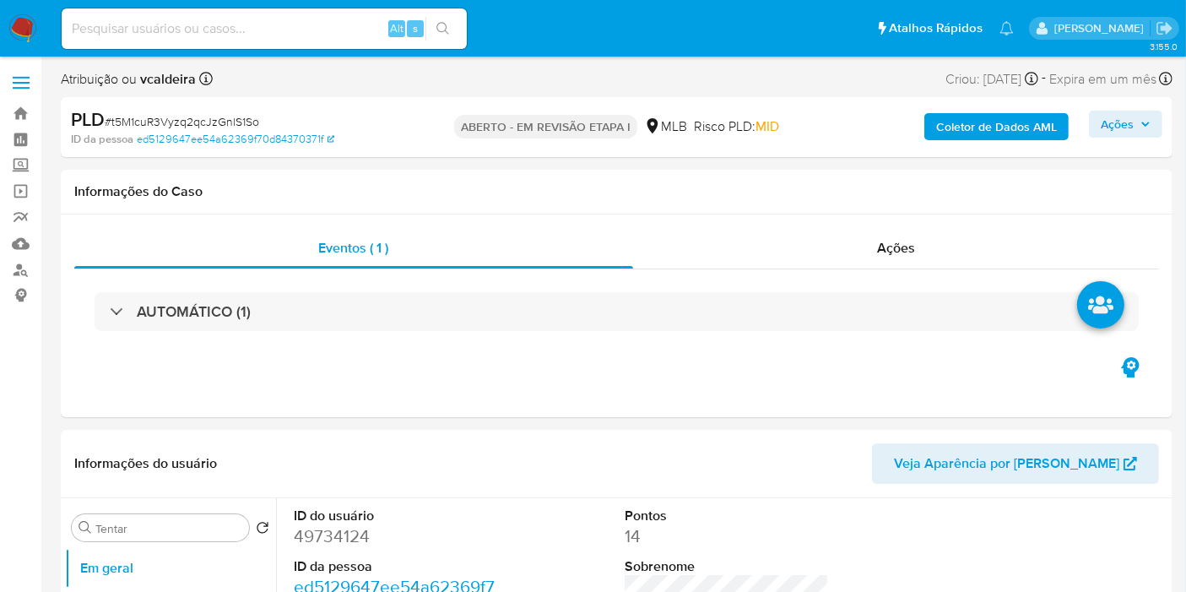
select select "10"
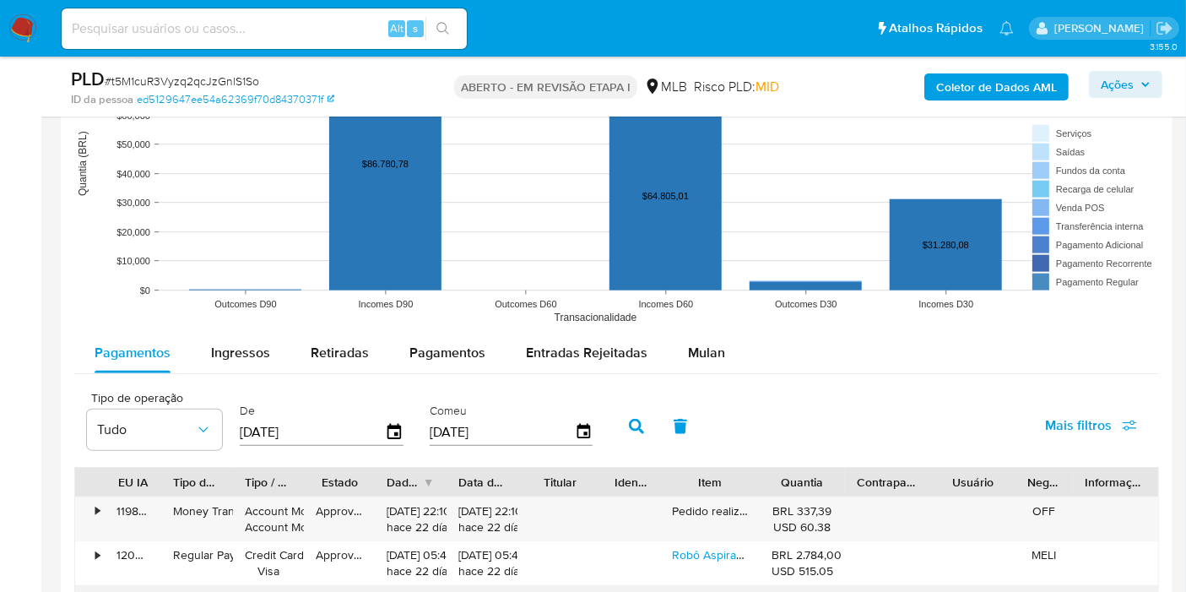
scroll to position [1781, 0]
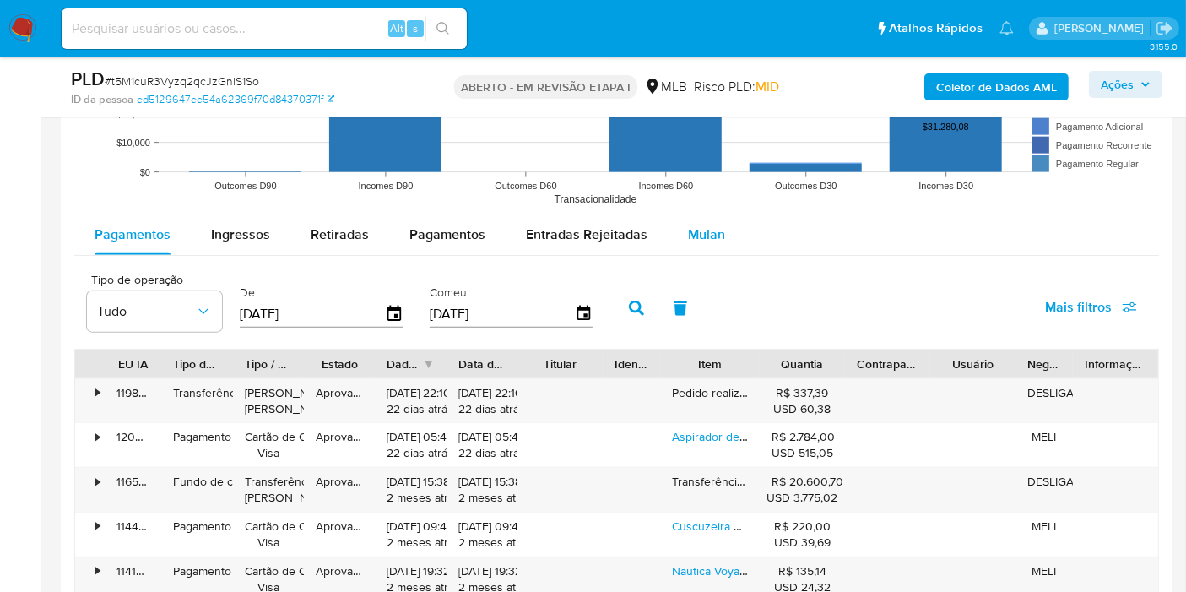
click at [699, 235] on font "Mulan" at bounding box center [706, 233] width 37 height 19
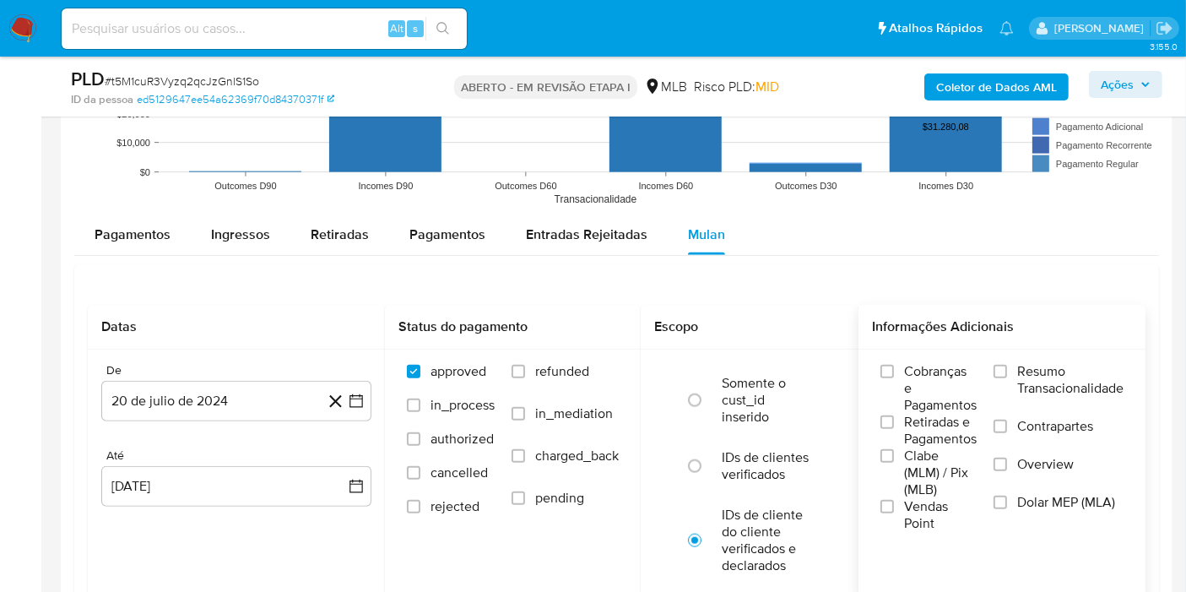
click at [1008, 364] on label "Resumo Transacionalidade" at bounding box center [1058, 390] width 130 height 55
click at [1007, 365] on input "Resumo Transacionalidade" at bounding box center [1000, 372] width 14 height 14
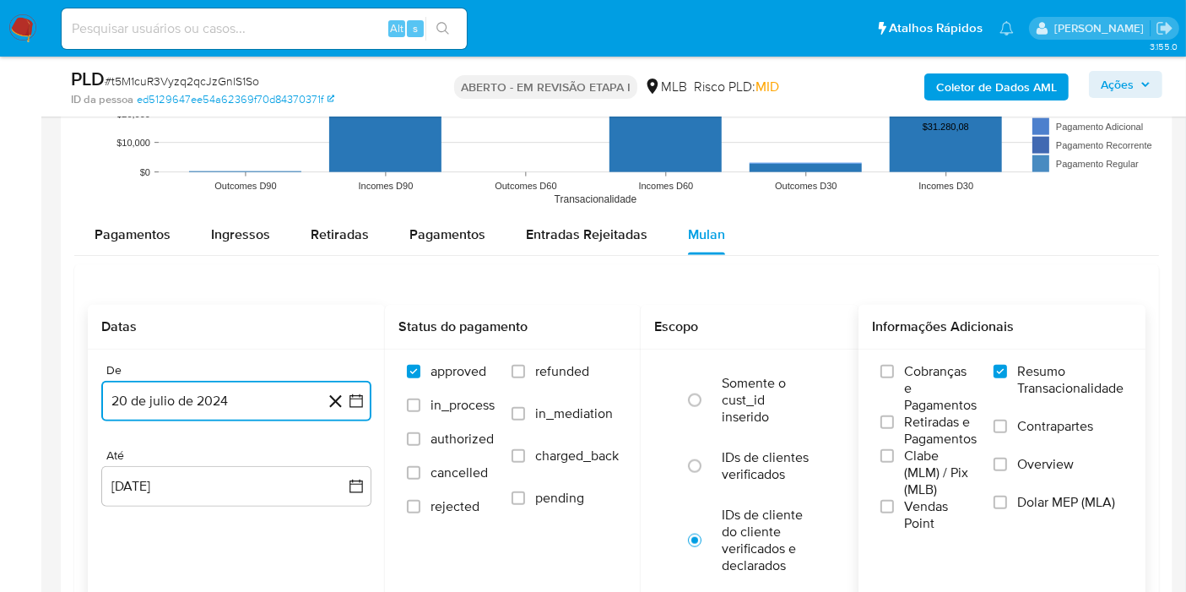
click at [262, 414] on button "20 de julio de 2024" at bounding box center [236, 401] width 270 height 41
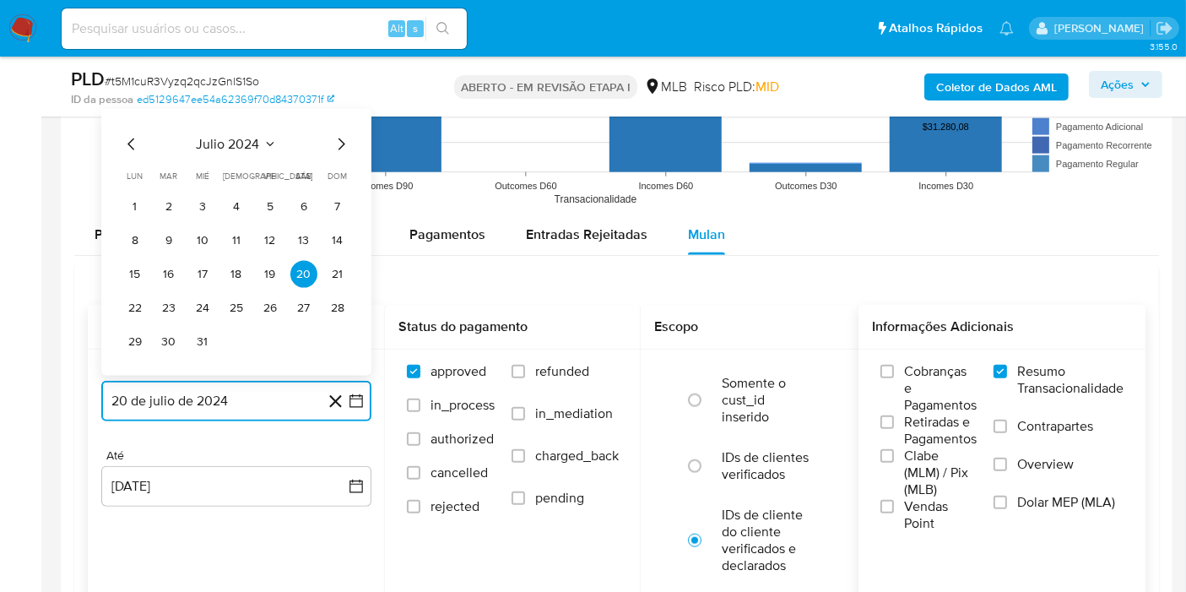
click at [267, 138] on icon "Seleccionar mes y año" at bounding box center [270, 145] width 14 height 14
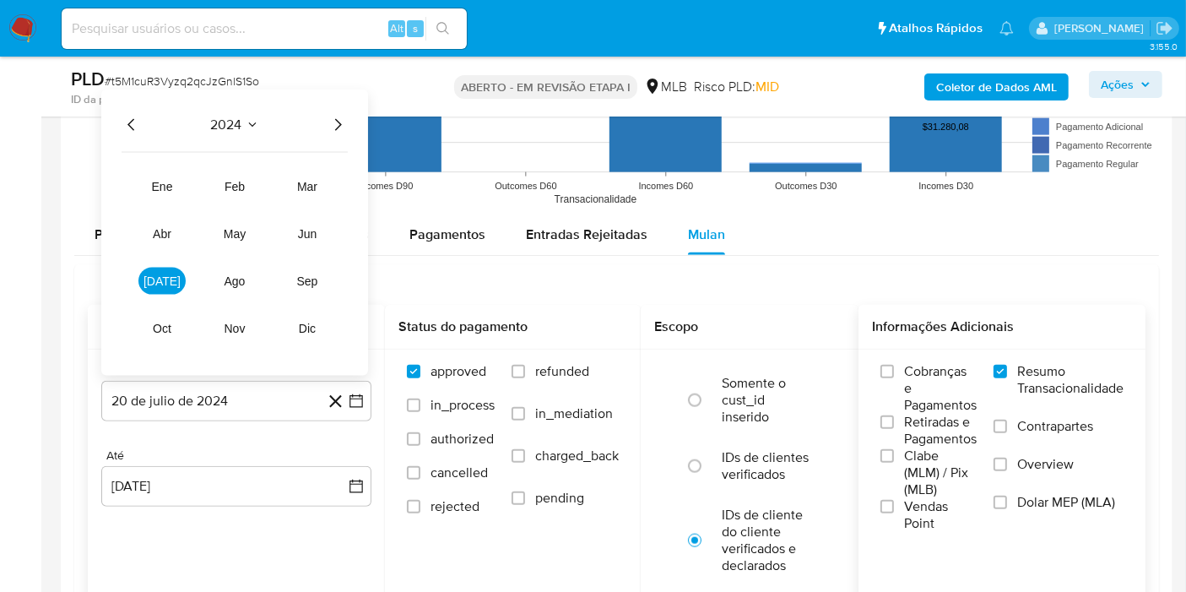
click at [334, 120] on icon "Año siguiente" at bounding box center [337, 125] width 20 height 20
click at [164, 279] on span "[DATE]" at bounding box center [161, 281] width 37 height 14
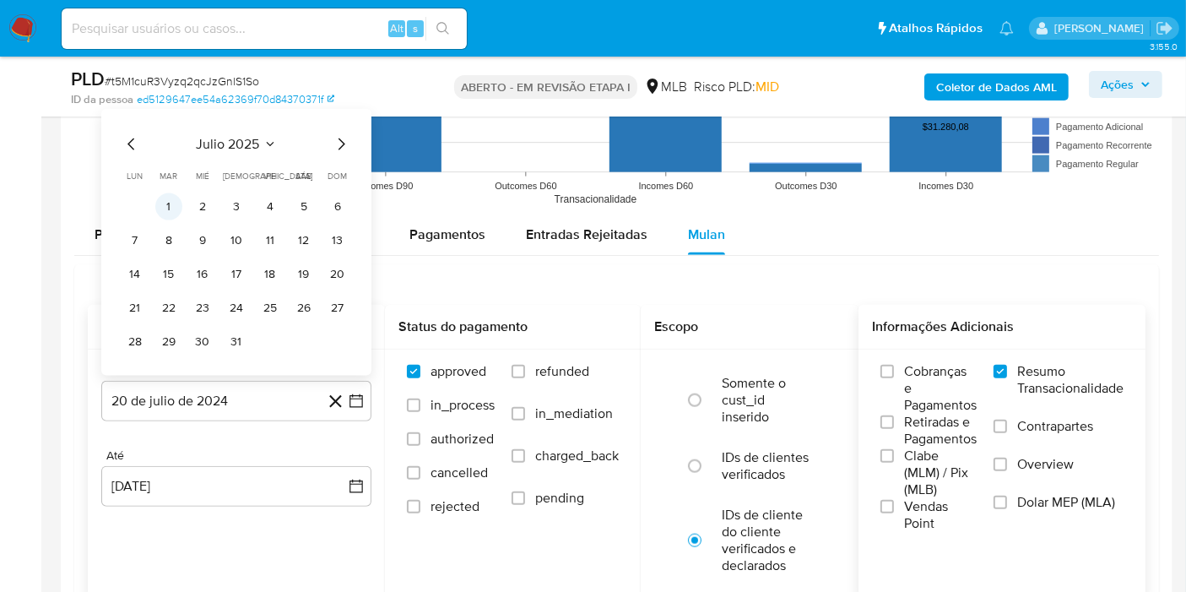
click at [173, 209] on button "1" at bounding box center [168, 206] width 27 height 27
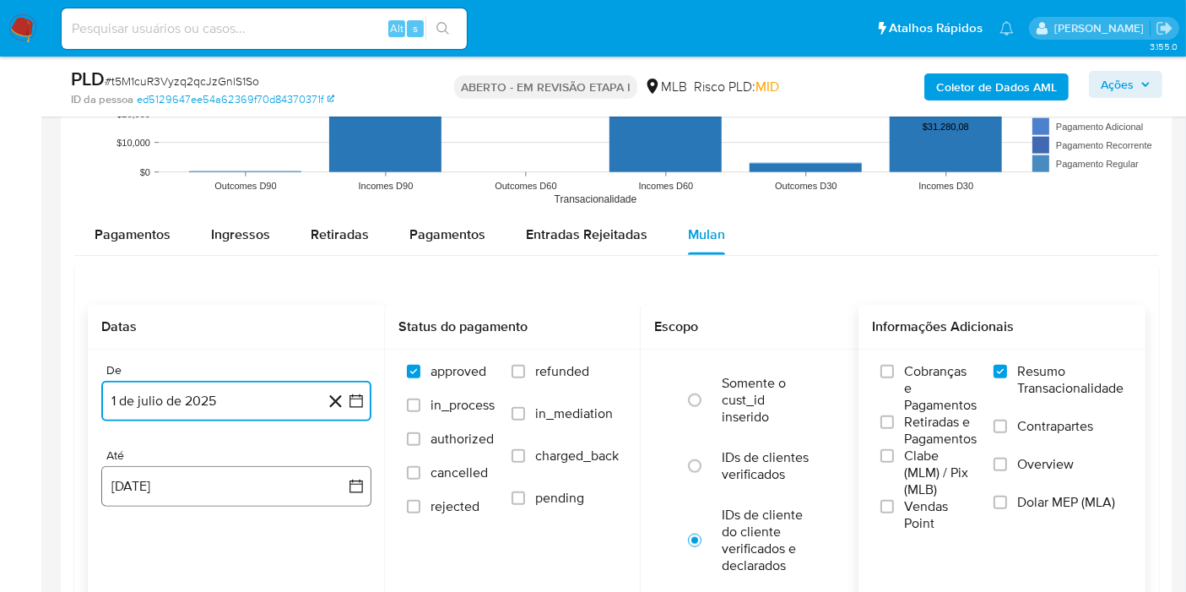
click at [197, 490] on button "[DATE]" at bounding box center [236, 486] width 270 height 41
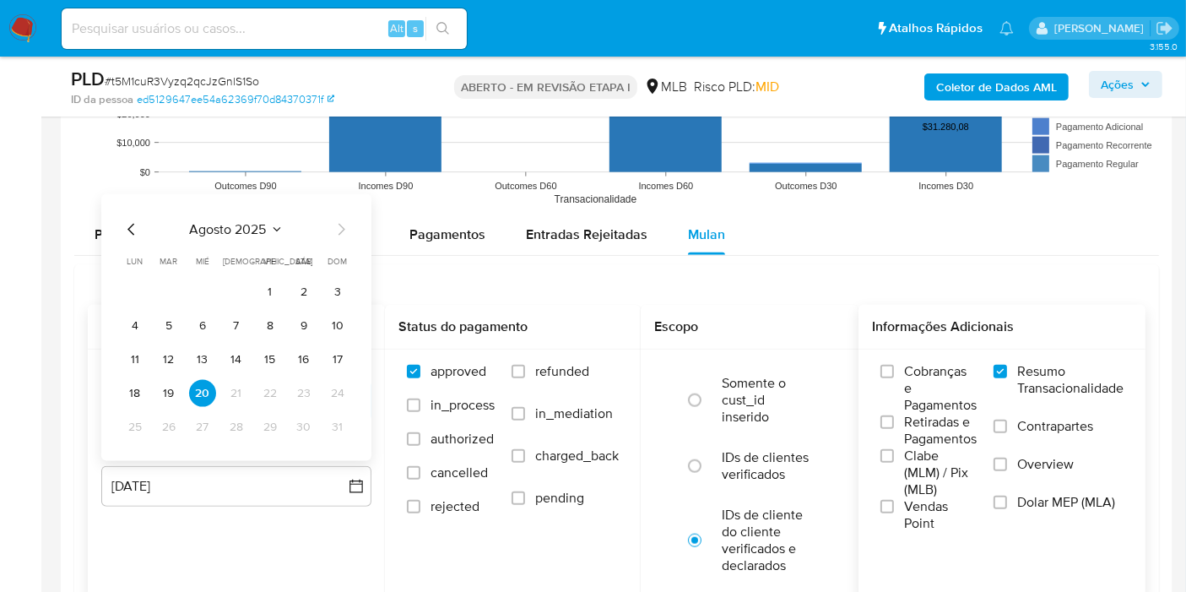
click at [263, 228] on span "agosto 2025" at bounding box center [228, 229] width 77 height 17
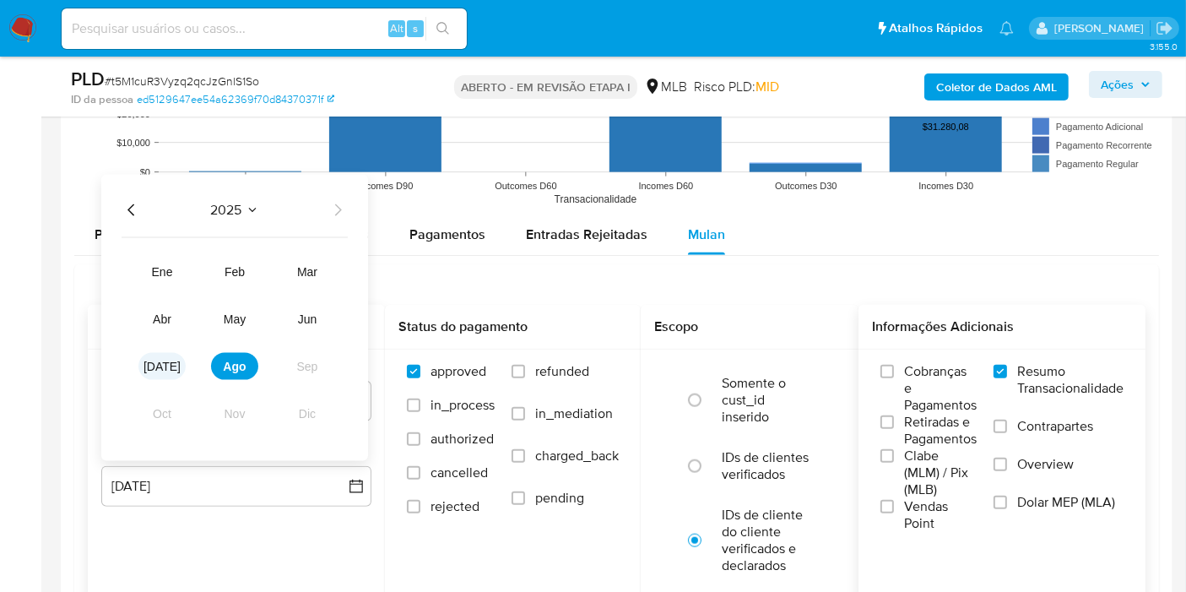
click at [149, 361] on button "[DATE]" at bounding box center [161, 366] width 47 height 27
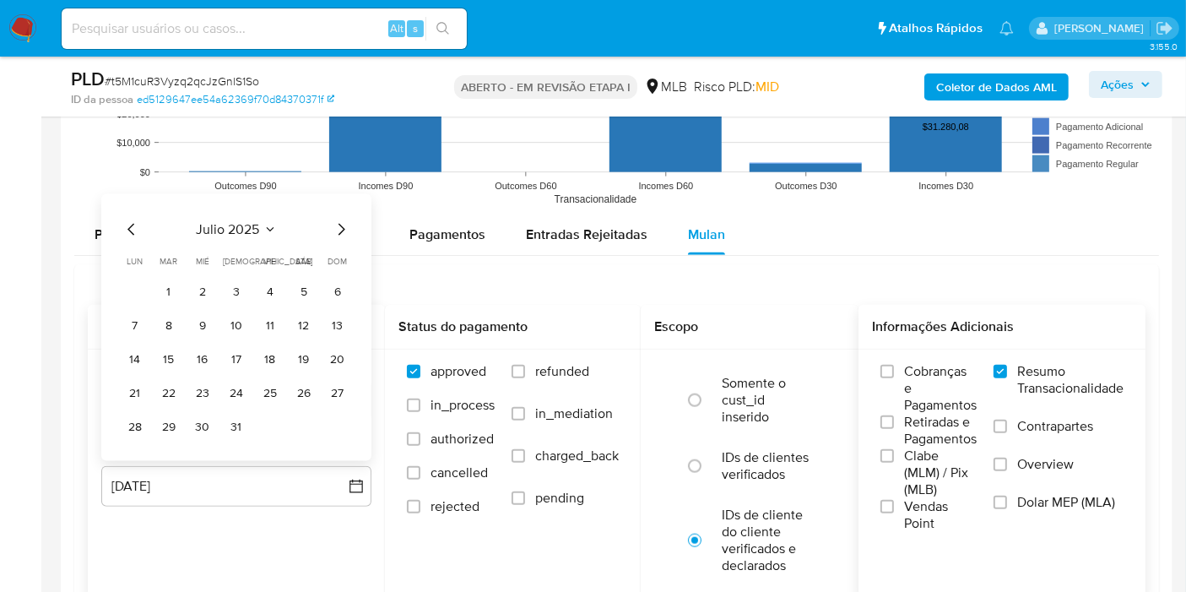
click at [164, 285] on button "1" at bounding box center [168, 291] width 27 height 27
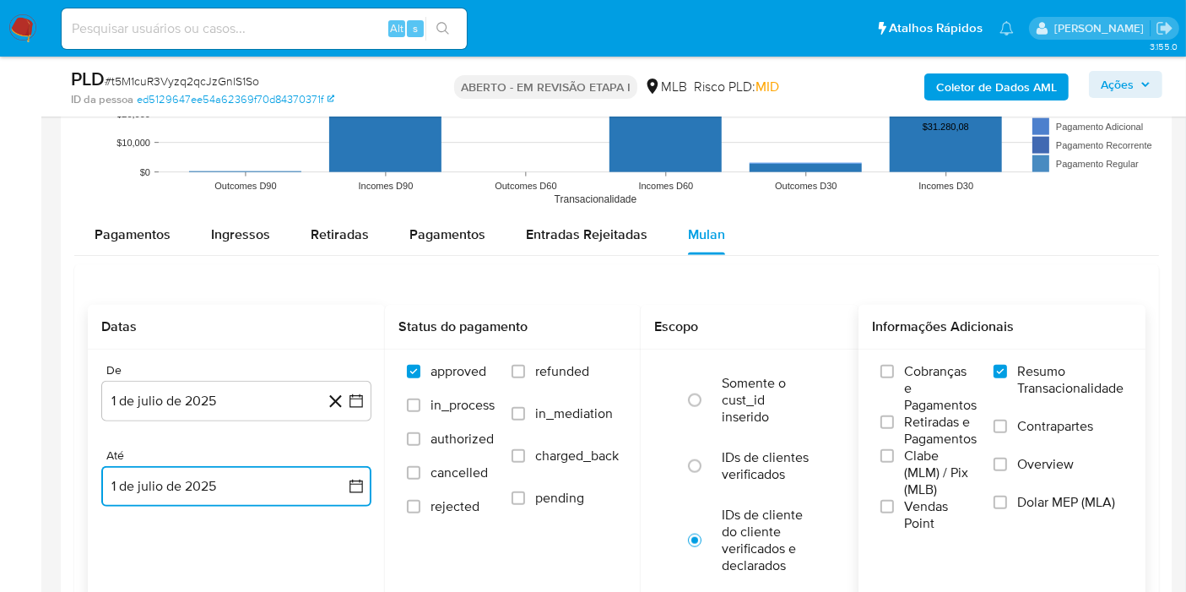
click at [197, 499] on button "1 de julio de 2025" at bounding box center [236, 486] width 270 height 41
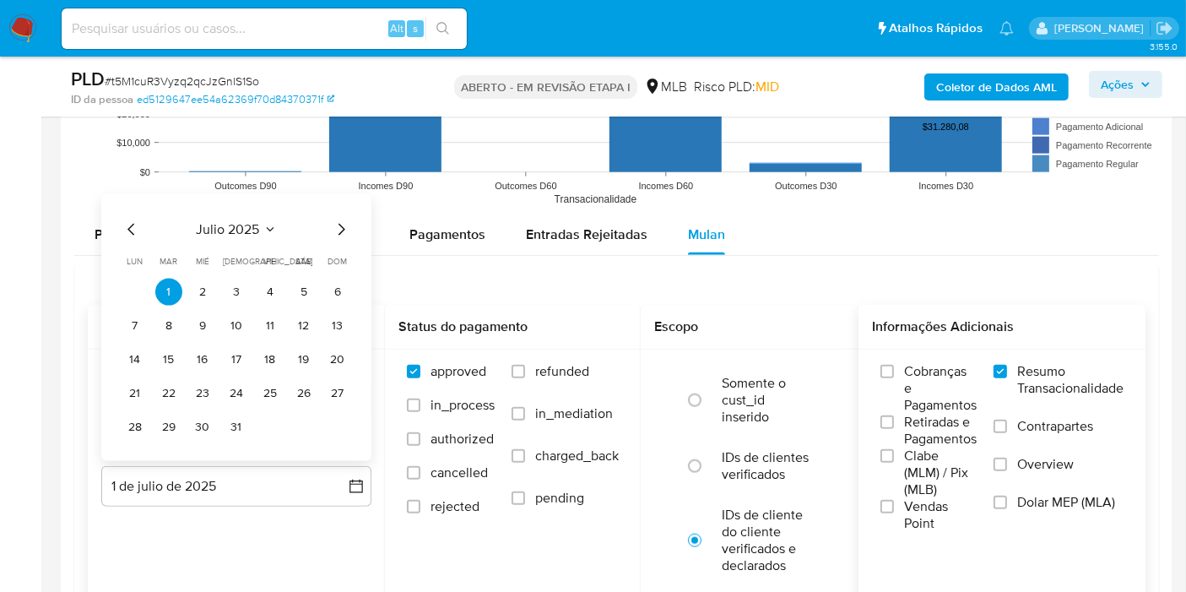
click at [238, 543] on div "De 1 de julio de 2025 [DATE] Até 1 de julio de 2025 julio 2025 julio 2025 lun l…" at bounding box center [236, 447] width 297 height 197
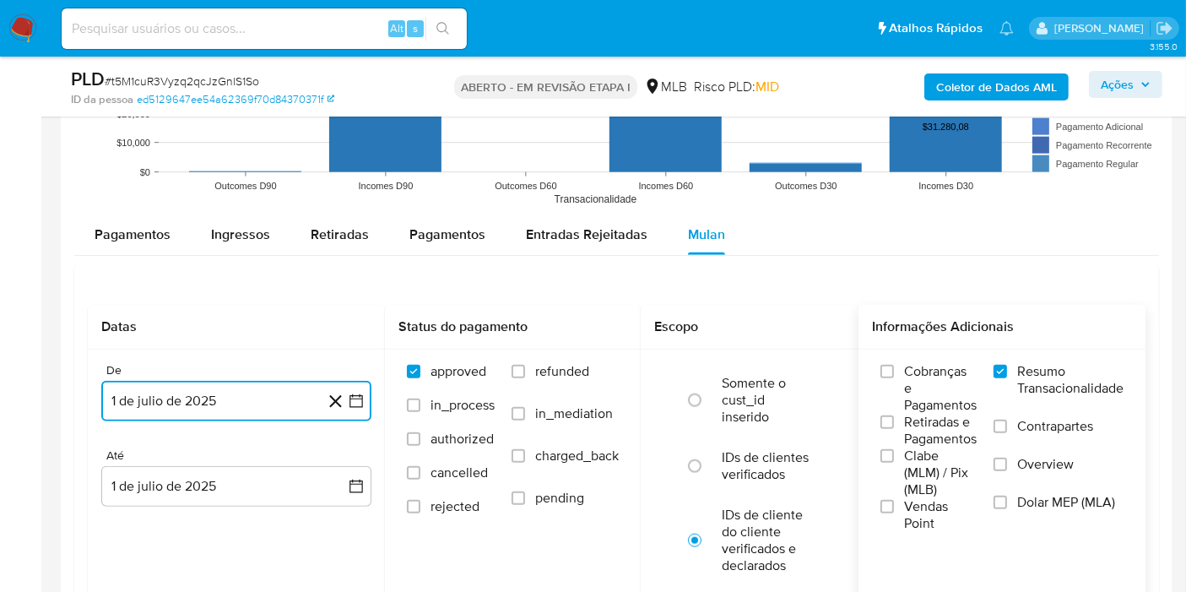
click at [182, 400] on button "1 de julio de 2025" at bounding box center [236, 401] width 270 height 41
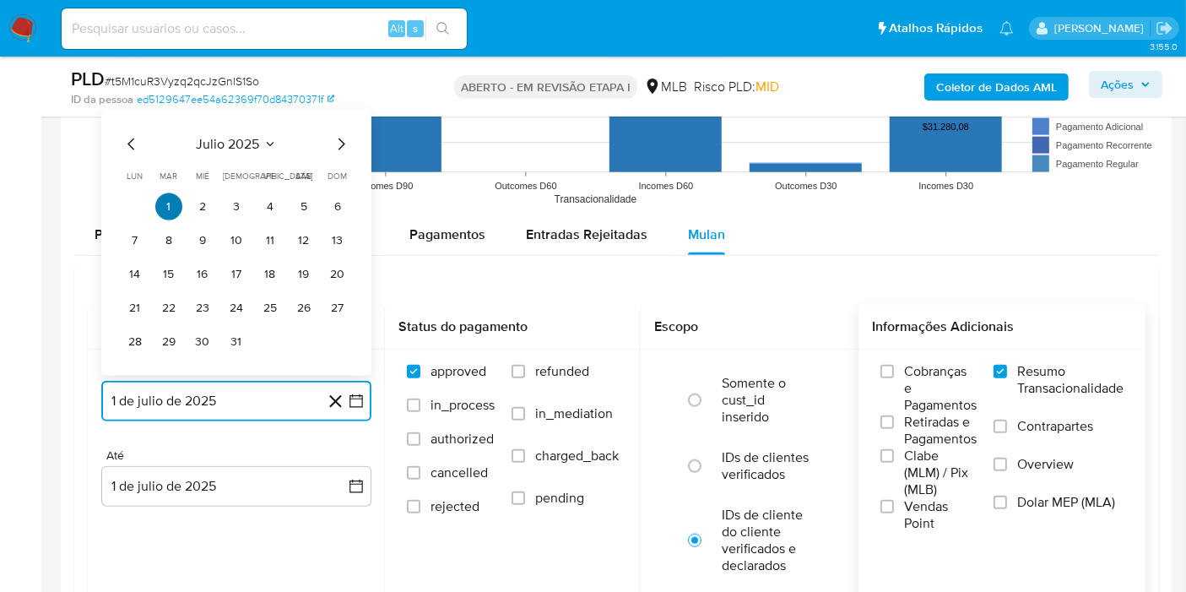
click at [164, 197] on button "1" at bounding box center [168, 206] width 27 height 27
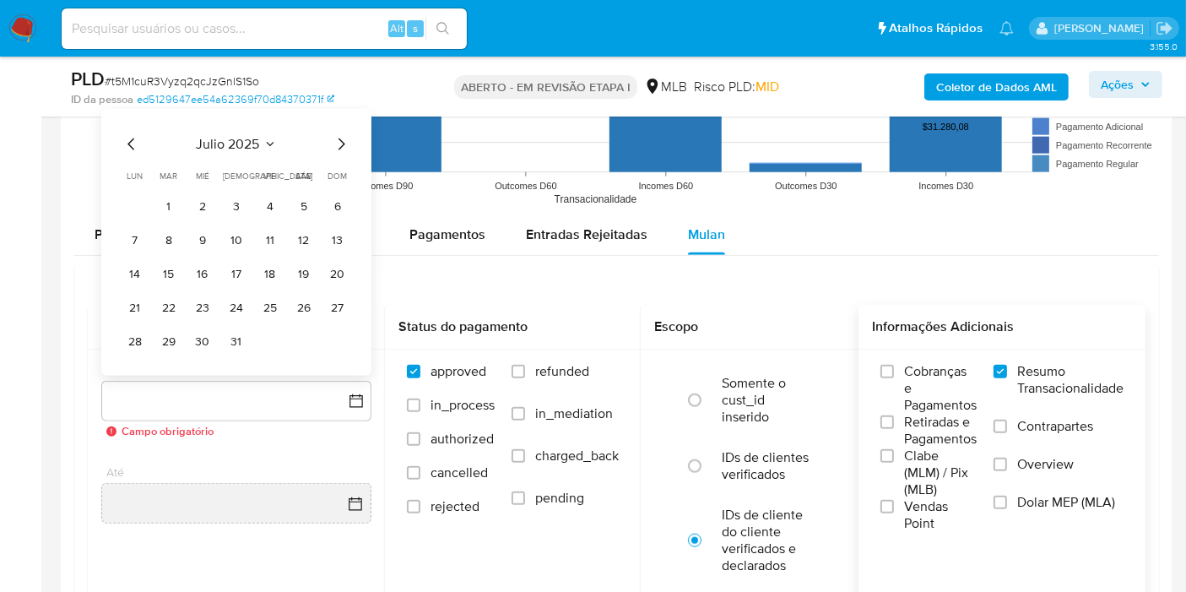
click at [221, 445] on div "De julio 2025 julio 2025 lun lunes mar martes mié miércoles jue jueves vie vier…" at bounding box center [236, 456] width 297 height 215
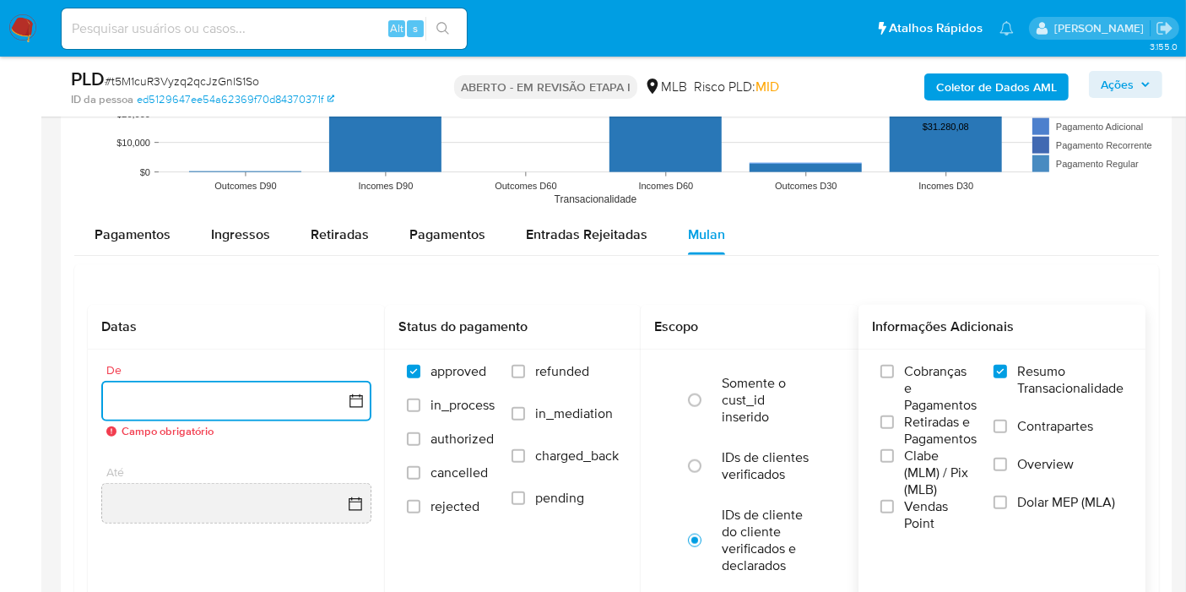
click at [209, 406] on button "button" at bounding box center [236, 401] width 270 height 41
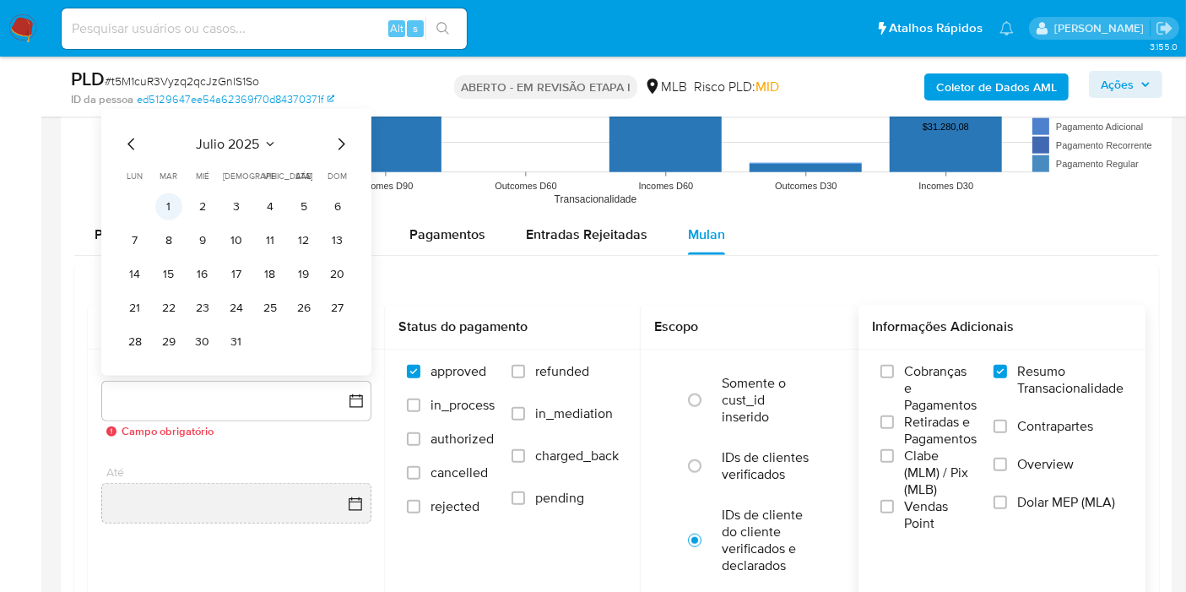
click at [160, 215] on td "1" at bounding box center [168, 206] width 27 height 27
click at [265, 446] on div "De julio 2025 julio 2025 lun lunes mar martes mié miércoles jue jueves vie vier…" at bounding box center [236, 456] width 297 height 215
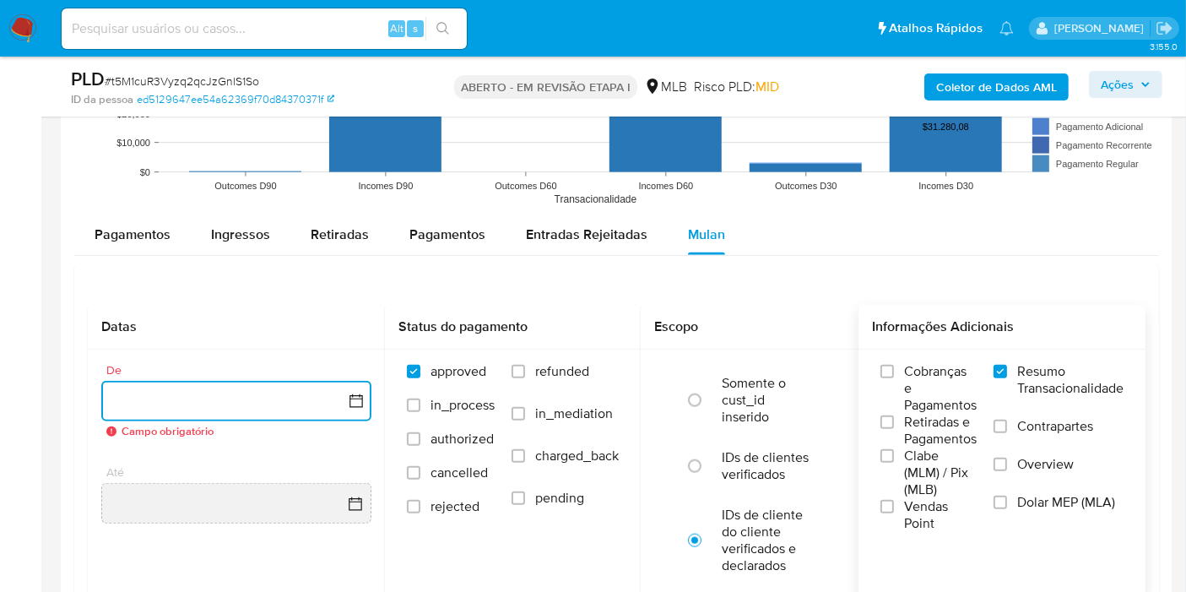
click at [240, 408] on button "button" at bounding box center [236, 401] width 270 height 41
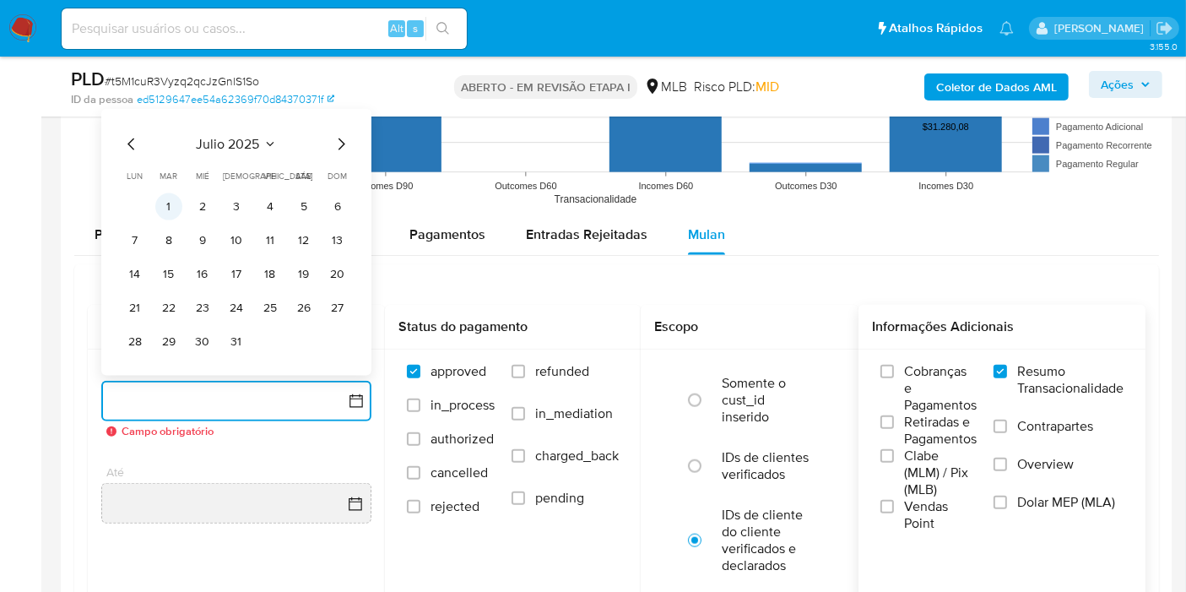
click at [176, 205] on button "1" at bounding box center [168, 206] width 27 height 27
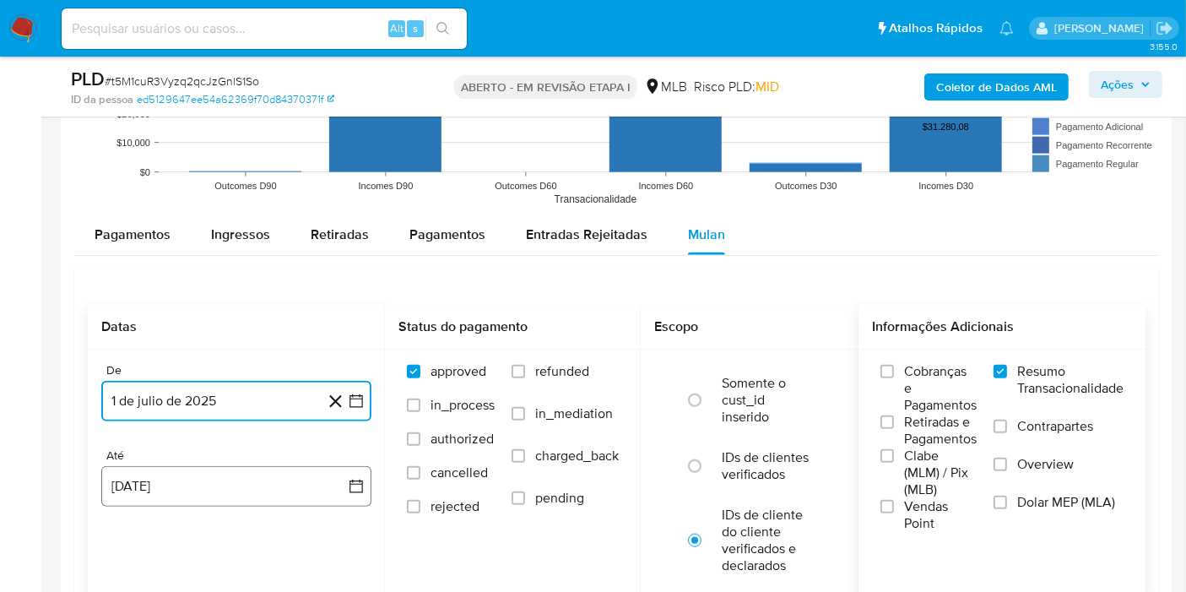
click at [219, 478] on button "[DATE]" at bounding box center [236, 486] width 270 height 41
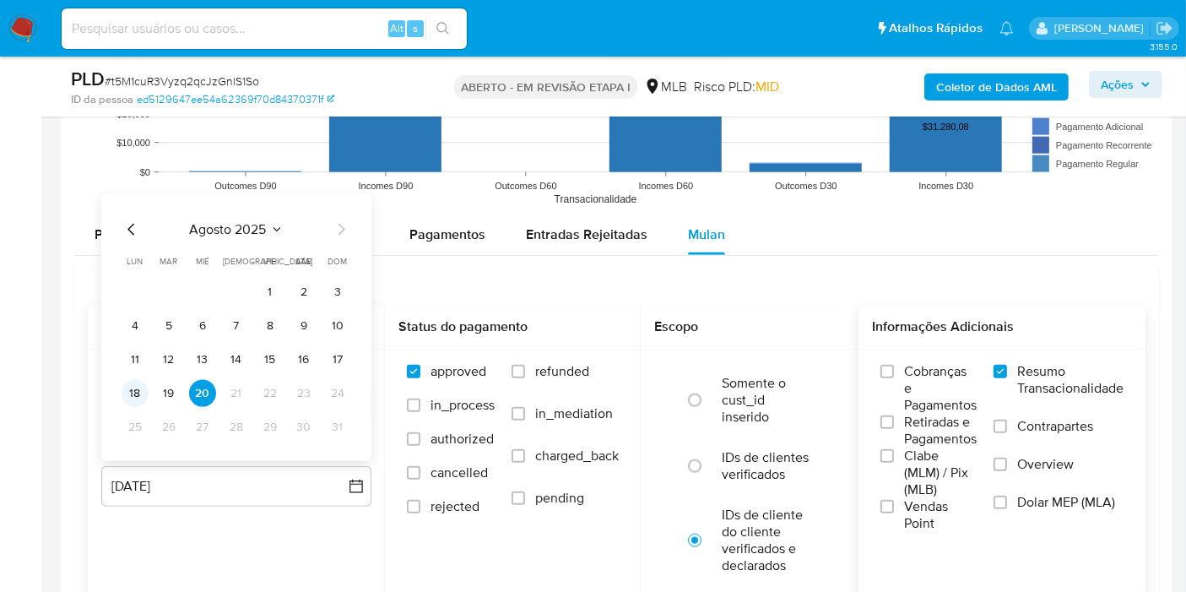
click at [137, 388] on button "18" at bounding box center [135, 393] width 27 height 27
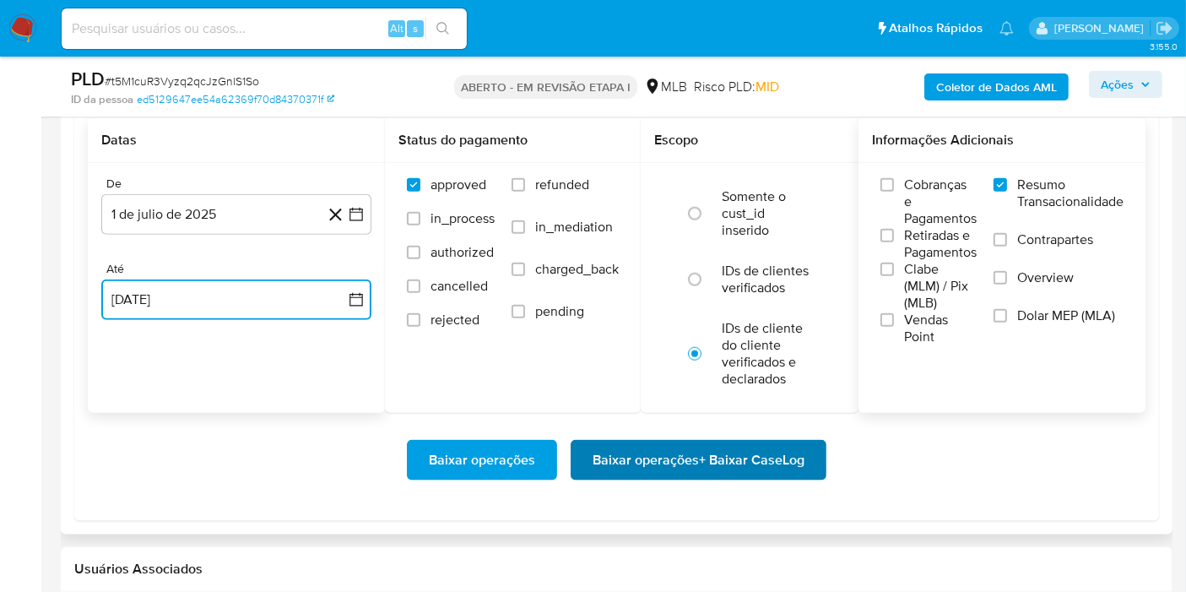
scroll to position [1969, 0]
click at [729, 454] on span "Baixar operações + Baixar CaseLog" at bounding box center [698, 458] width 212 height 37
